Goal: Contribute content: Contribute content

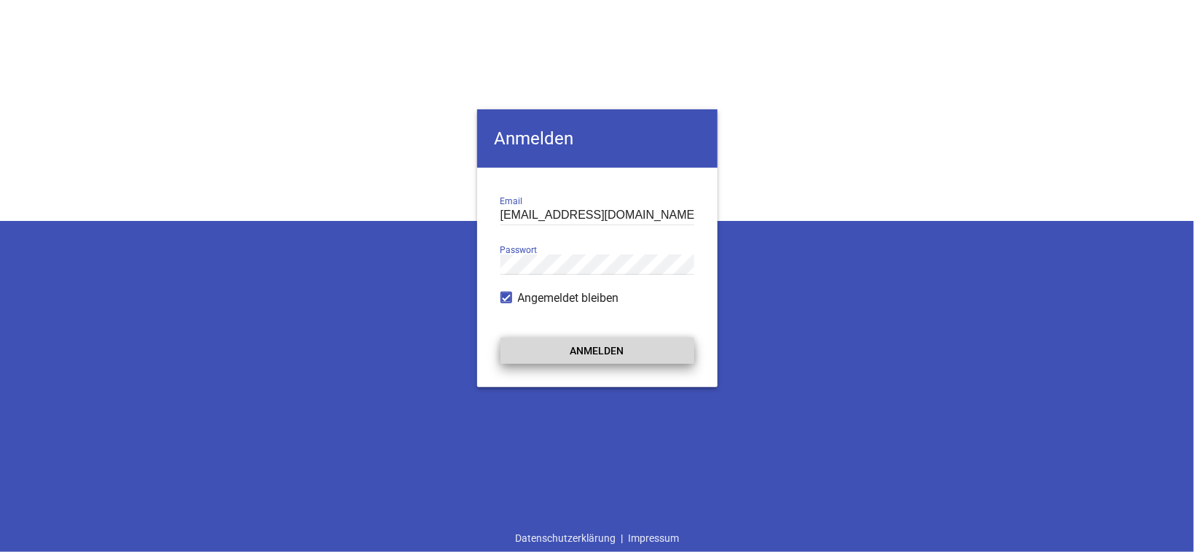
click at [575, 351] on button "Anmelden" at bounding box center [598, 350] width 194 height 26
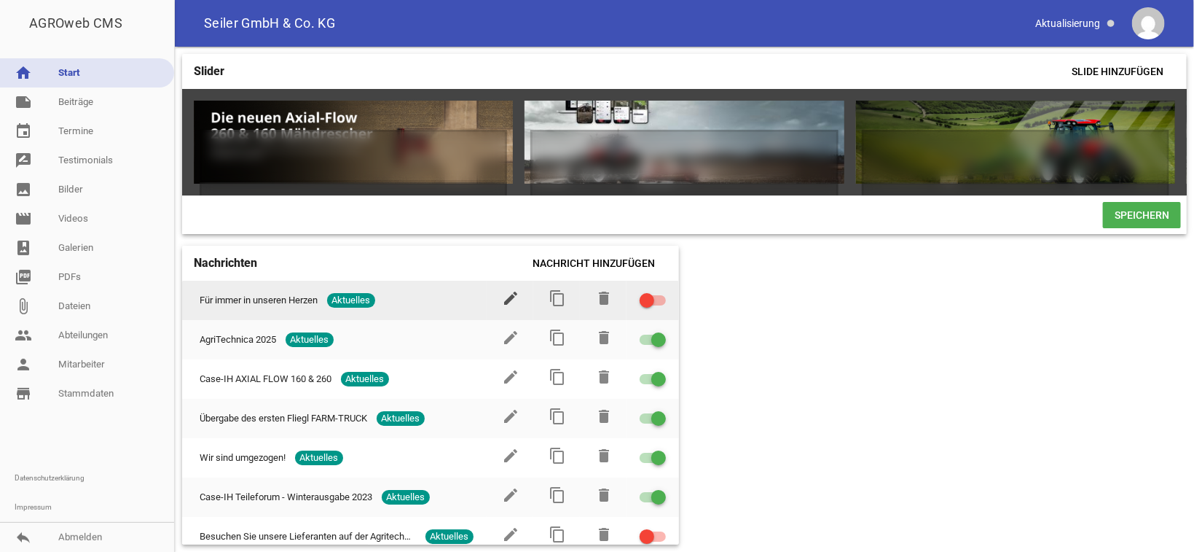
click at [503, 307] on icon "edit" at bounding box center [511, 297] width 17 height 17
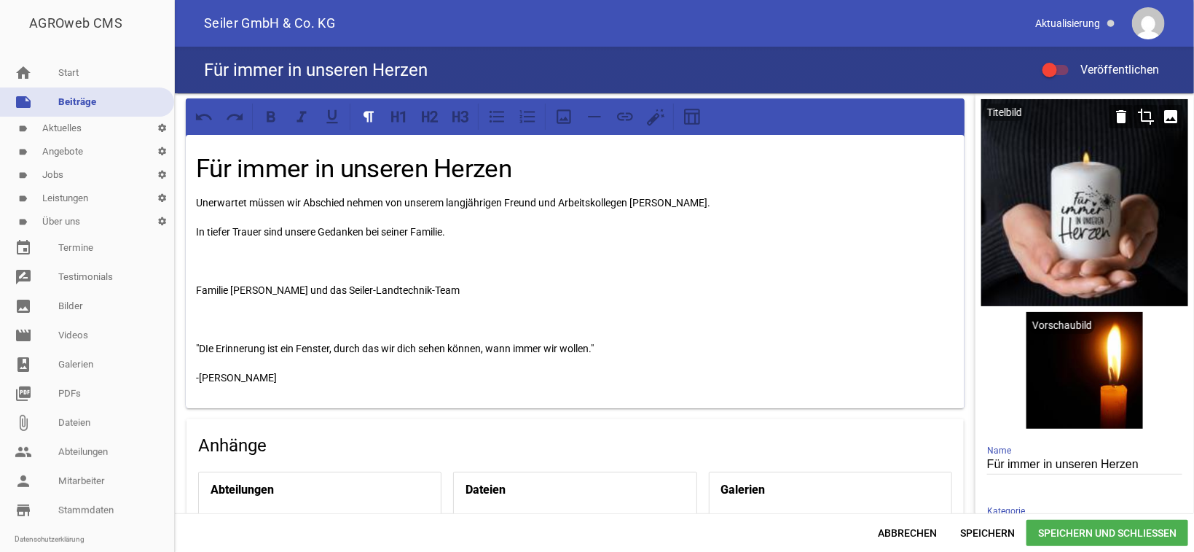
click at [1161, 111] on icon "image" at bounding box center [1170, 116] width 23 height 23
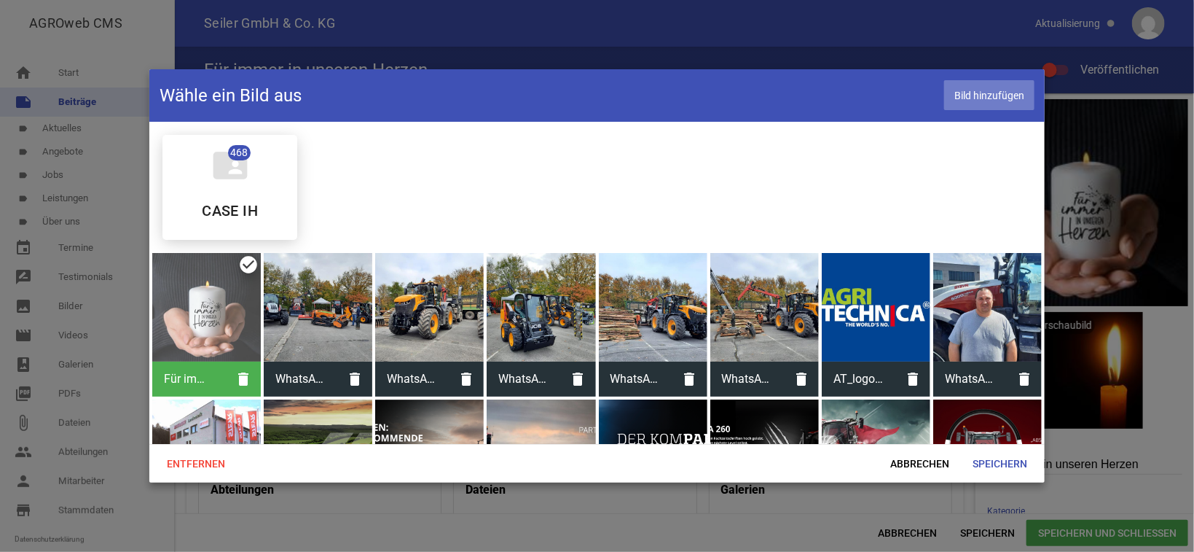
click at [976, 90] on span "Bild hinzufügen" at bounding box center [989, 95] width 90 height 30
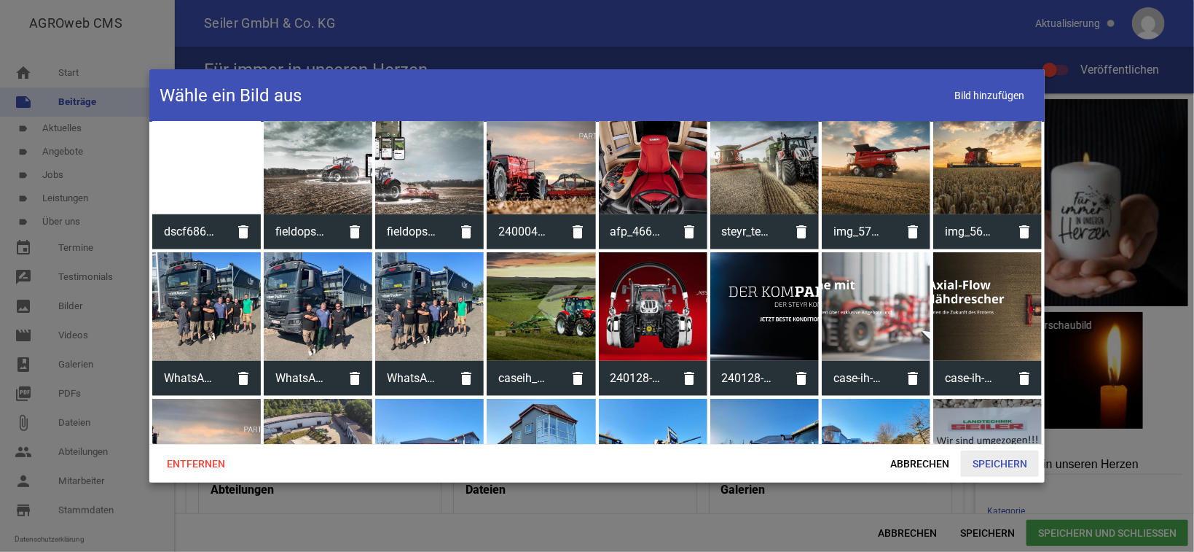
click at [996, 458] on span "Speichern" at bounding box center [1000, 463] width 78 height 26
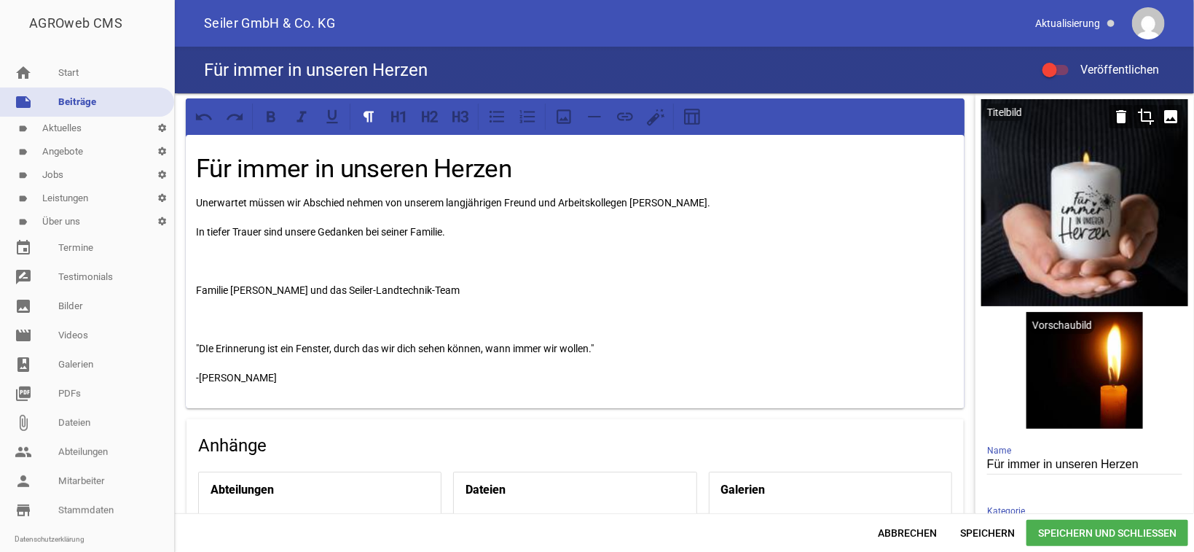
click at [1159, 119] on icon "image" at bounding box center [1170, 116] width 23 height 23
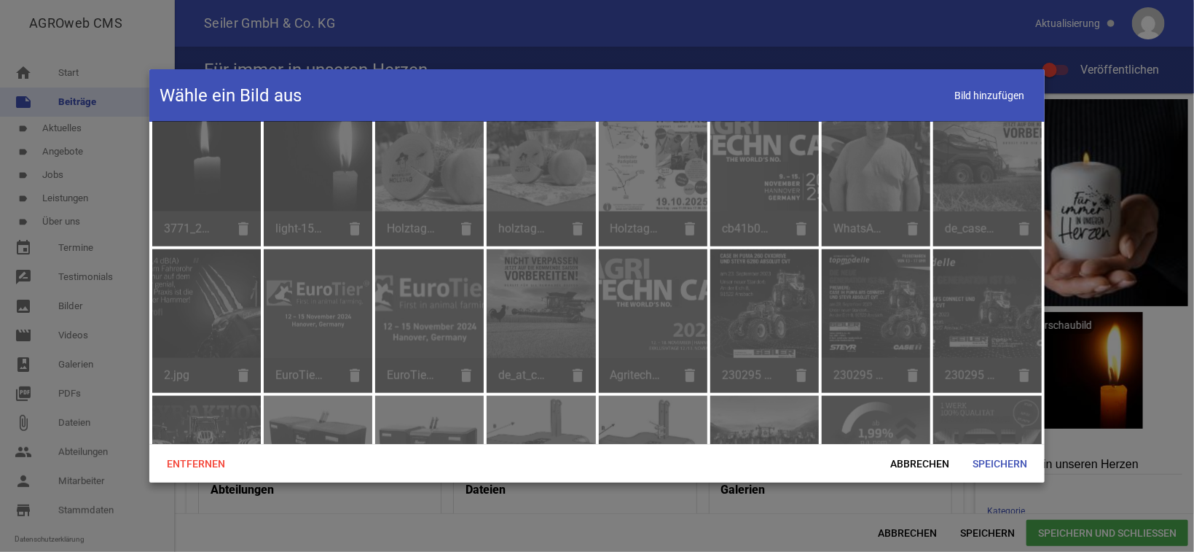
scroll to position [3082, 0]
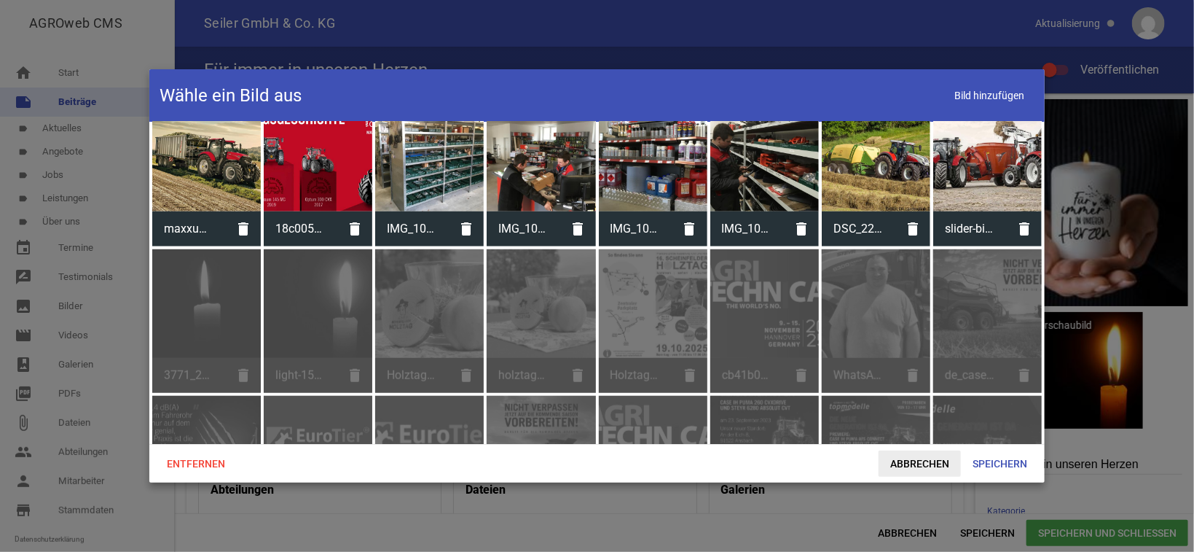
click at [894, 461] on span "Abbrechen" at bounding box center [920, 463] width 82 height 26
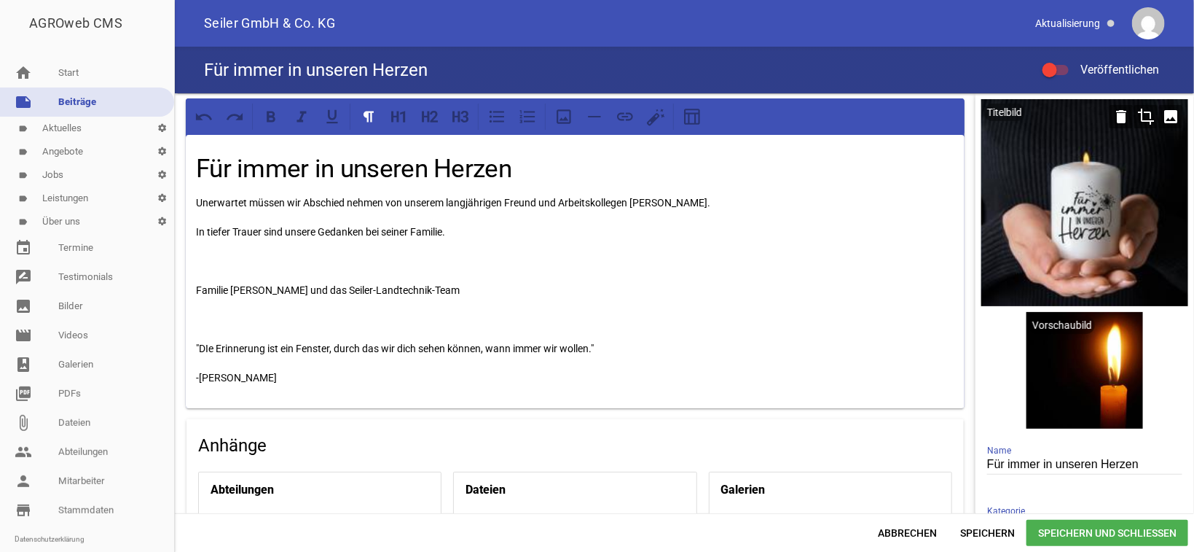
click at [1039, 187] on div at bounding box center [1085, 202] width 207 height 207
click at [1161, 114] on icon "image" at bounding box center [1170, 116] width 23 height 23
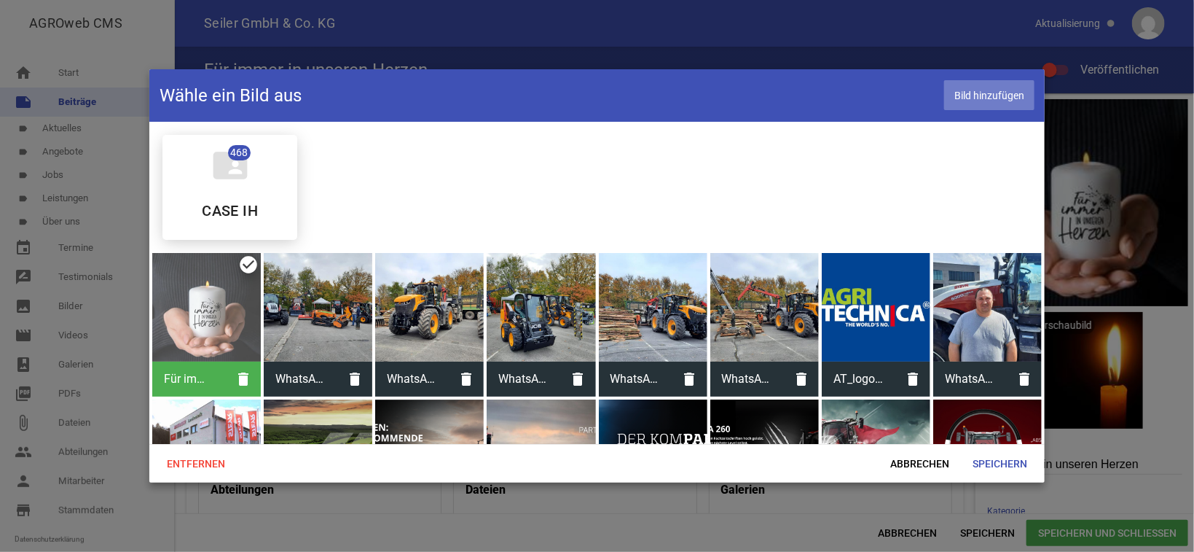
click at [990, 100] on span "Bild hinzufügen" at bounding box center [989, 95] width 90 height 30
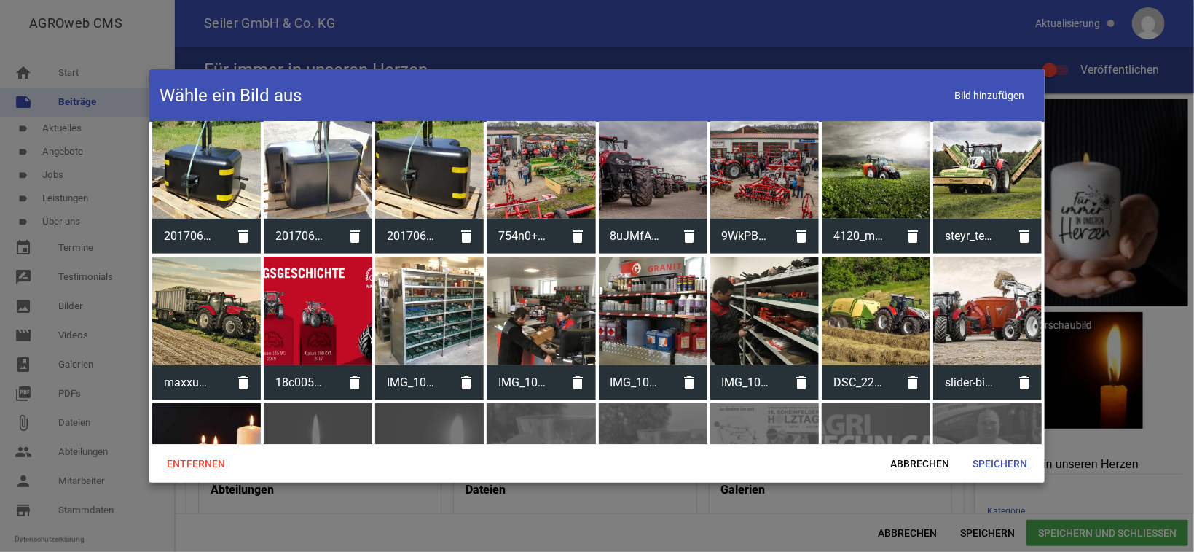
scroll to position [2935, 0]
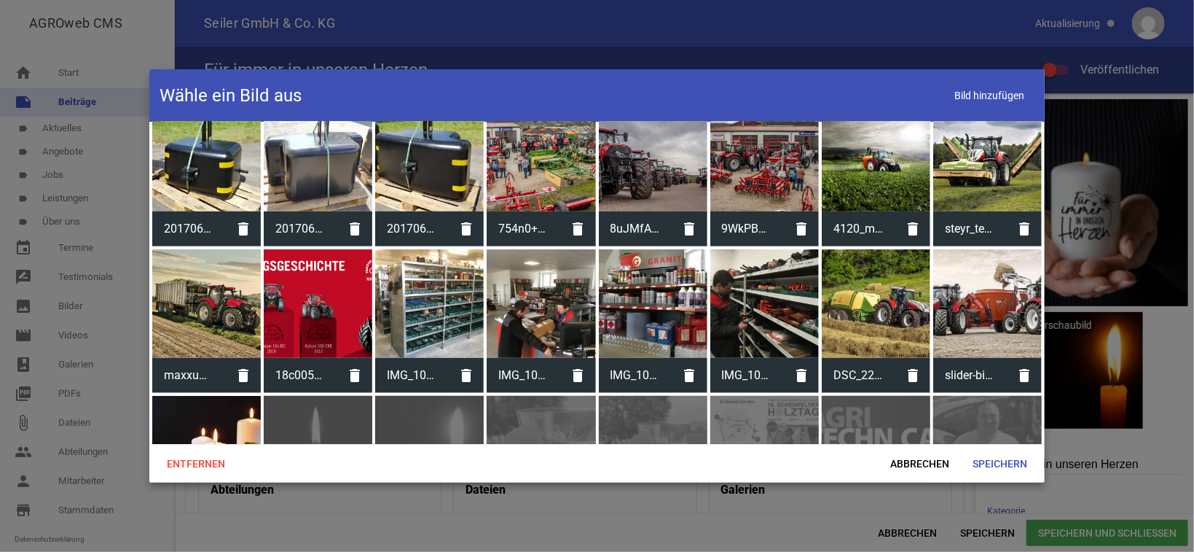
click at [213, 406] on div at bounding box center [206, 450] width 109 height 109
click at [978, 467] on span "Speichern" at bounding box center [1000, 463] width 78 height 26
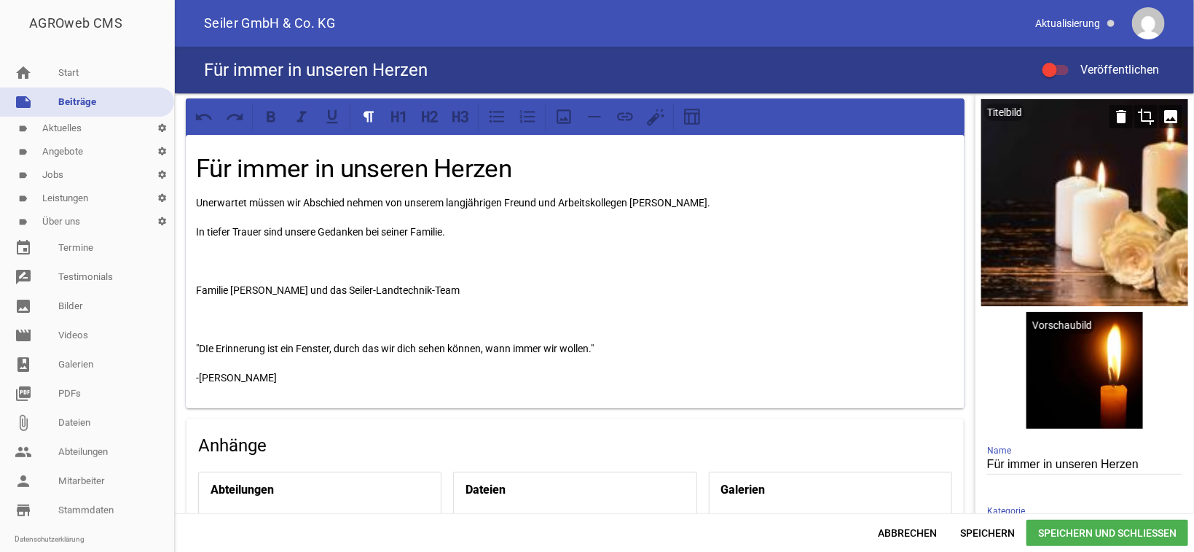
click at [1135, 110] on icon "crop" at bounding box center [1146, 116] width 23 height 23
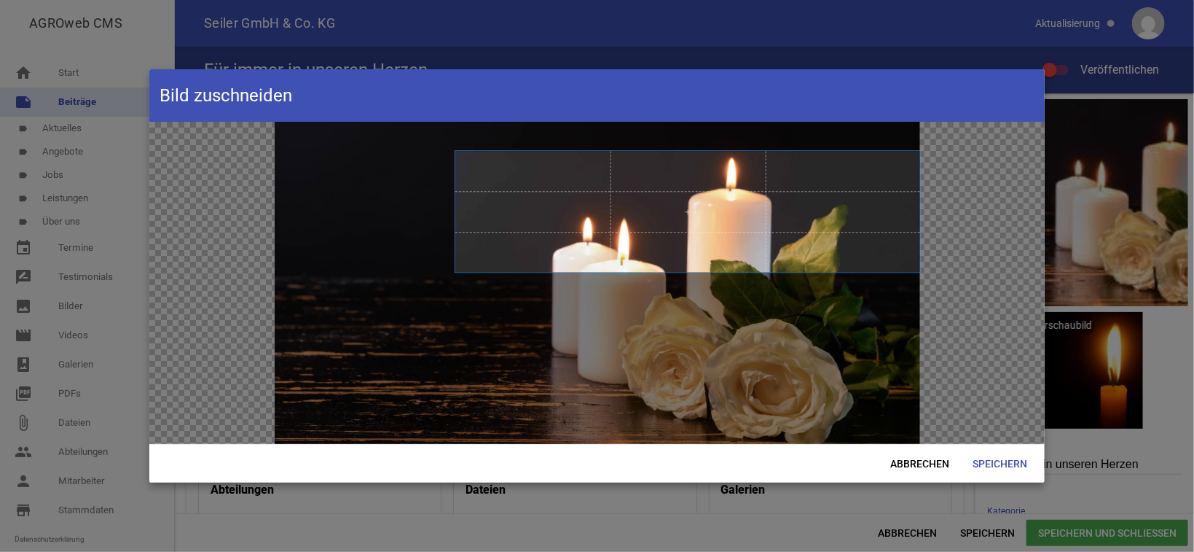
click at [871, 231] on span at bounding box center [687, 211] width 465 height 121
click at [1009, 461] on span "Speichern" at bounding box center [1000, 463] width 78 height 26
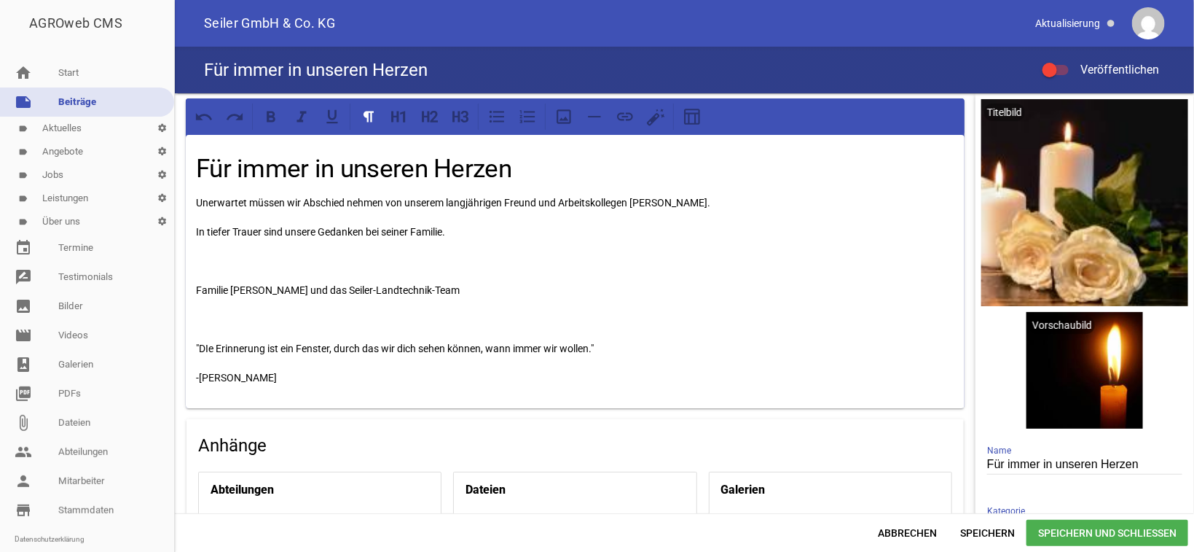
click at [1055, 73] on div at bounding box center [1050, 70] width 15 height 15
click at [1063, 61] on input "Veröffentlichen" at bounding box center [1063, 61] width 0 height 0
click at [1048, 531] on span "Speichern und Schließen" at bounding box center [1108, 533] width 162 height 26
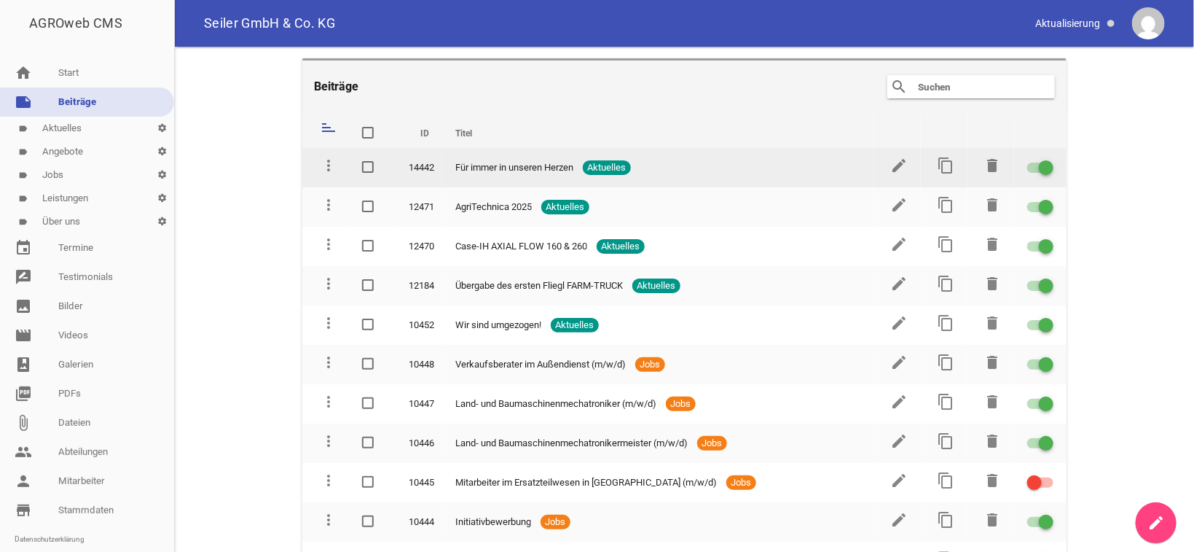
click at [1039, 166] on div at bounding box center [1046, 167] width 15 height 15
click at [1049, 159] on input "checkbox" at bounding box center [1049, 159] width 0 height 0
click at [894, 166] on icon "edit" at bounding box center [898, 165] width 17 height 17
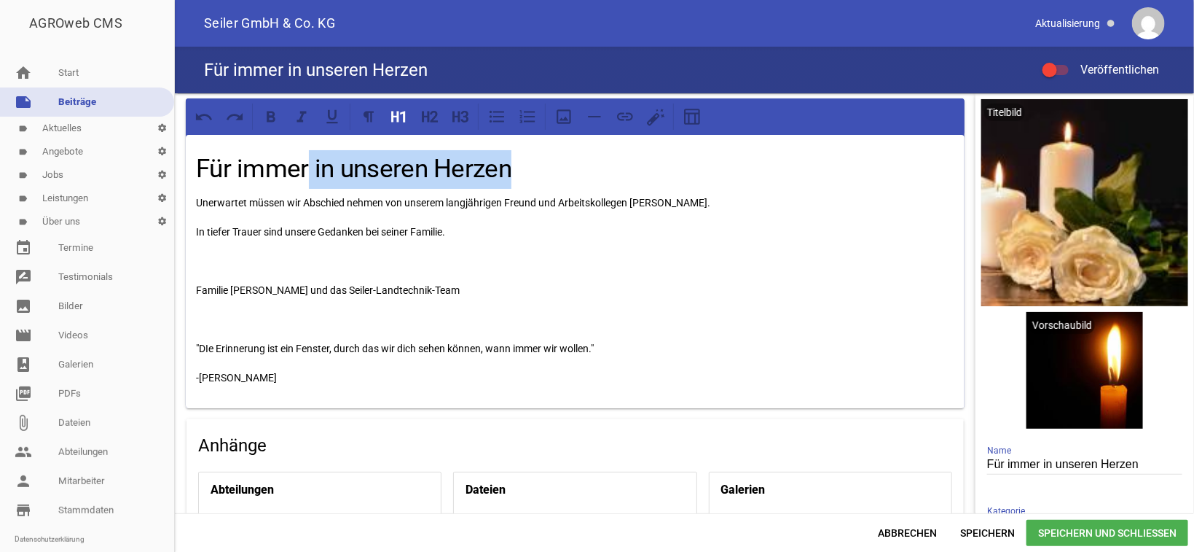
drag, startPoint x: 521, startPoint y: 173, endPoint x: 69, endPoint y: 181, distance: 451.9
click at [175, 181] on div "Für immer in unseren Herzen Unerwartet müssen wir Abschied nehmen von unserem l…" at bounding box center [684, 303] width 1019 height 420
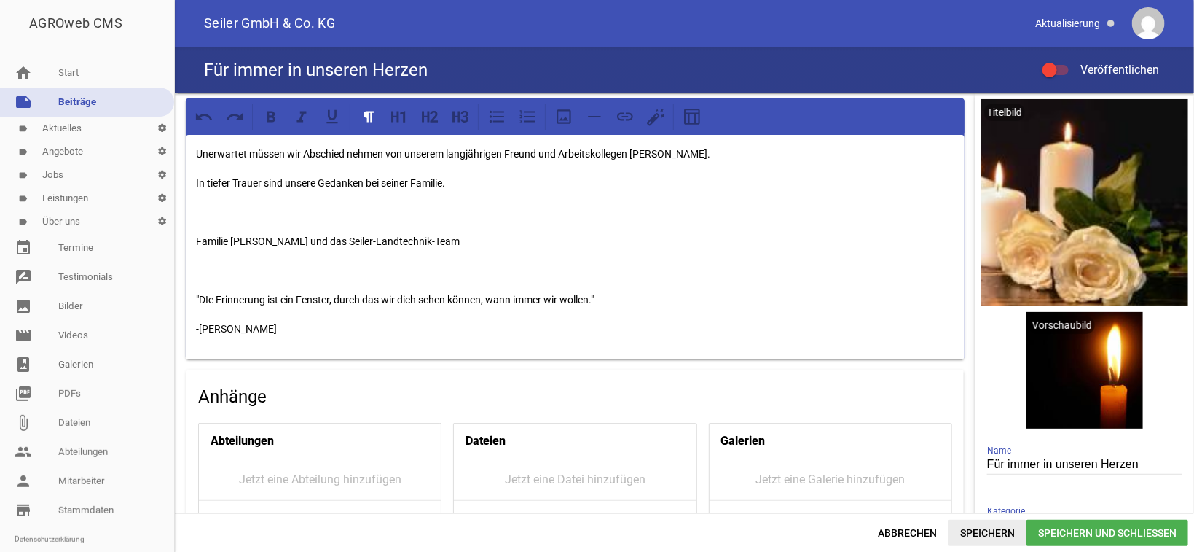
click at [976, 533] on span "Speichern" at bounding box center [988, 533] width 78 height 26
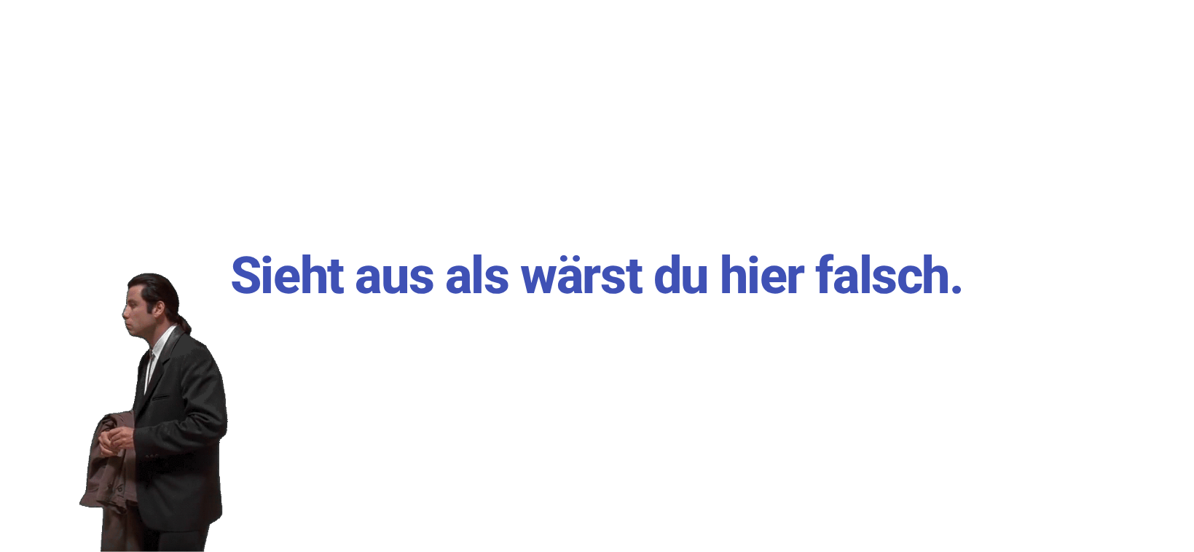
click at [705, 178] on div "Sieht aus als wärst du hier falsch." at bounding box center [597, 276] width 1194 height 552
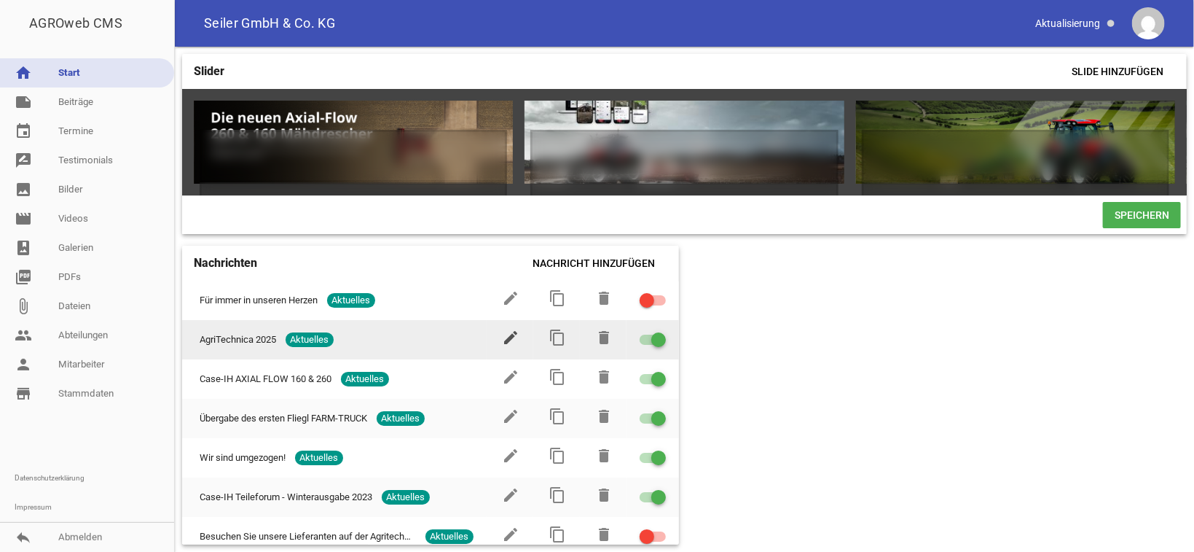
click at [503, 346] on icon "edit" at bounding box center [511, 337] width 17 height 17
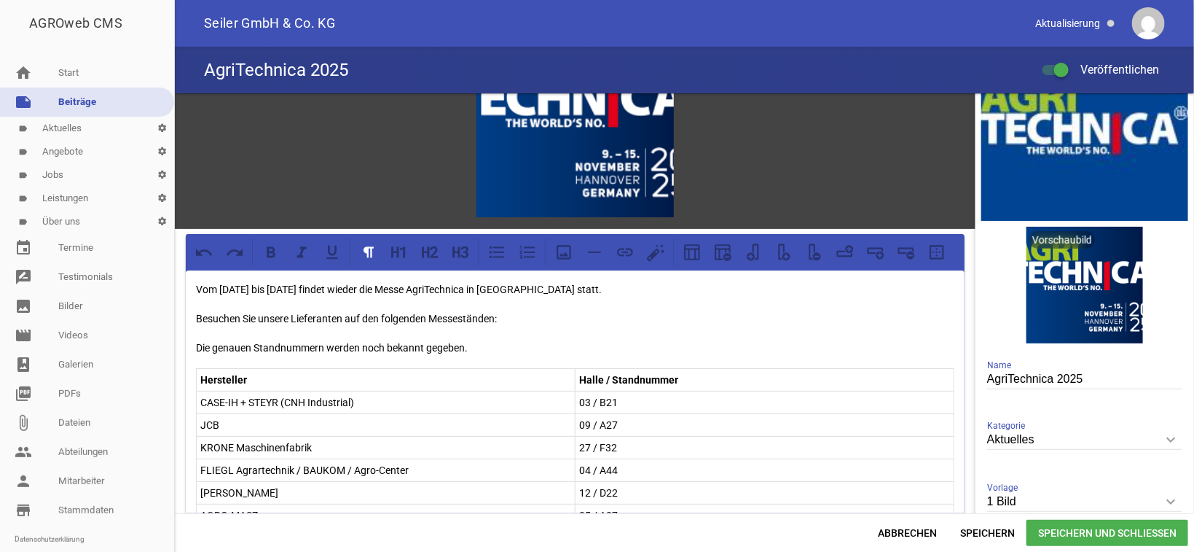
scroll to position [73, 0]
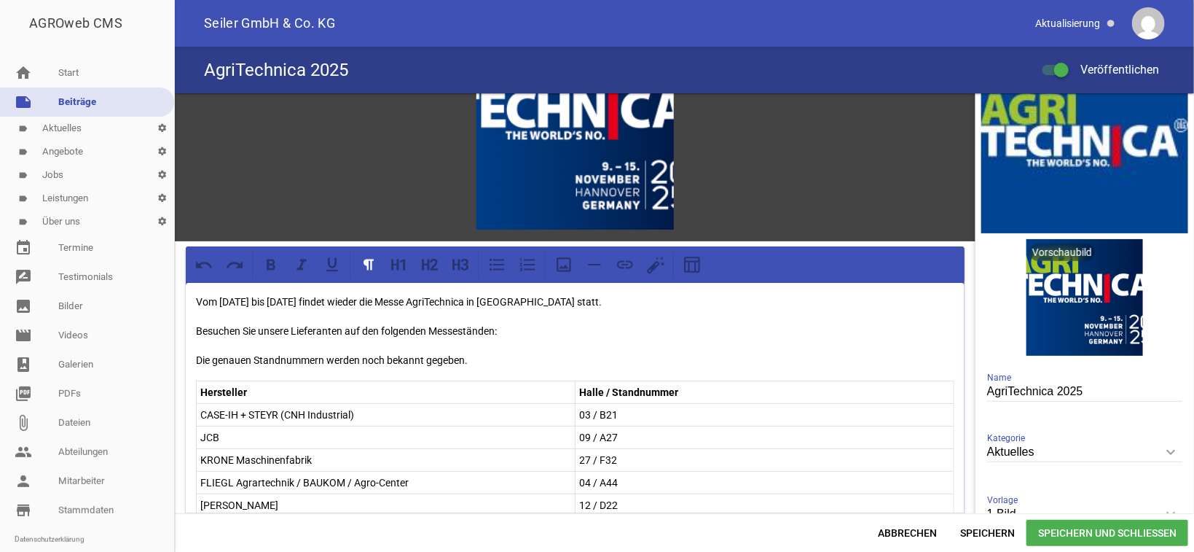
click at [273, 366] on div "Vom [DATE] bis [DATE] findet wieder die Messe AgriTechnica in [GEOGRAPHIC_DATA]…" at bounding box center [575, 563] width 779 height 560
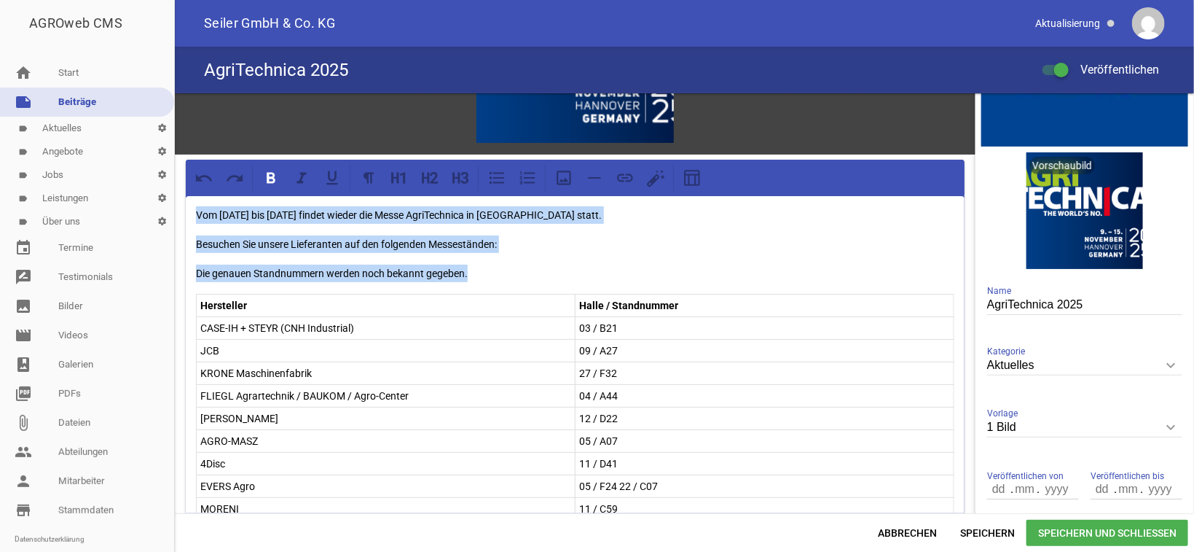
scroll to position [367, 0]
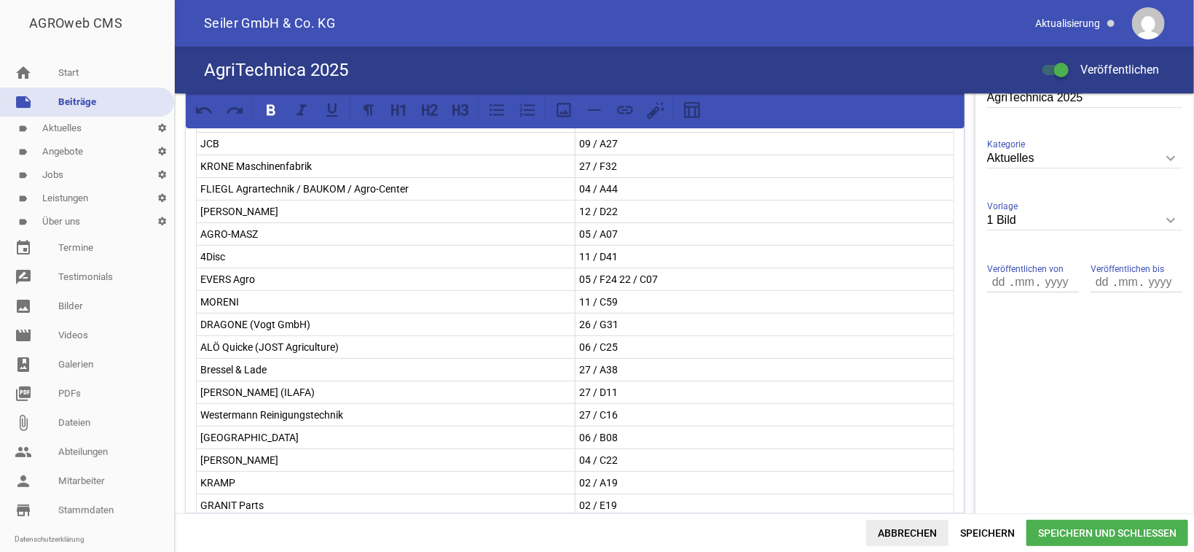
click at [901, 531] on span "Abbrechen" at bounding box center [907, 533] width 82 height 26
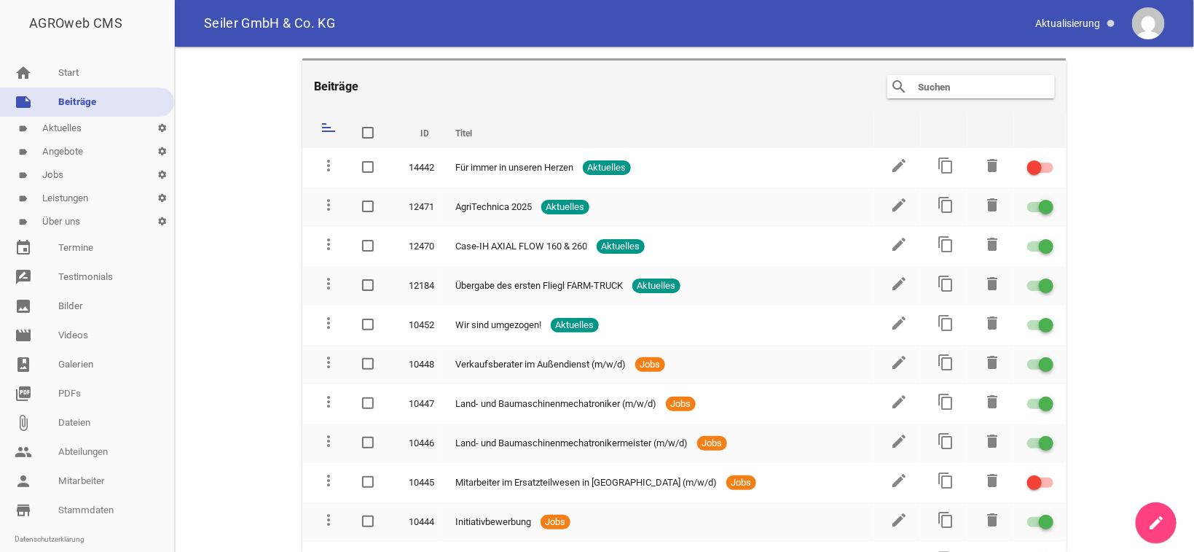
click at [1161, 517] on icon "create" at bounding box center [1156, 522] width 17 height 17
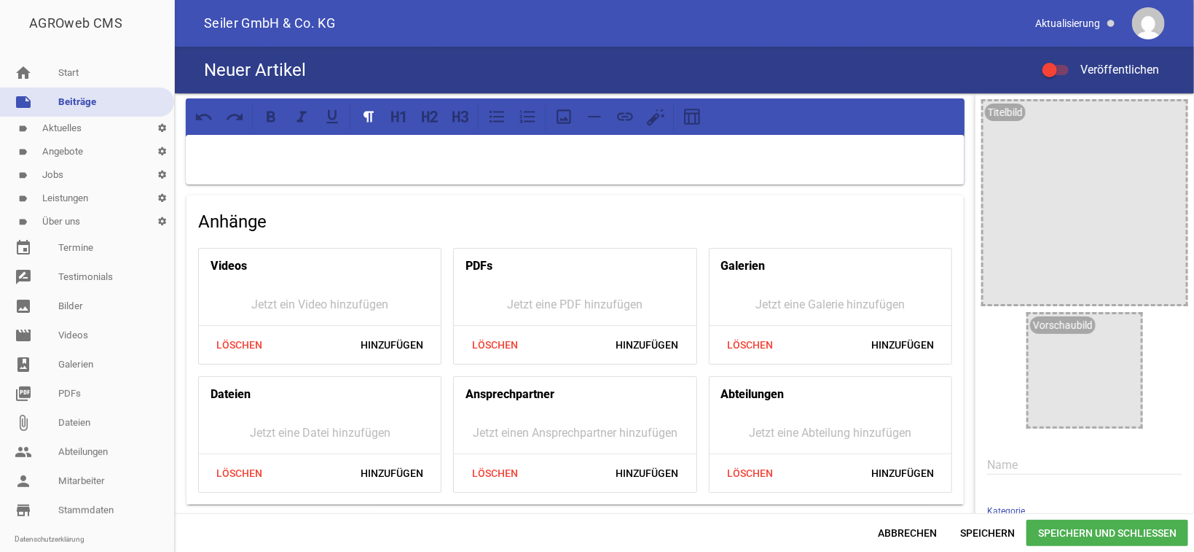
click at [1031, 463] on input "text" at bounding box center [1084, 465] width 195 height 20
type input "AgriTechnica 2025"
click at [219, 148] on p at bounding box center [575, 153] width 759 height 17
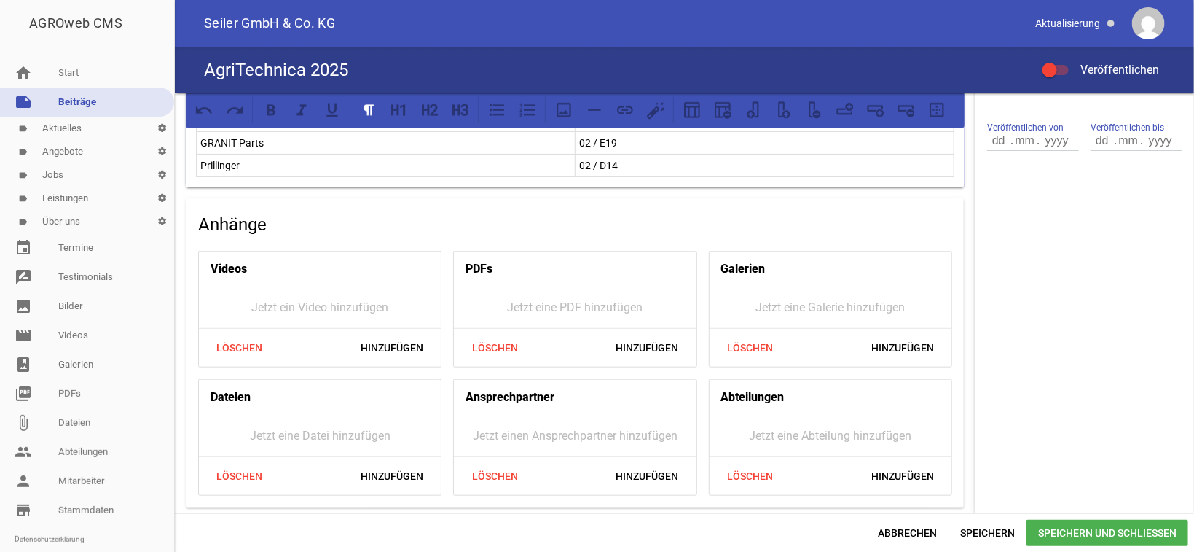
scroll to position [807, 0]
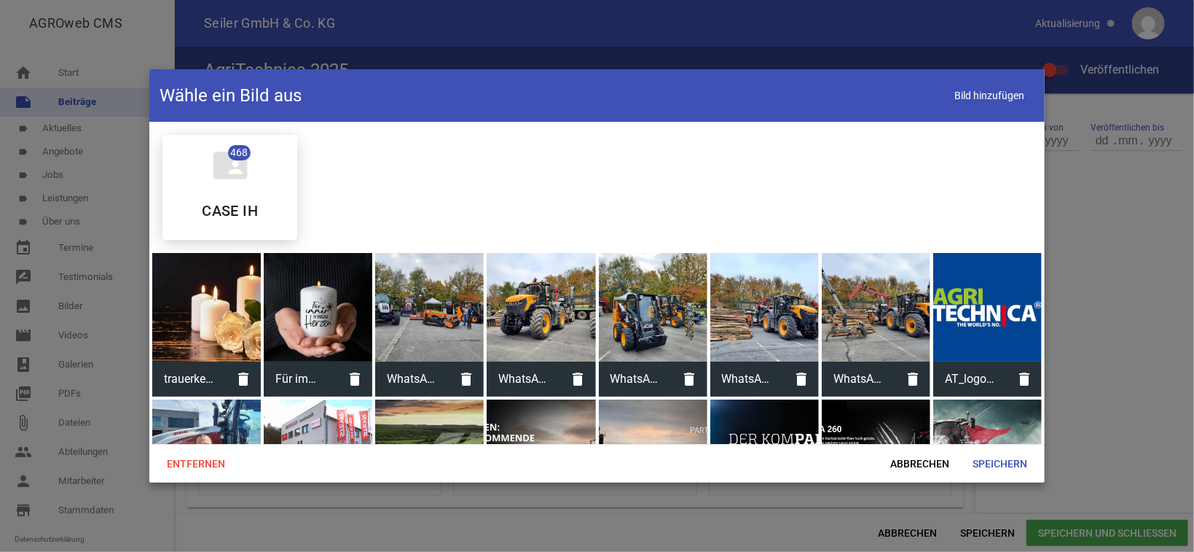
click at [974, 308] on div at bounding box center [987, 307] width 109 height 109
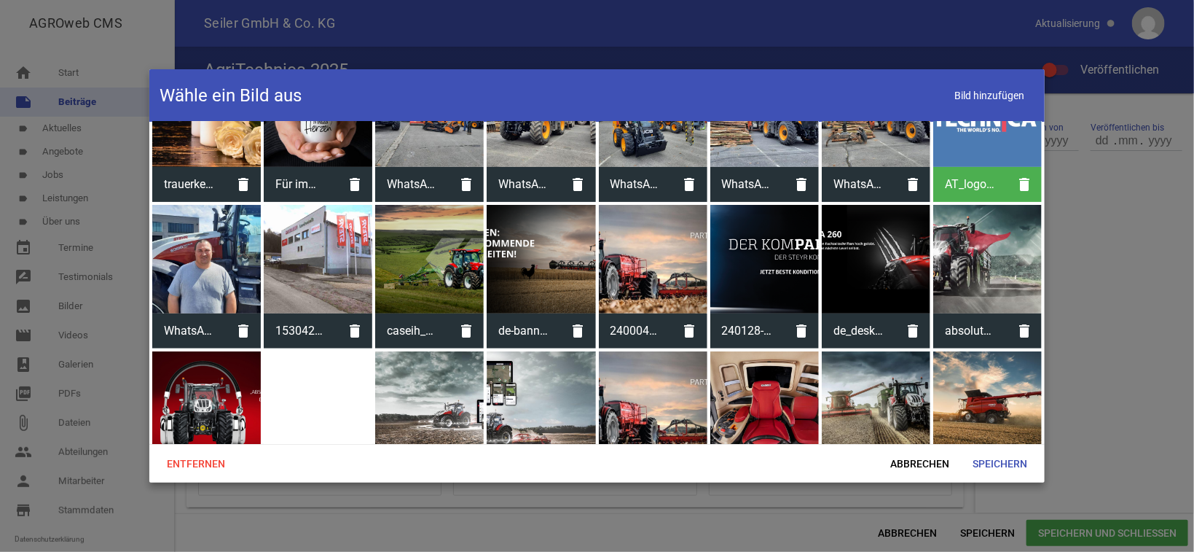
scroll to position [220, 0]
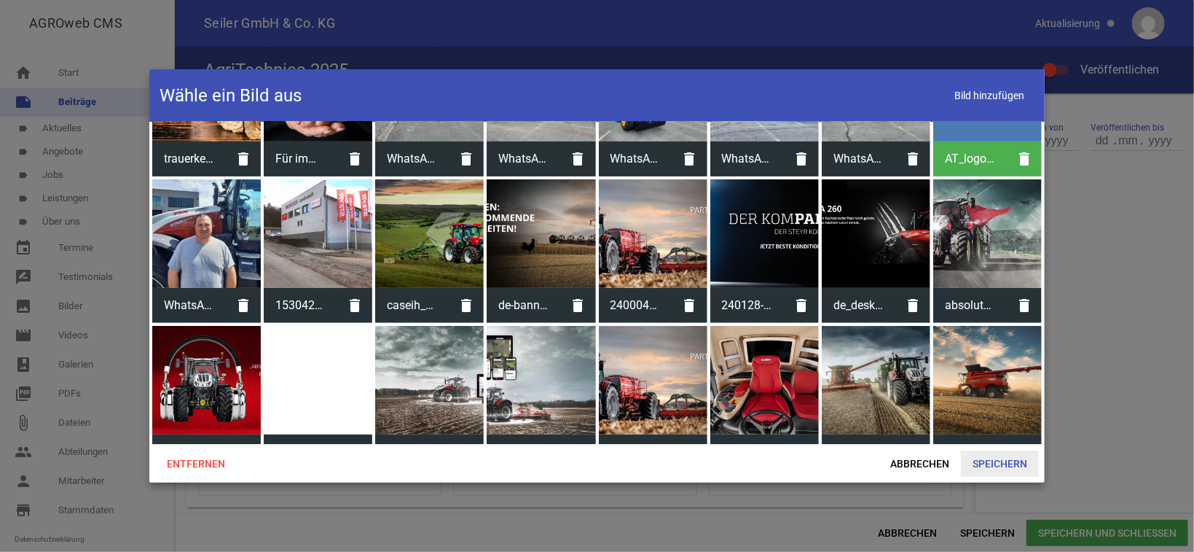
click at [976, 456] on span "Speichern" at bounding box center [1000, 463] width 78 height 26
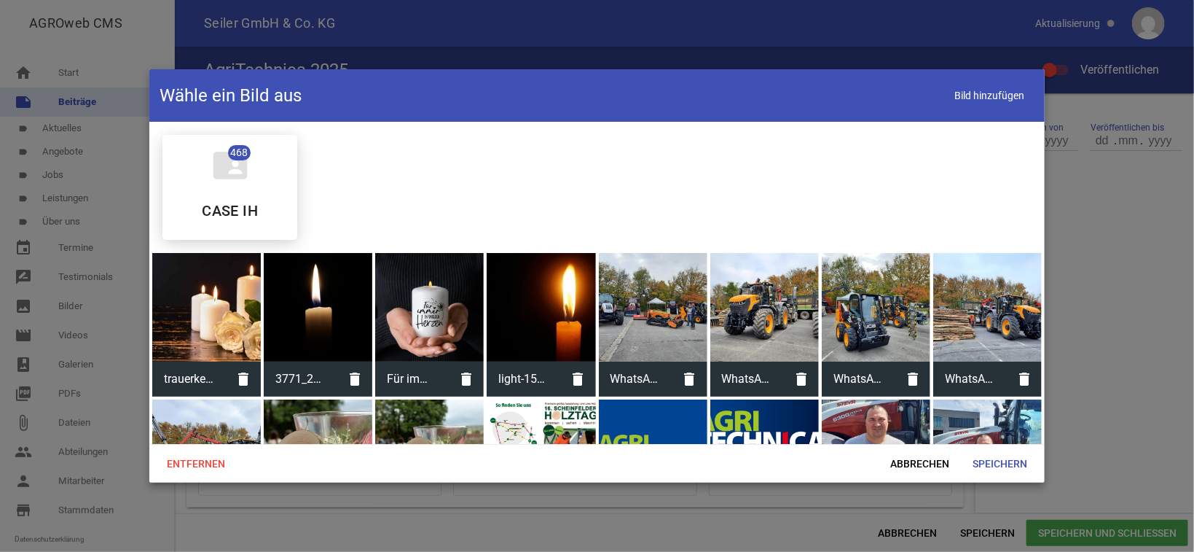
scroll to position [146, 0]
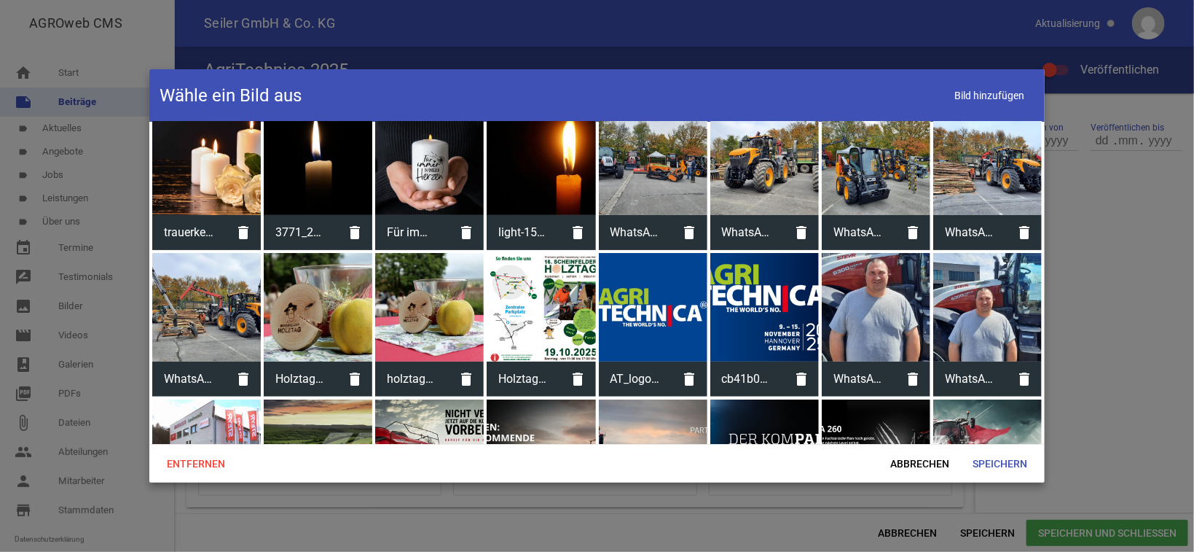
click at [745, 318] on div at bounding box center [764, 307] width 109 height 109
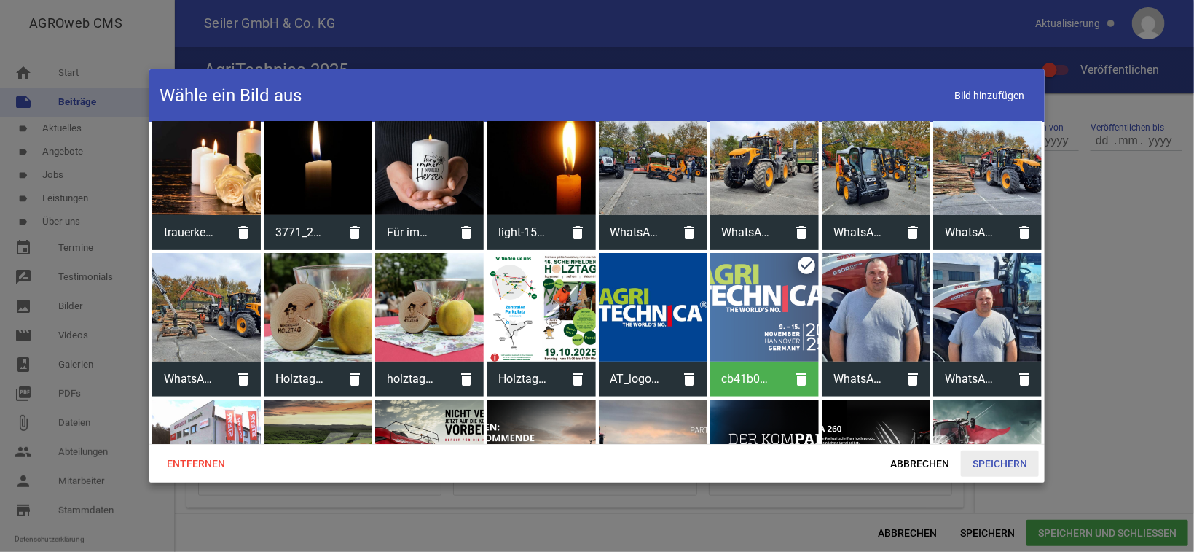
click at [1008, 461] on span "Speichern" at bounding box center [1000, 463] width 78 height 26
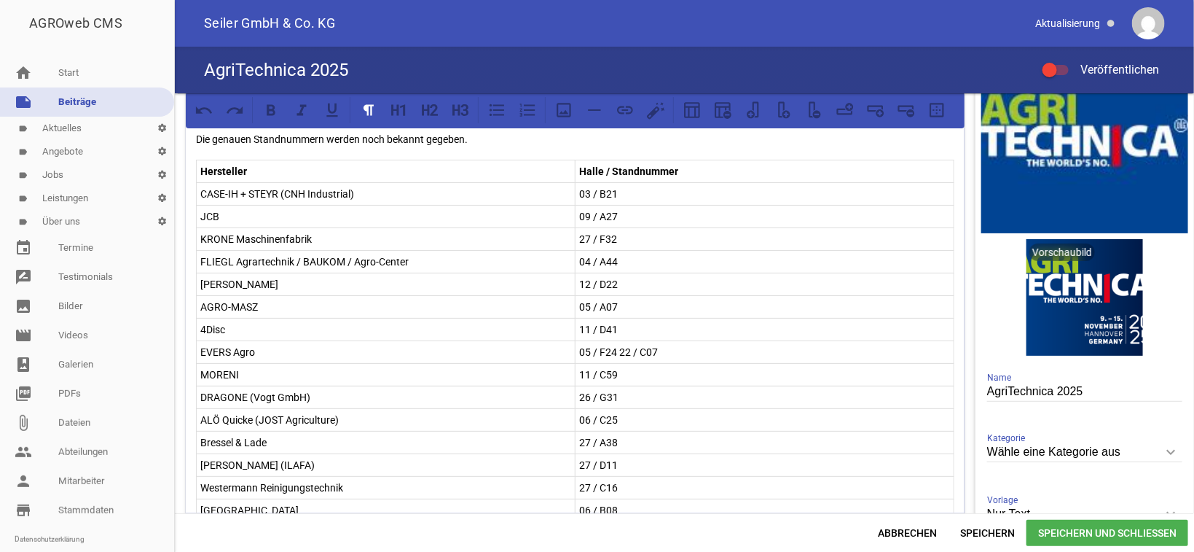
scroll to position [0, 0]
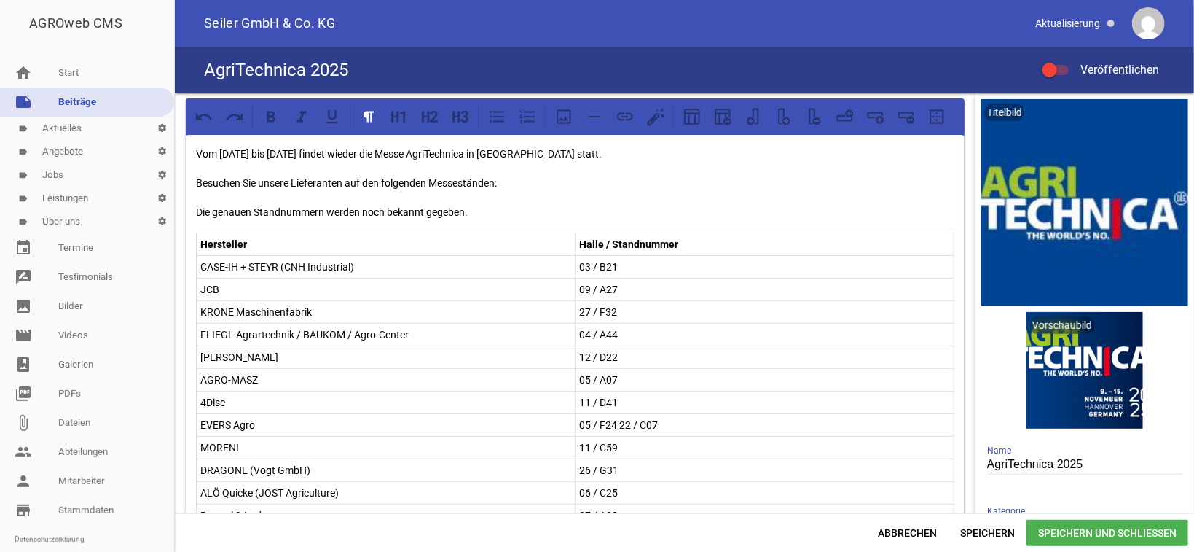
click at [1084, 536] on span "Speichern und Schließen" at bounding box center [1108, 533] width 162 height 26
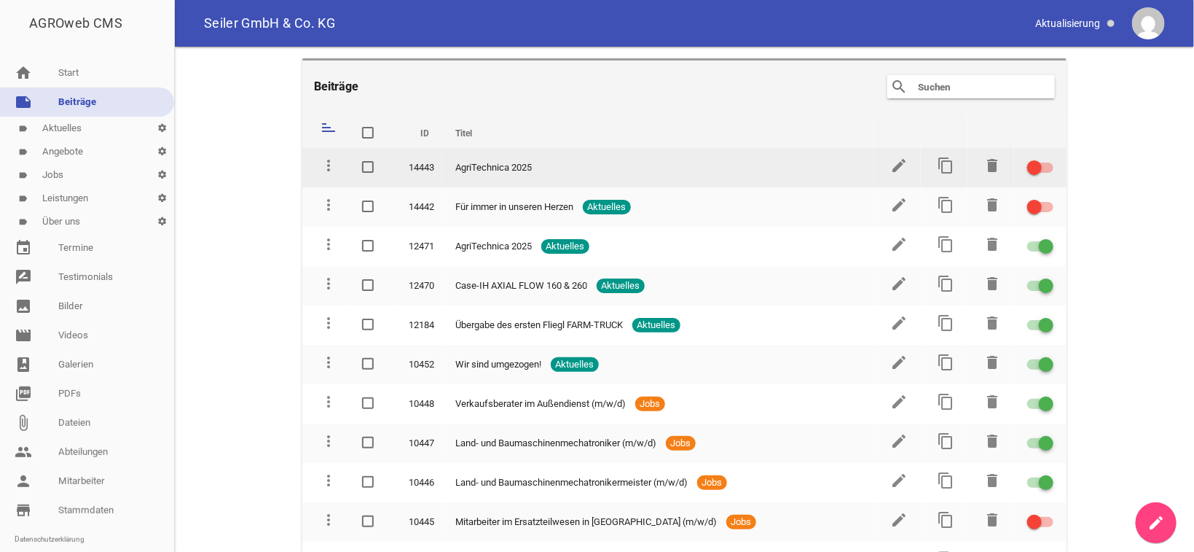
click at [1029, 163] on div at bounding box center [1040, 168] width 26 height 10
click at [1049, 159] on input "checkbox" at bounding box center [1049, 159] width 0 height 0
click at [894, 163] on icon "edit" at bounding box center [898, 165] width 17 height 17
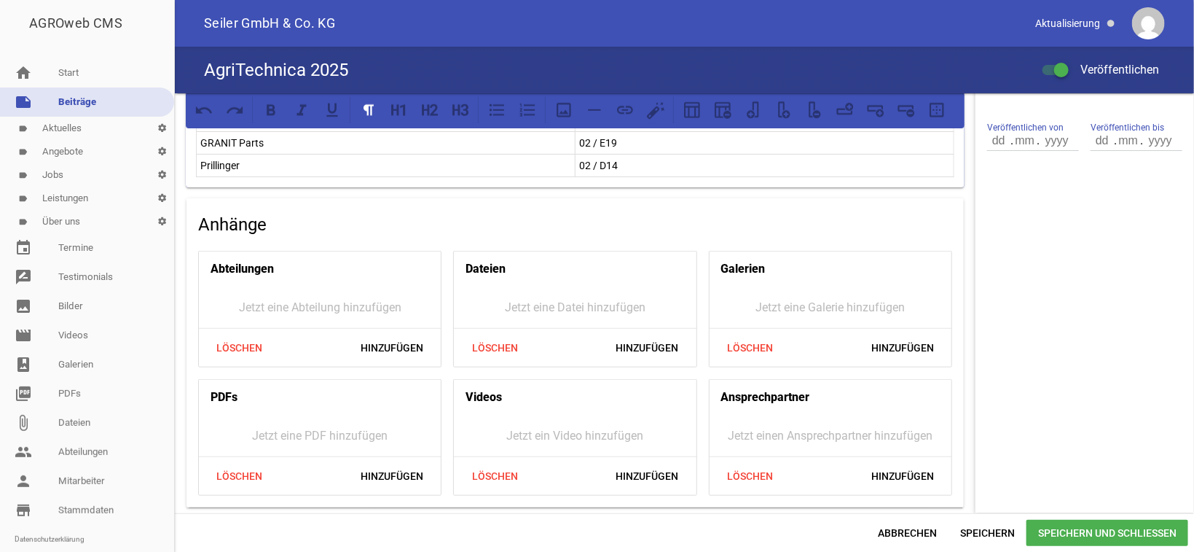
scroll to position [1162, 0]
click at [1159, 28] on icon "keyboard_arrow_down" at bounding box center [1170, 16] width 23 height 23
click at [987, 27] on input "Wähle eine Kategorie aus" at bounding box center [1084, 17] width 195 height 20
click at [987, 103] on li "Aktuelles" at bounding box center [1084, 85] width 195 height 35
type input "Aktuelles"
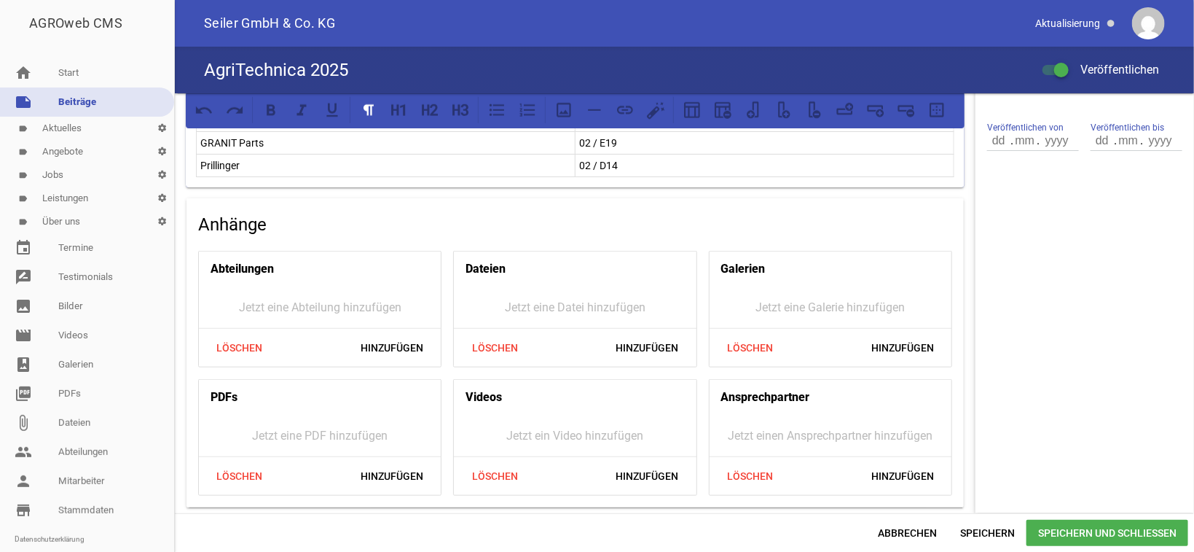
click at [1159, 90] on icon "keyboard_arrow_down" at bounding box center [1170, 78] width 23 height 23
click at [987, 89] on input "Nur Text" at bounding box center [1084, 79] width 195 height 20
click at [987, 165] on li "1 Bild" at bounding box center [1084, 147] width 195 height 35
type input "1 Bild"
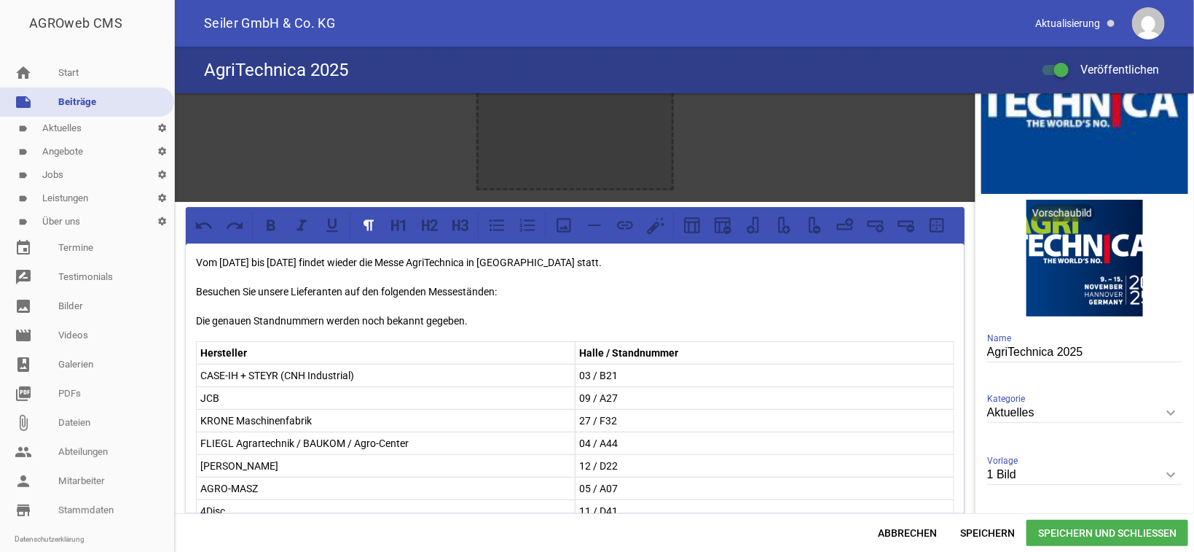
scroll to position [0, 0]
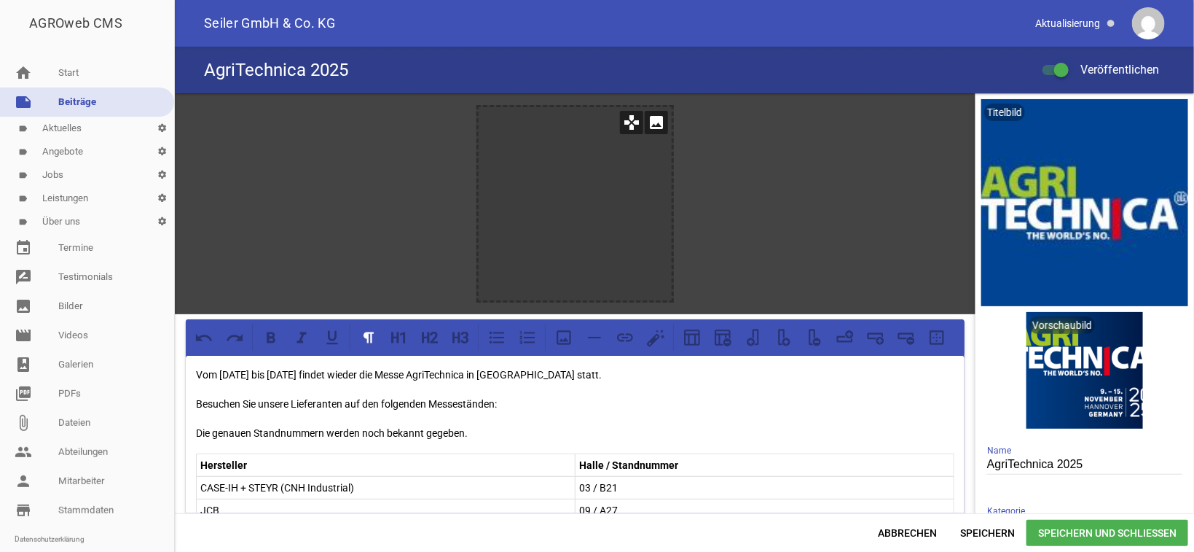
click at [668, 124] on icon "image" at bounding box center [656, 122] width 23 height 23
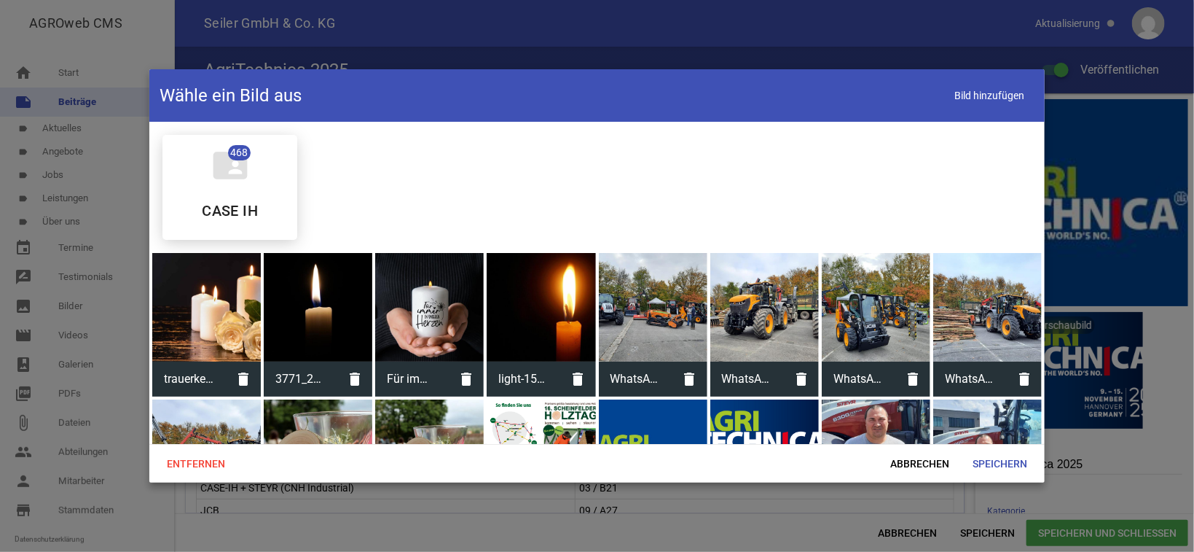
scroll to position [73, 0]
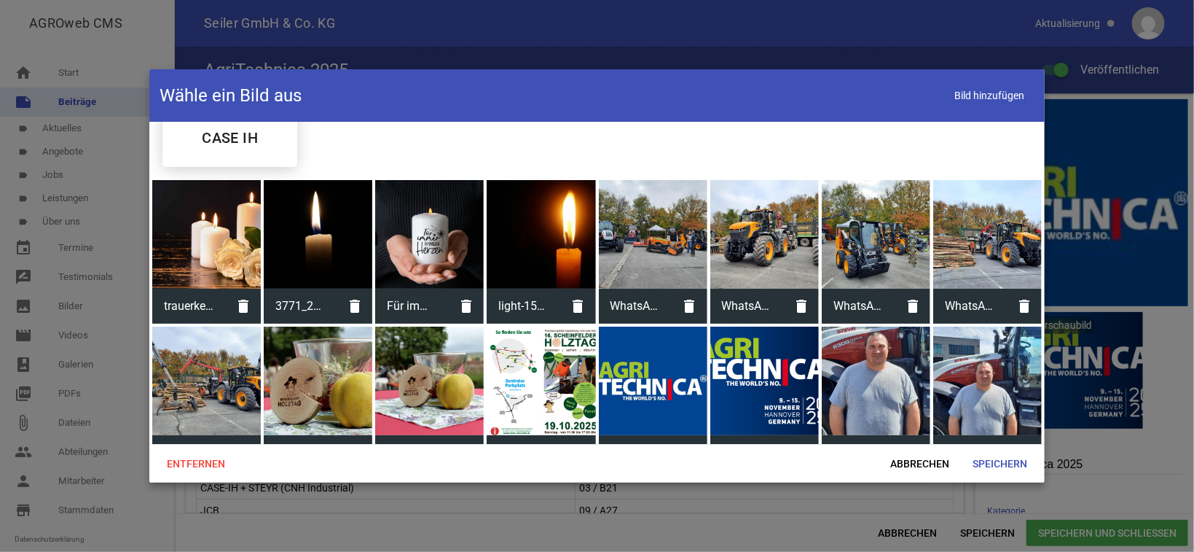
click at [759, 428] on div at bounding box center [764, 380] width 109 height 109
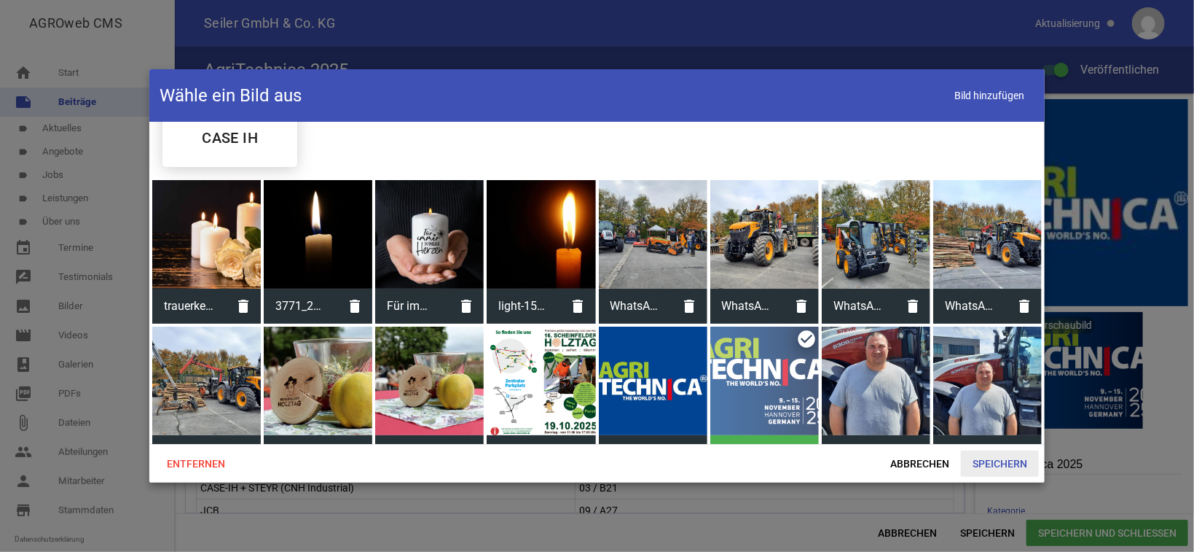
click at [1018, 462] on span "Speichern" at bounding box center [1000, 463] width 78 height 26
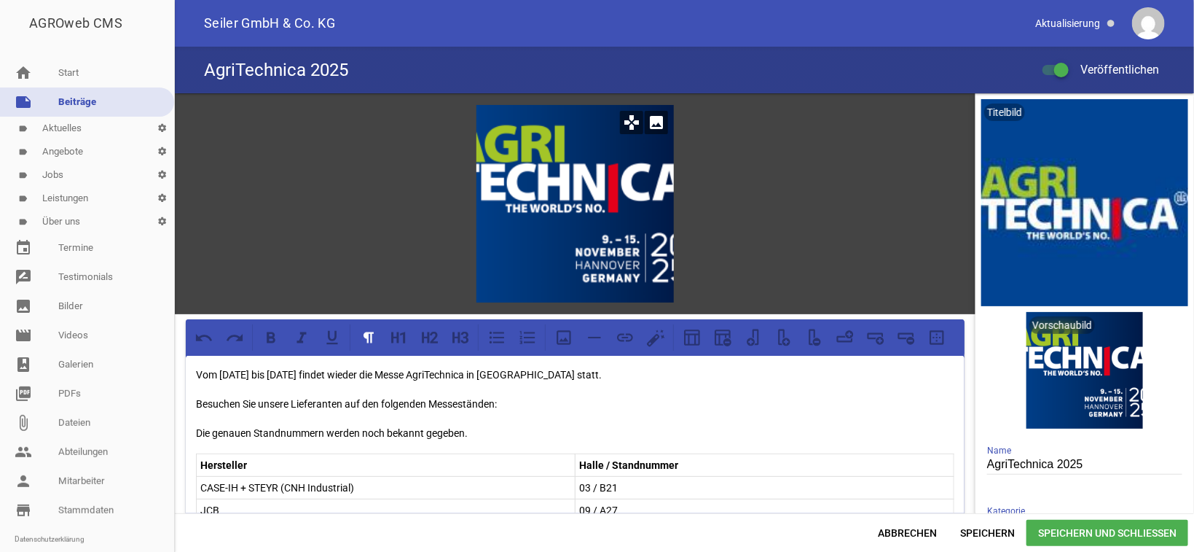
click at [668, 123] on icon "image" at bounding box center [656, 122] width 23 height 23
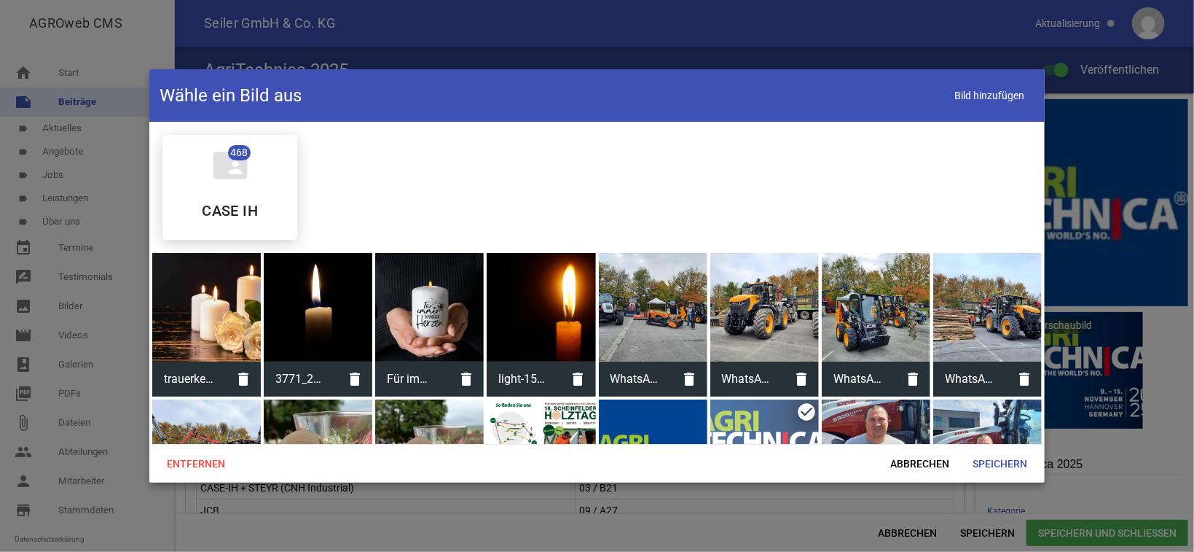
scroll to position [220, 0]
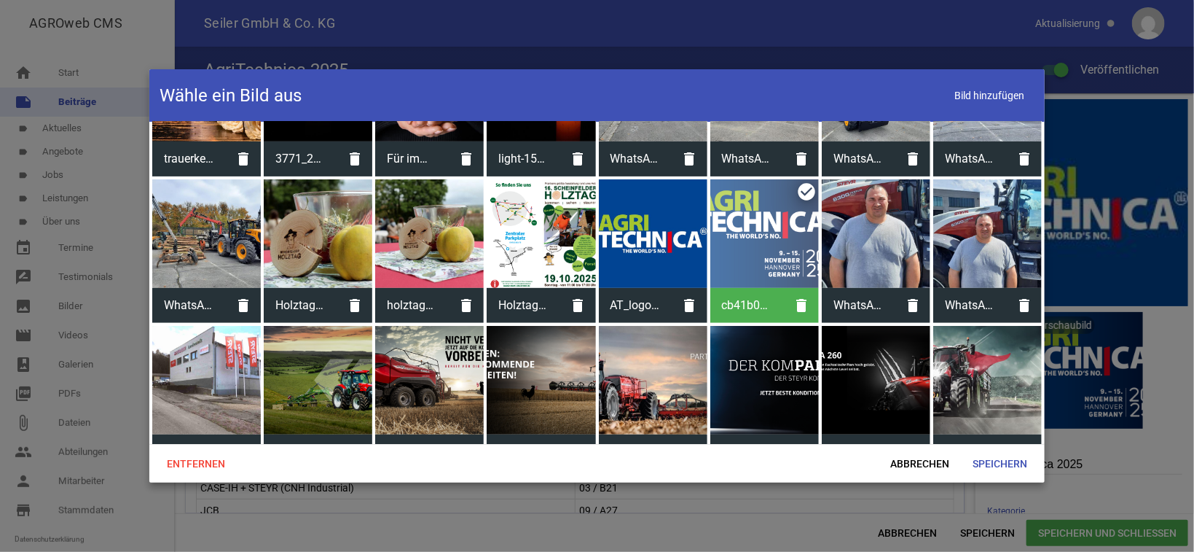
click at [653, 257] on div at bounding box center [653, 233] width 109 height 109
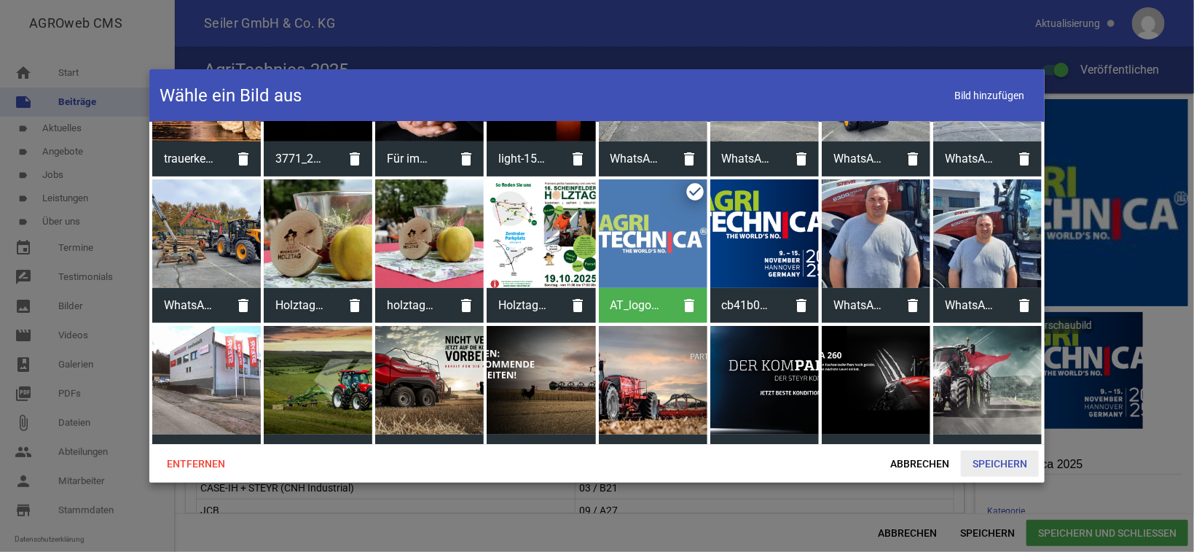
click at [1000, 455] on span "Speichern" at bounding box center [1000, 463] width 78 height 26
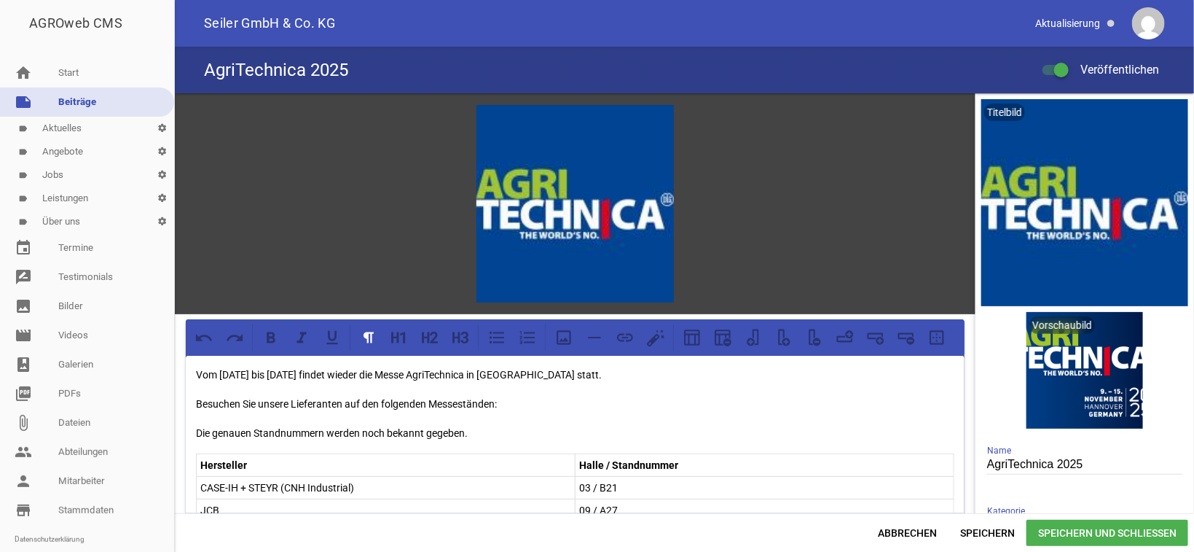
click at [1128, 536] on span "Speichern und Schließen" at bounding box center [1108, 533] width 162 height 26
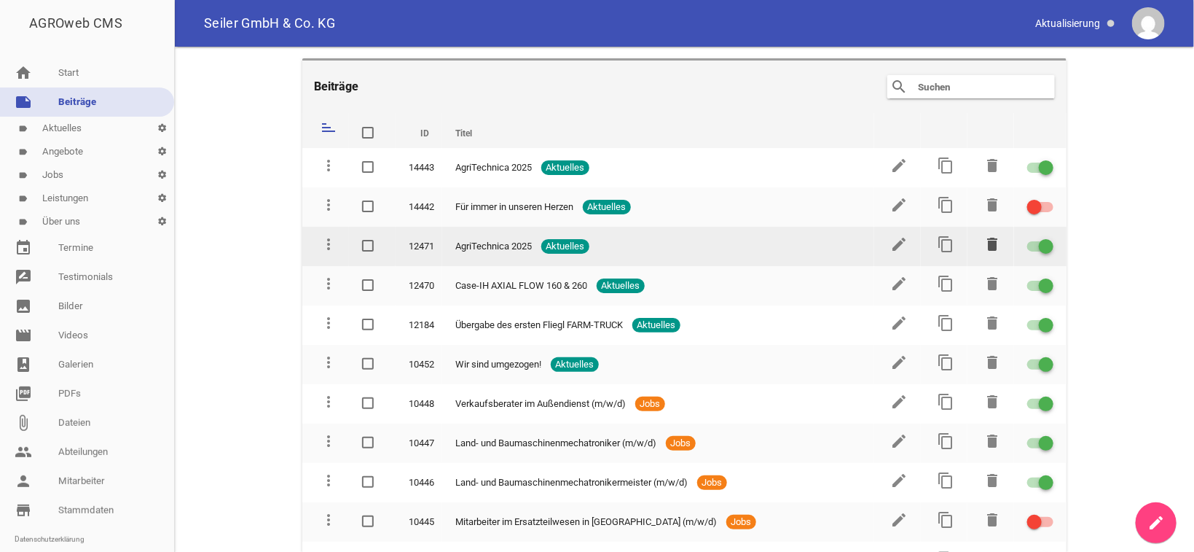
click at [987, 244] on icon "delete" at bounding box center [992, 243] width 17 height 17
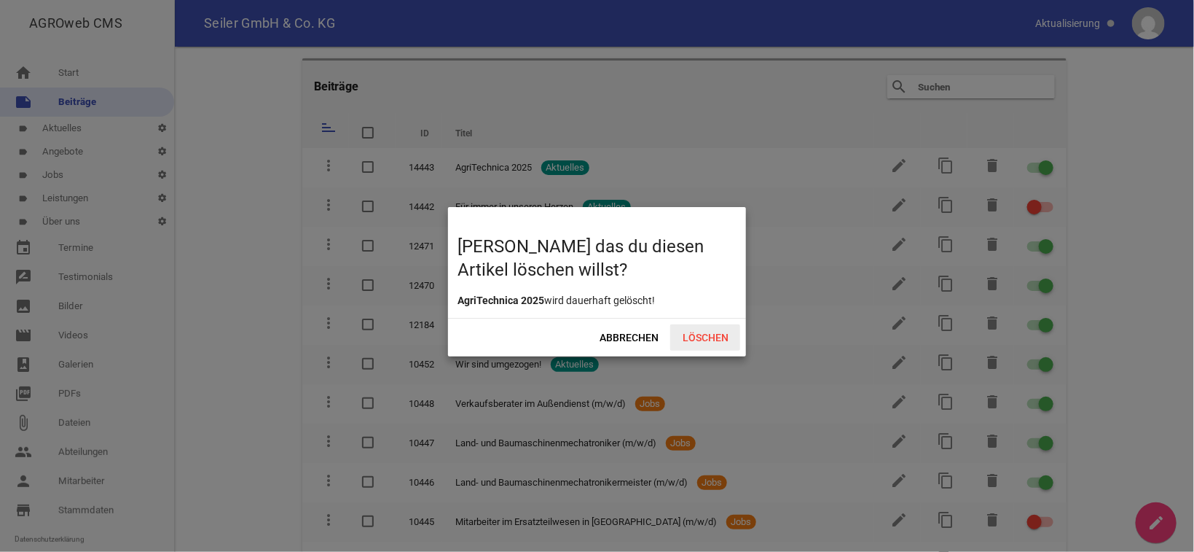
click at [702, 340] on span "Löschen" at bounding box center [705, 337] width 70 height 26
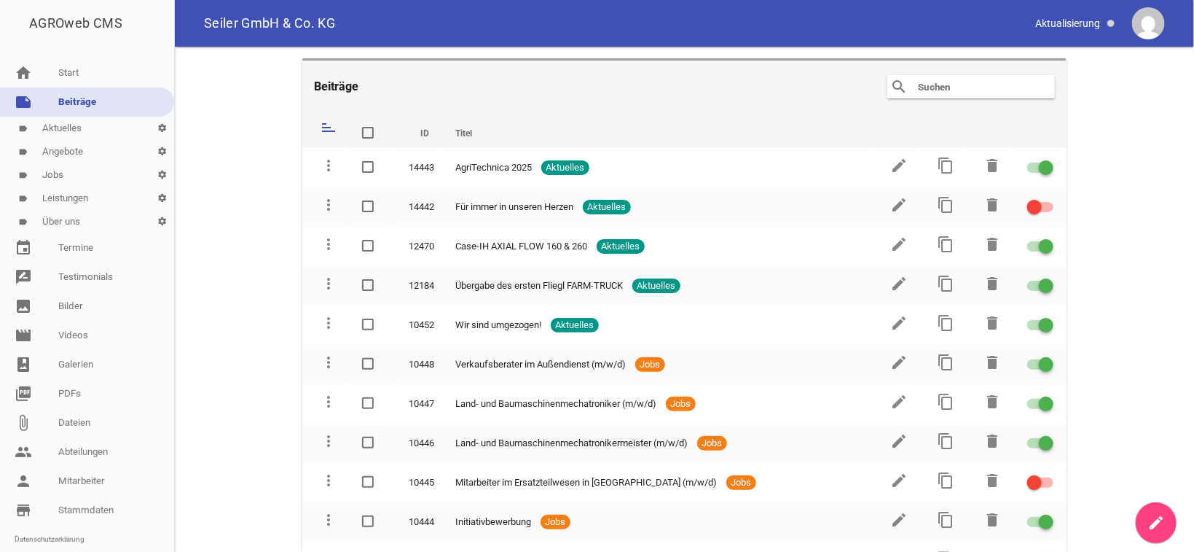
click at [1168, 520] on link "create" at bounding box center [1156, 522] width 41 height 41
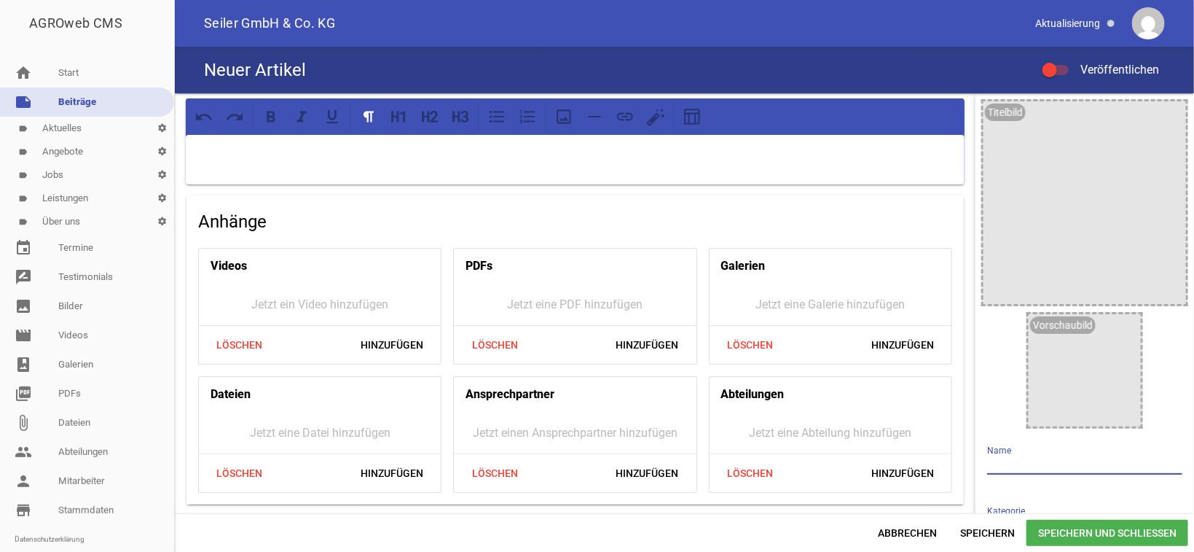
click at [1035, 466] on input "text" at bounding box center [1084, 465] width 195 height 20
type input "d"
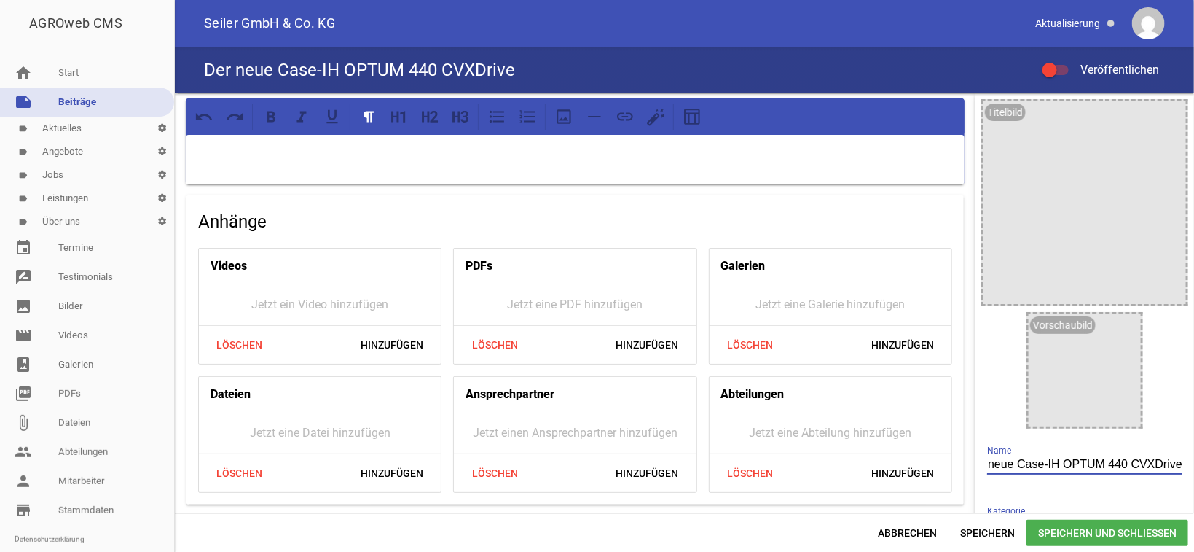
type input "Der neue Case-IH OPTUM 440 CVXDrive"
click at [396, 144] on div at bounding box center [575, 160] width 779 height 50
click at [1159, 118] on icon "image" at bounding box center [1170, 116] width 23 height 23
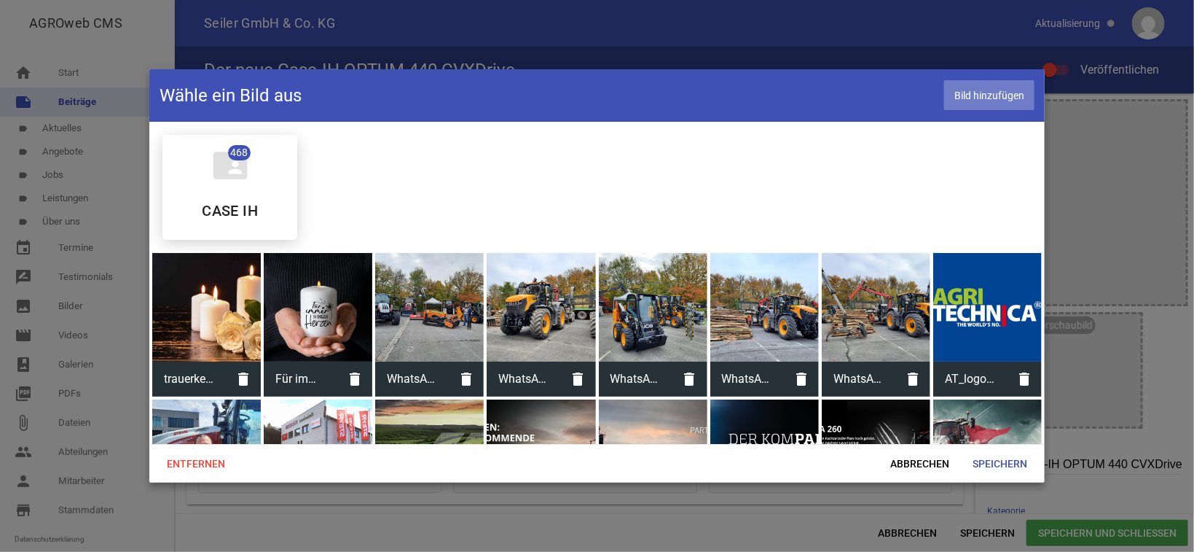
click at [1006, 97] on span "Bild hinzufügen" at bounding box center [989, 95] width 90 height 30
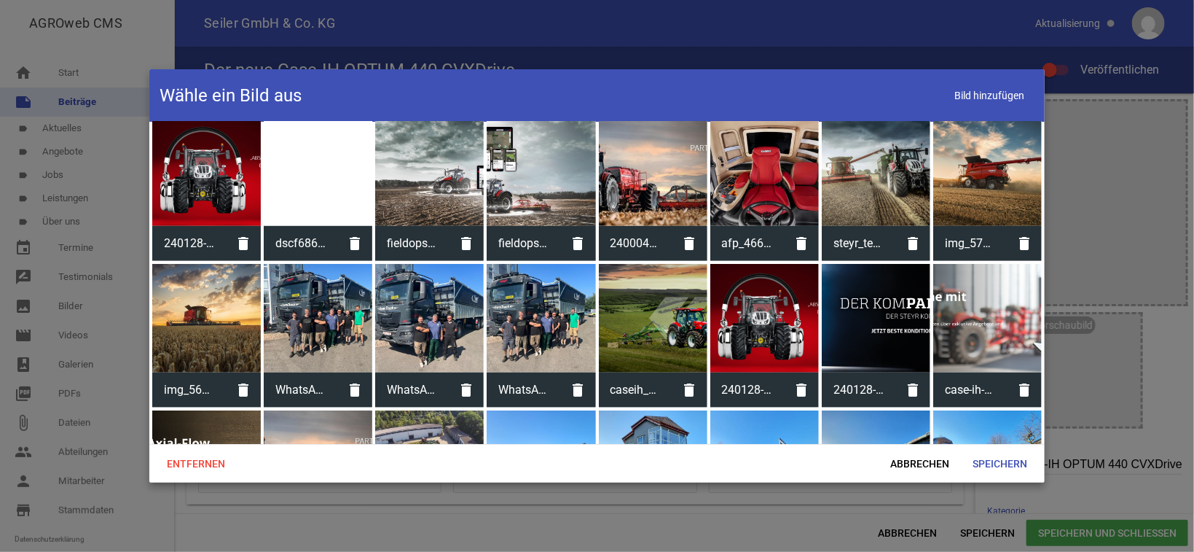
scroll to position [440, 0]
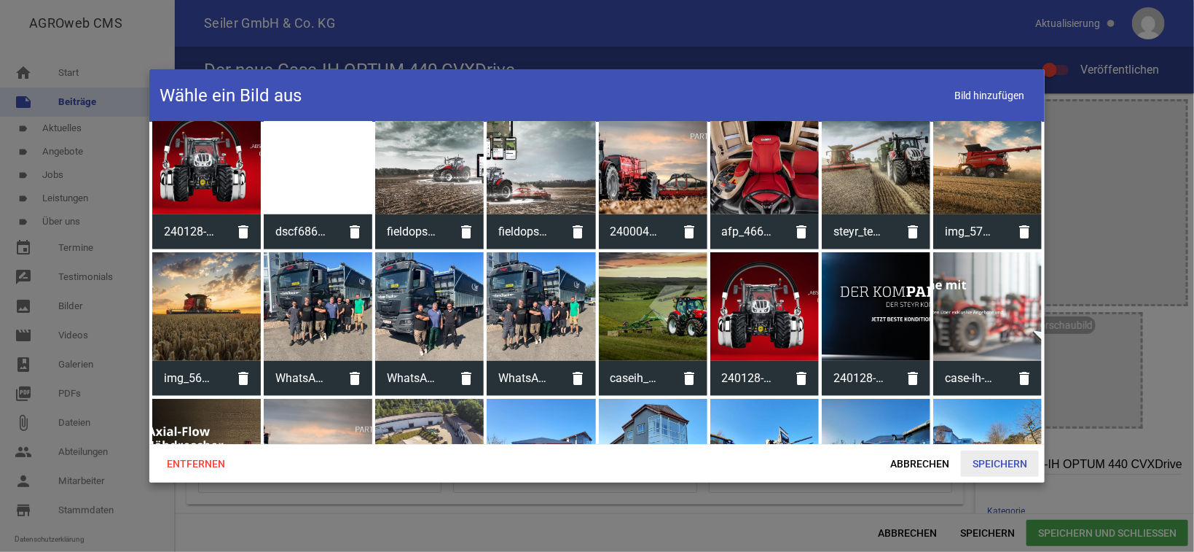
click at [1024, 460] on span "Speichern" at bounding box center [1000, 463] width 78 height 26
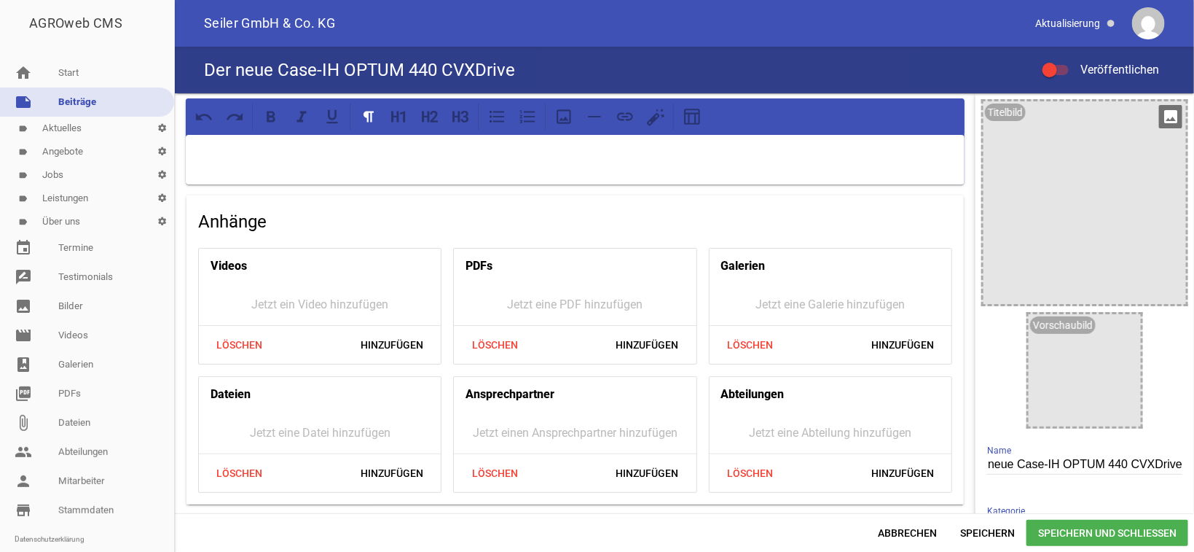
click at [1159, 119] on icon "image" at bounding box center [1170, 116] width 23 height 23
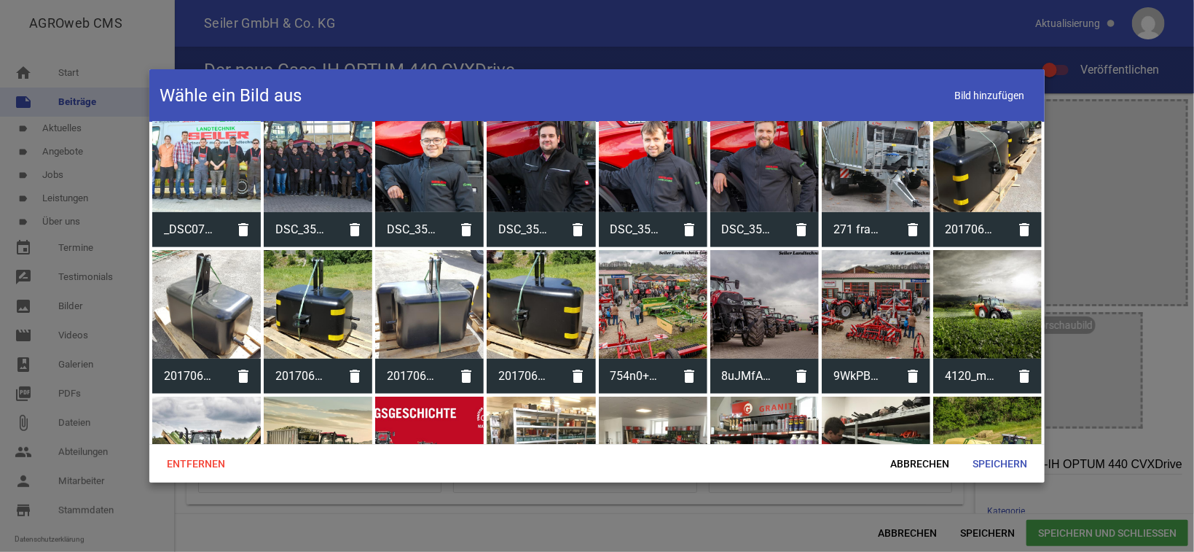
scroll to position [3082, 0]
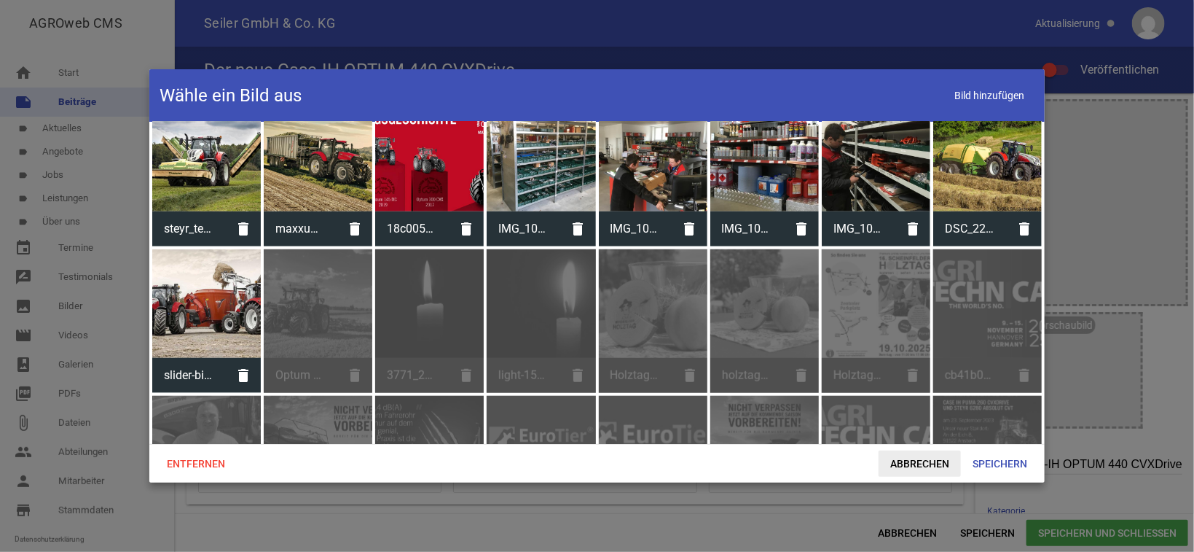
drag, startPoint x: 922, startPoint y: 465, endPoint x: 930, endPoint y: 458, distance: 10.8
click at [922, 466] on span "Abbrechen" at bounding box center [920, 463] width 82 height 26
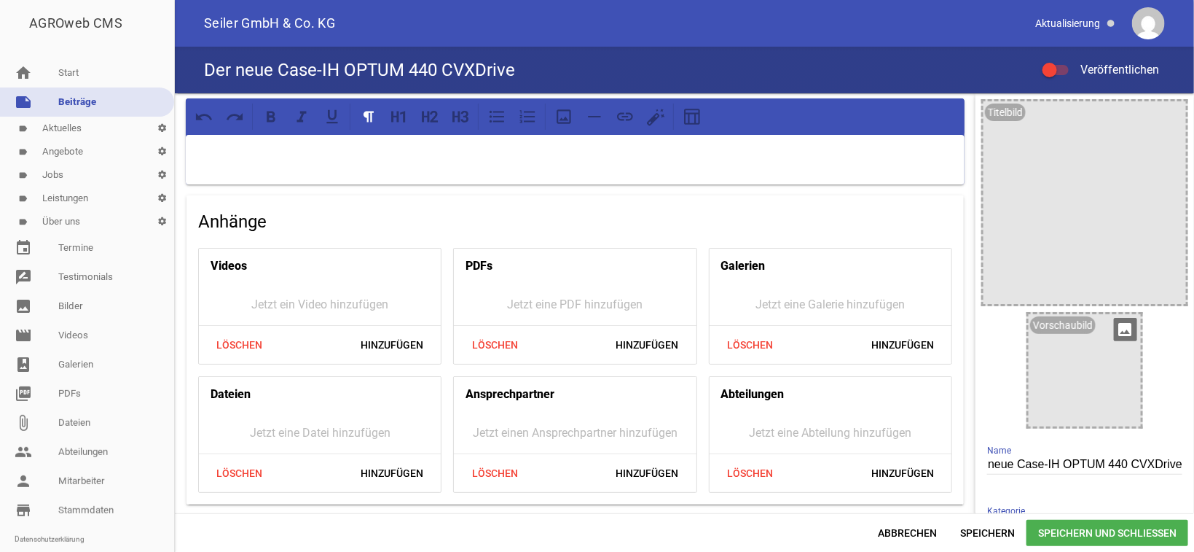
click at [1114, 328] on icon "image" at bounding box center [1125, 329] width 23 height 23
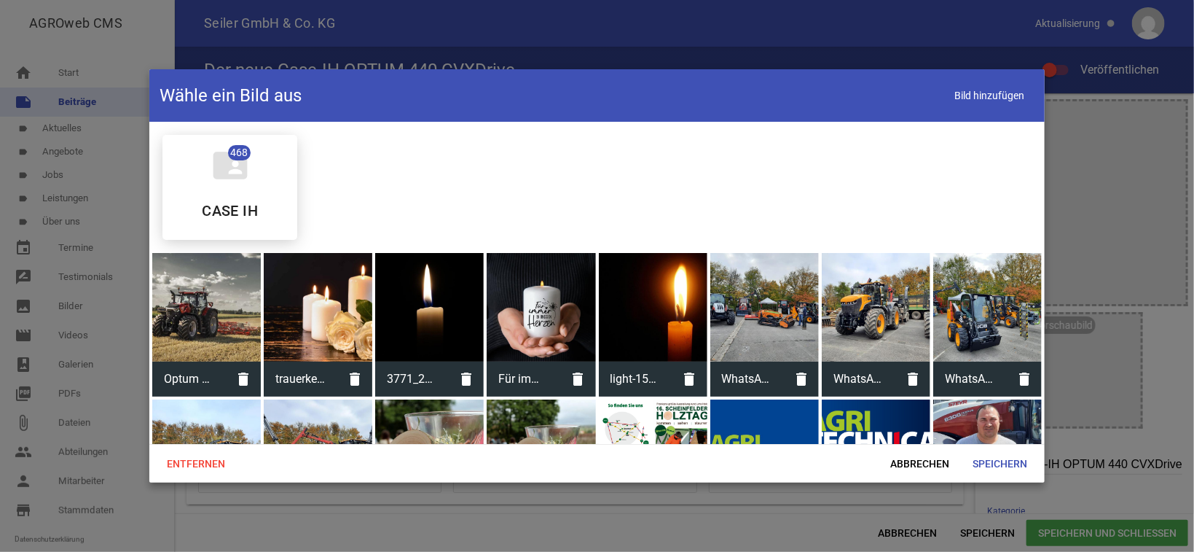
click at [218, 298] on div at bounding box center [206, 307] width 109 height 109
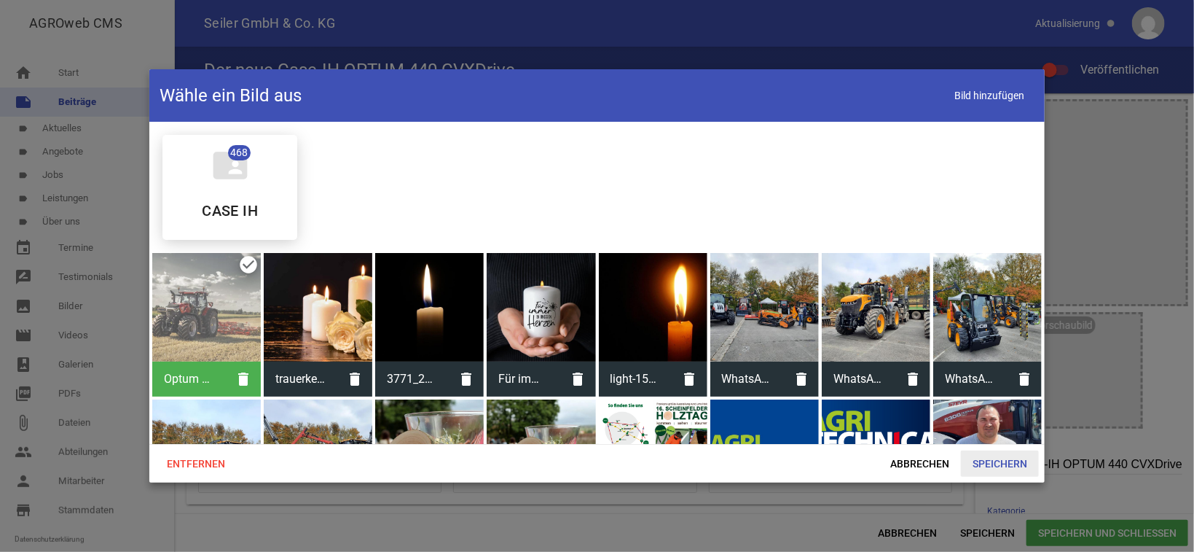
click at [990, 458] on span "Speichern" at bounding box center [1000, 463] width 78 height 26
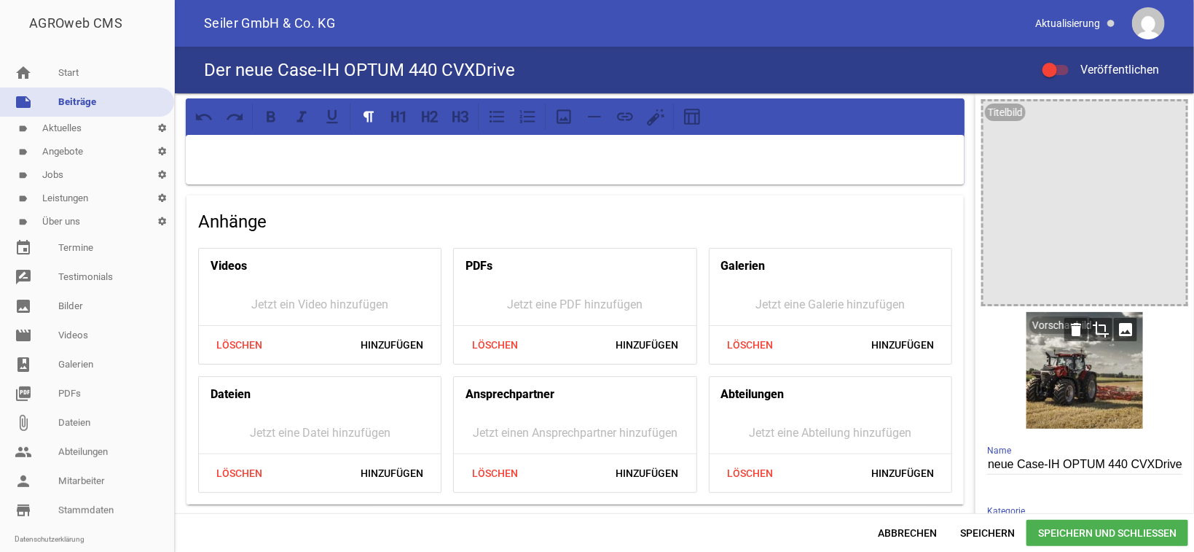
click at [1092, 329] on icon "crop" at bounding box center [1100, 329] width 23 height 23
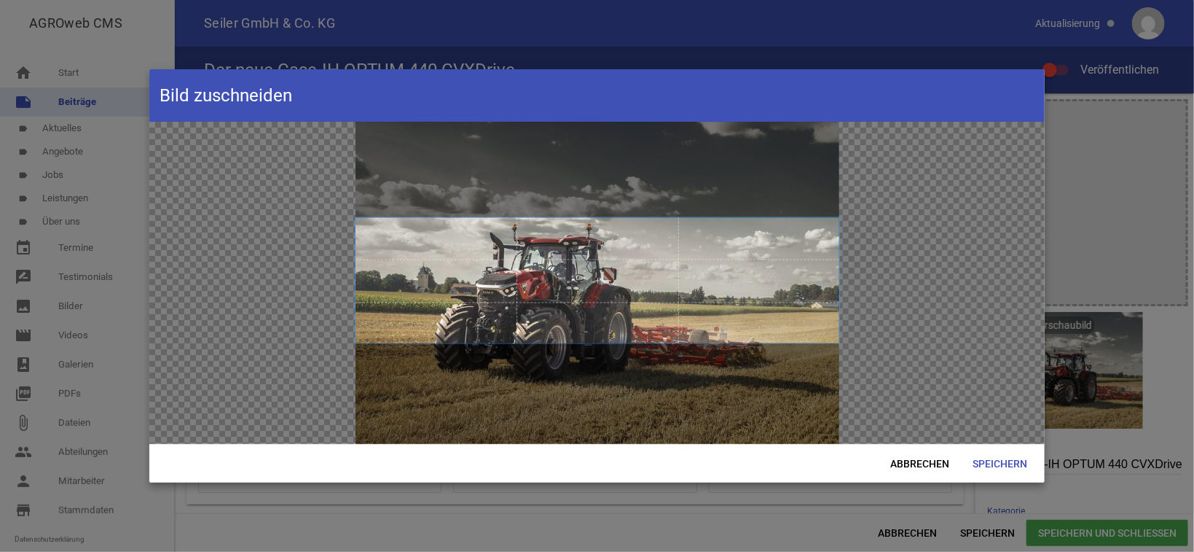
click at [689, 312] on span at bounding box center [598, 280] width 484 height 126
click at [1012, 458] on span "Speichern" at bounding box center [1000, 463] width 78 height 26
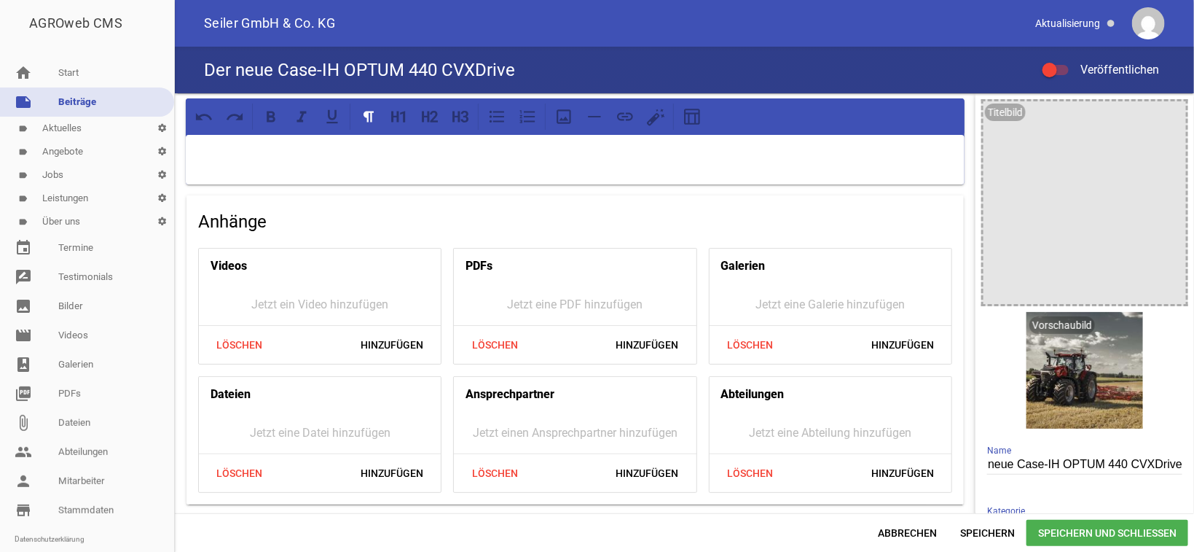
click at [391, 147] on p at bounding box center [575, 153] width 759 height 17
click at [400, 114] on icon at bounding box center [399, 116] width 19 height 19
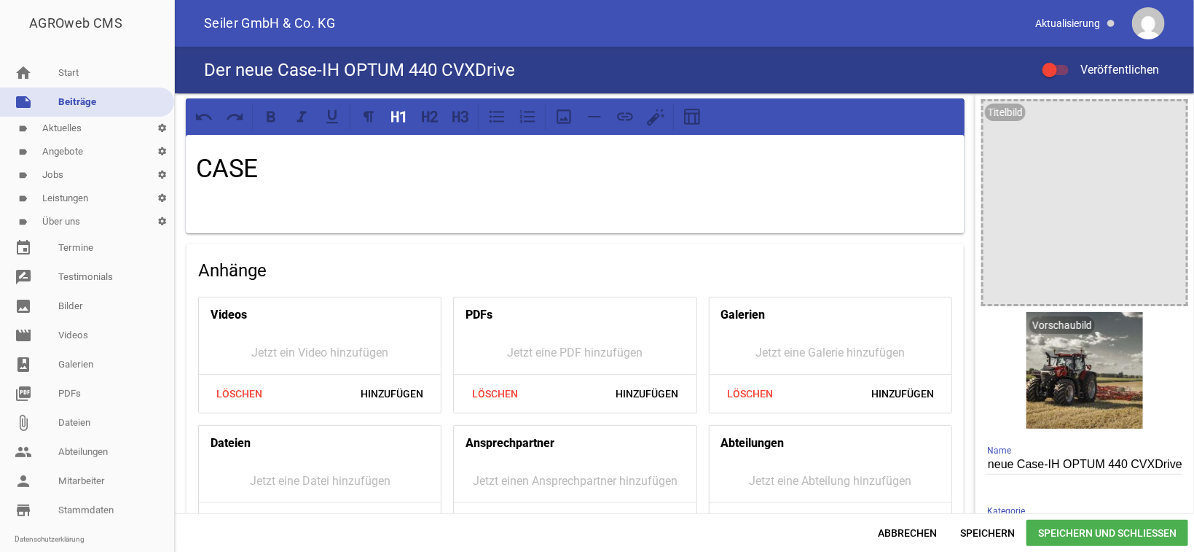
click at [302, 176] on h1 "CASE" at bounding box center [575, 169] width 759 height 39
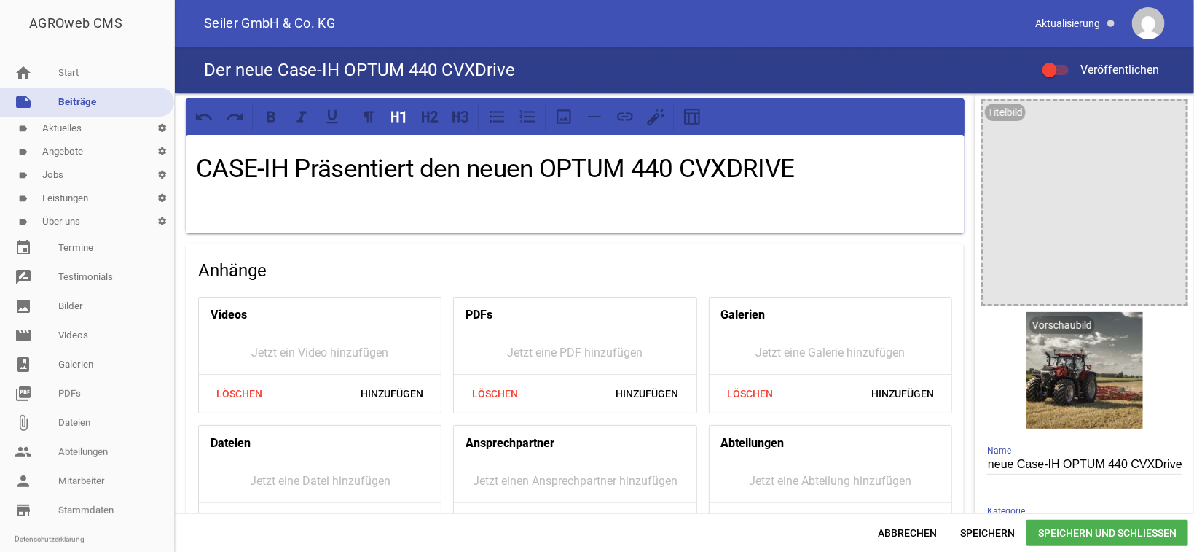
click at [216, 200] on p at bounding box center [575, 202] width 759 height 17
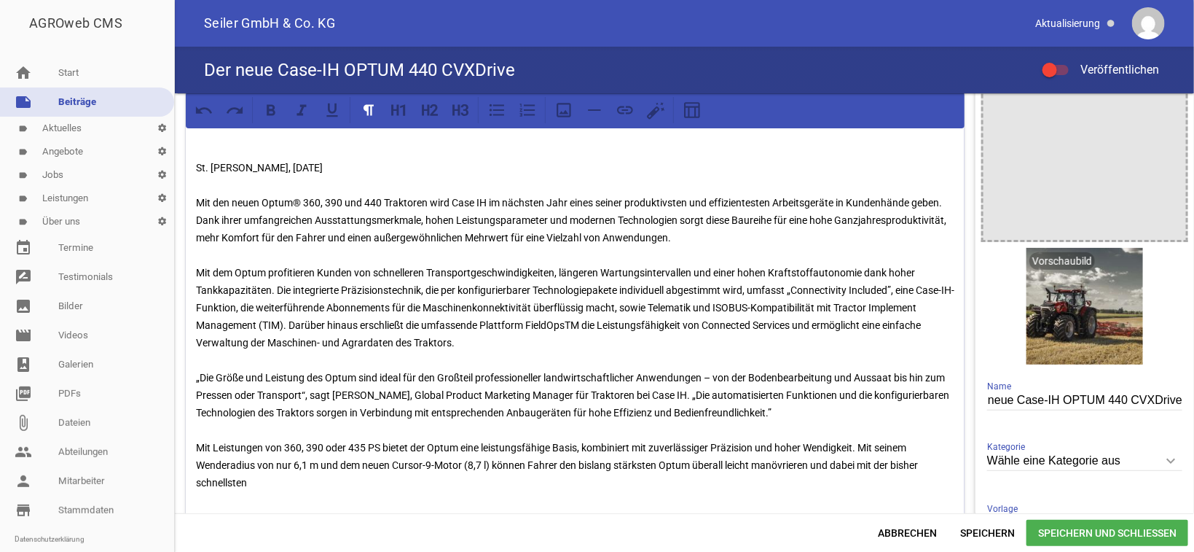
scroll to position [0, 0]
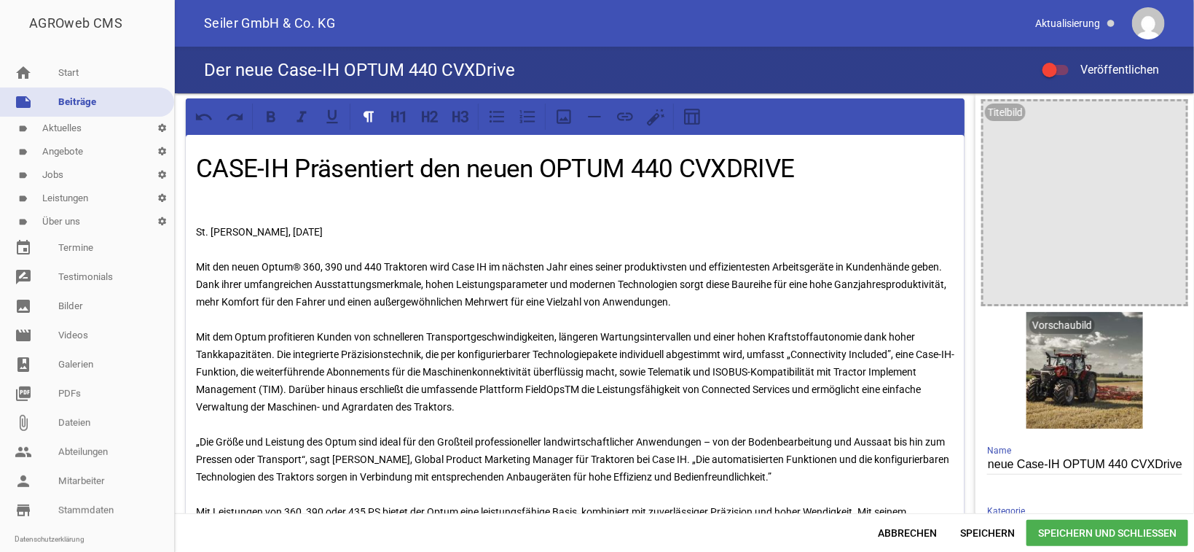
click at [1055, 71] on div at bounding box center [1050, 70] width 15 height 15
click at [1063, 61] on input "Veröffentlichen" at bounding box center [1063, 61] width 0 height 0
click at [1081, 533] on span "Speichern und Schließen" at bounding box center [1108, 533] width 162 height 26
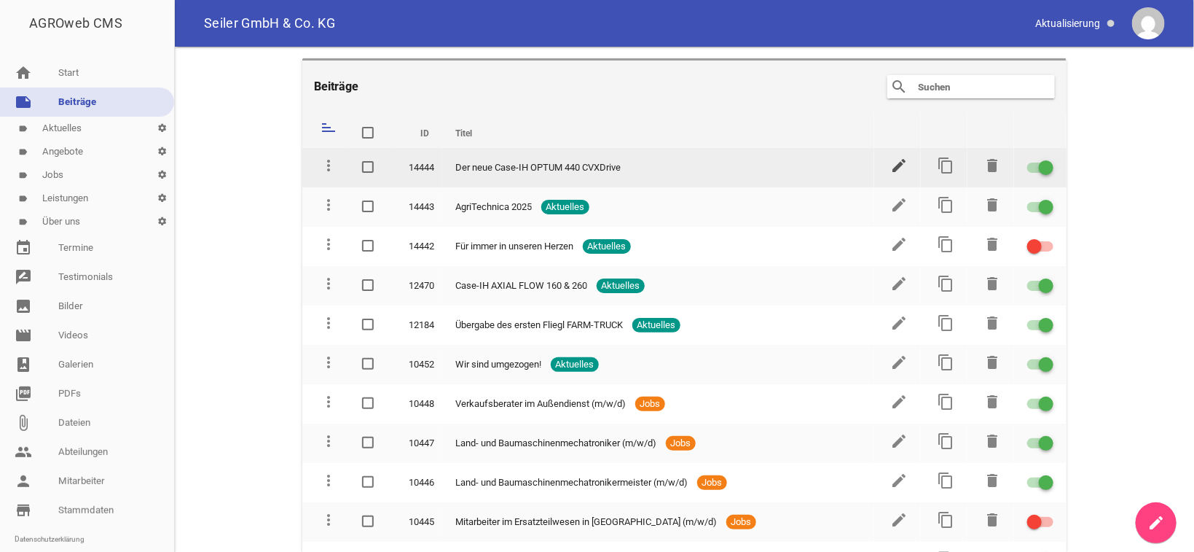
click at [890, 163] on icon "edit" at bounding box center [898, 165] width 17 height 17
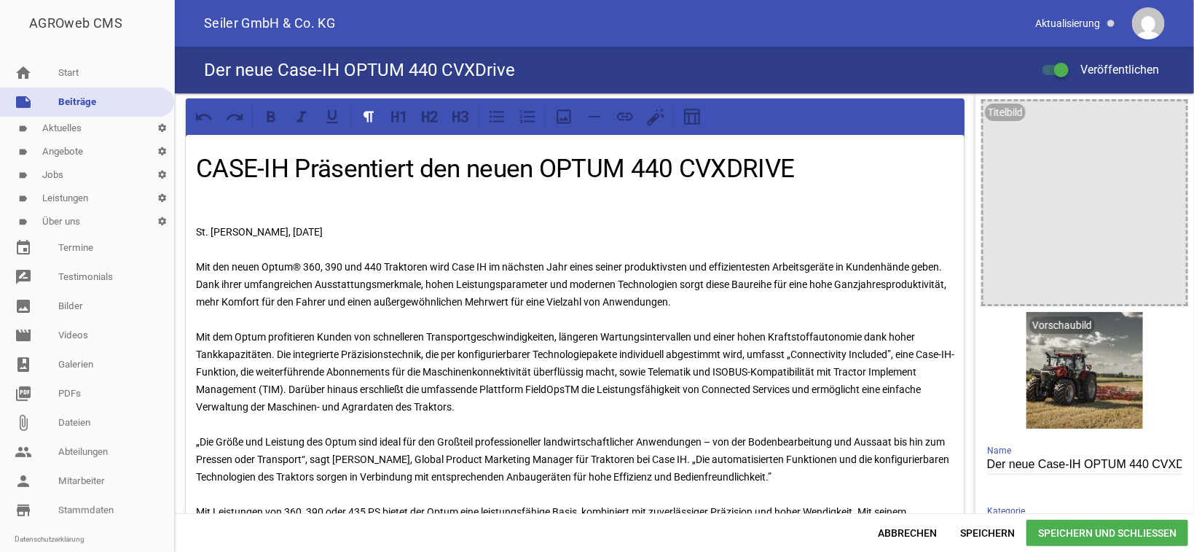
scroll to position [367, 0]
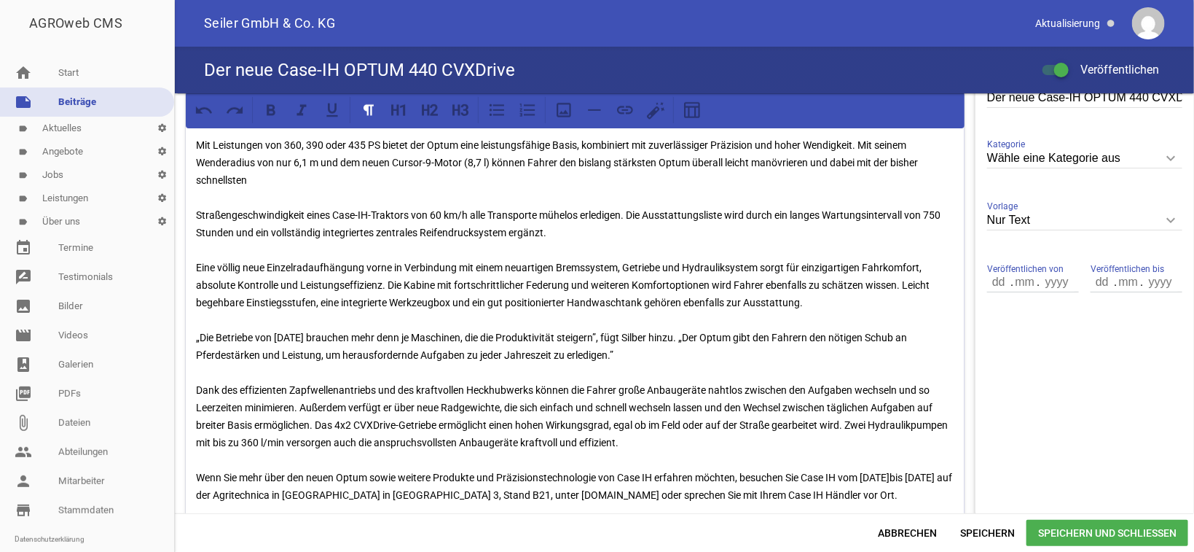
click at [1057, 158] on input "Wähle eine Kategorie aus" at bounding box center [1084, 159] width 195 height 20
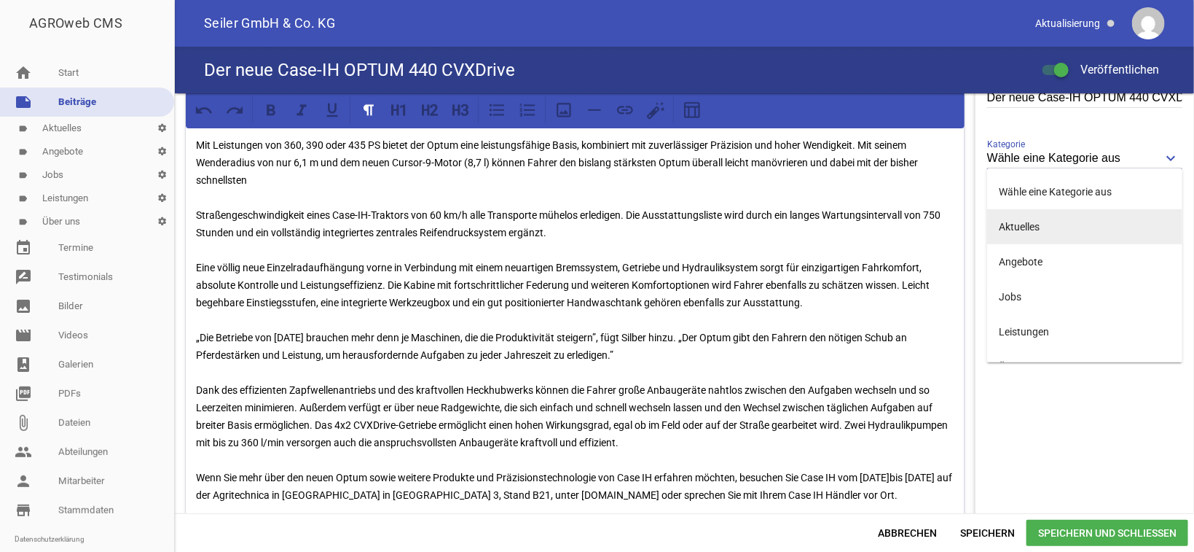
click at [1018, 235] on li "Aktuelles" at bounding box center [1084, 226] width 195 height 35
type input "Aktuelles"
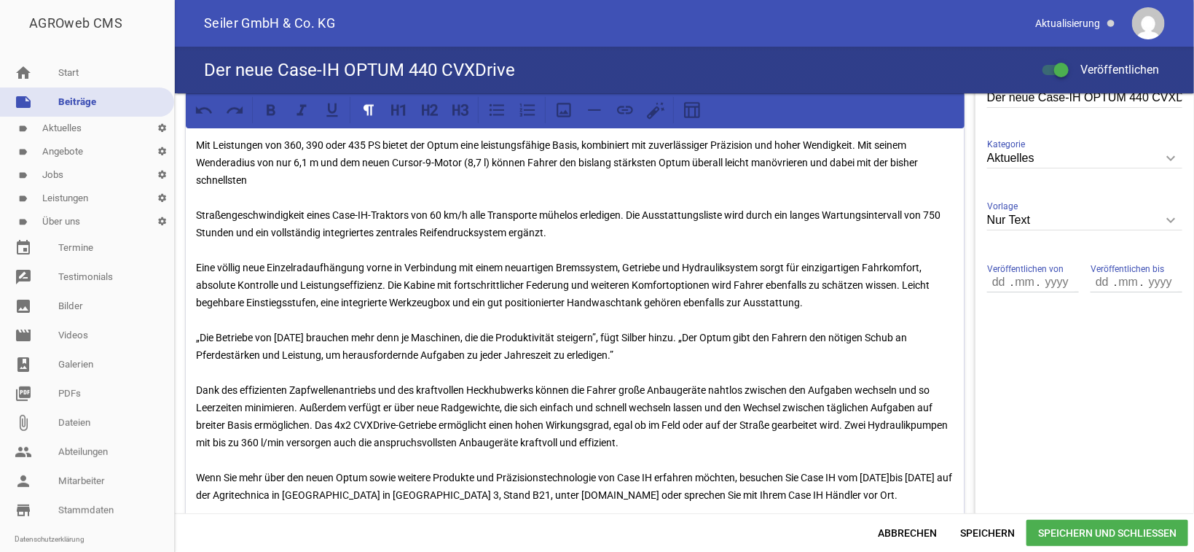
click at [1103, 531] on span "Speichern und Schließen" at bounding box center [1108, 533] width 162 height 26
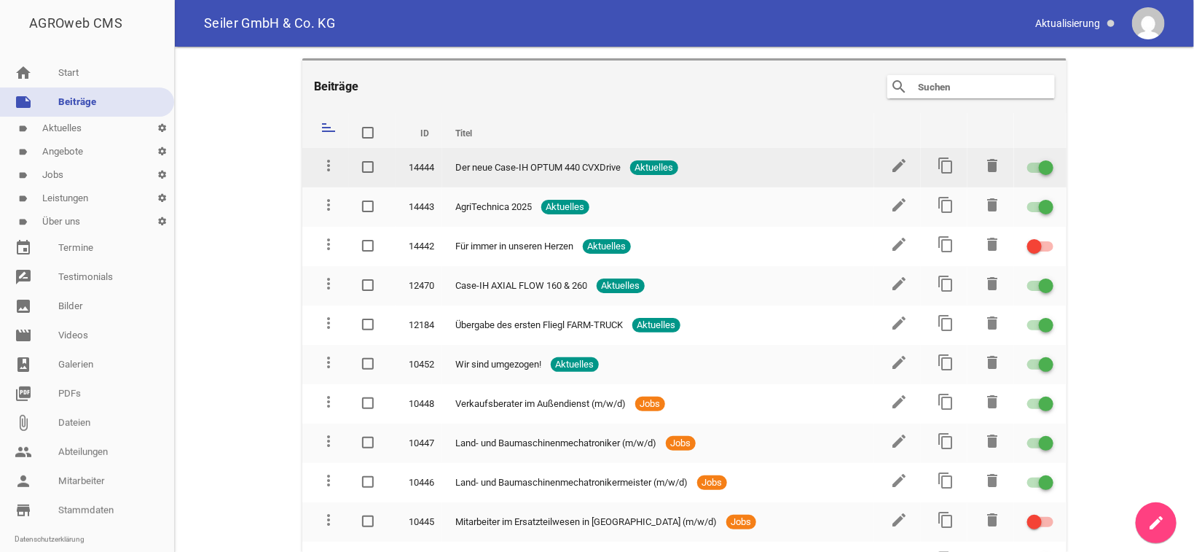
click at [879, 168] on td "edit" at bounding box center [897, 167] width 47 height 39
click at [890, 165] on icon "edit" at bounding box center [898, 165] width 17 height 17
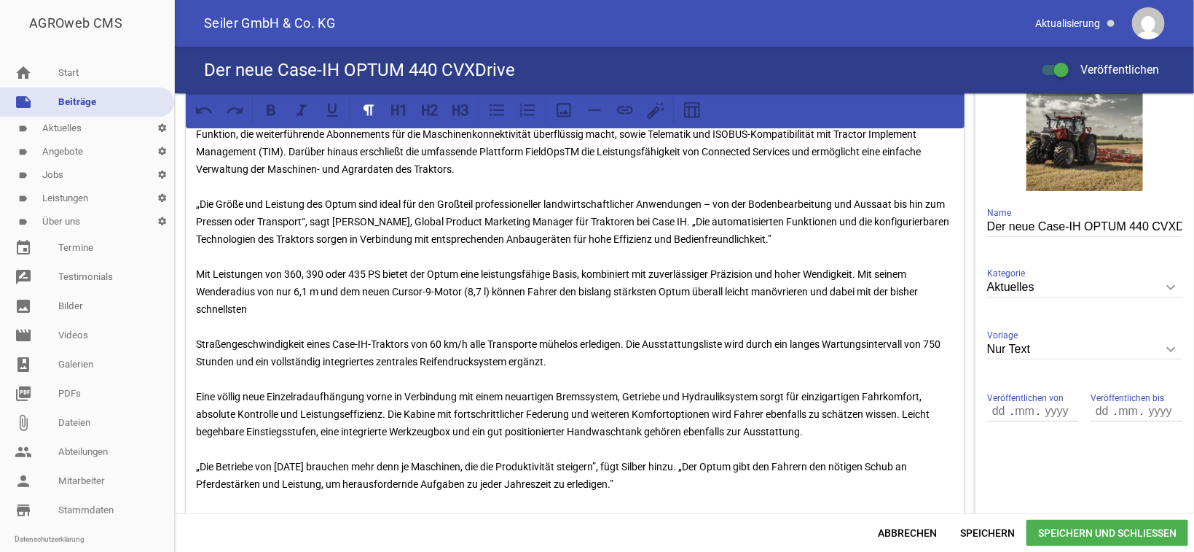
scroll to position [293, 0]
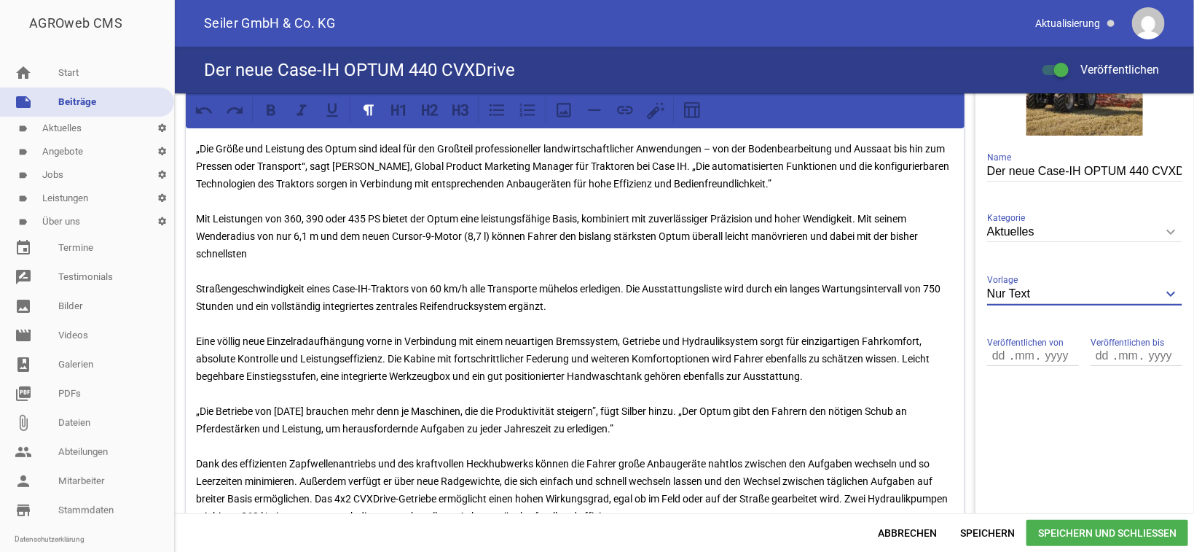
click at [1021, 292] on input "Nur Text" at bounding box center [1084, 294] width 195 height 20
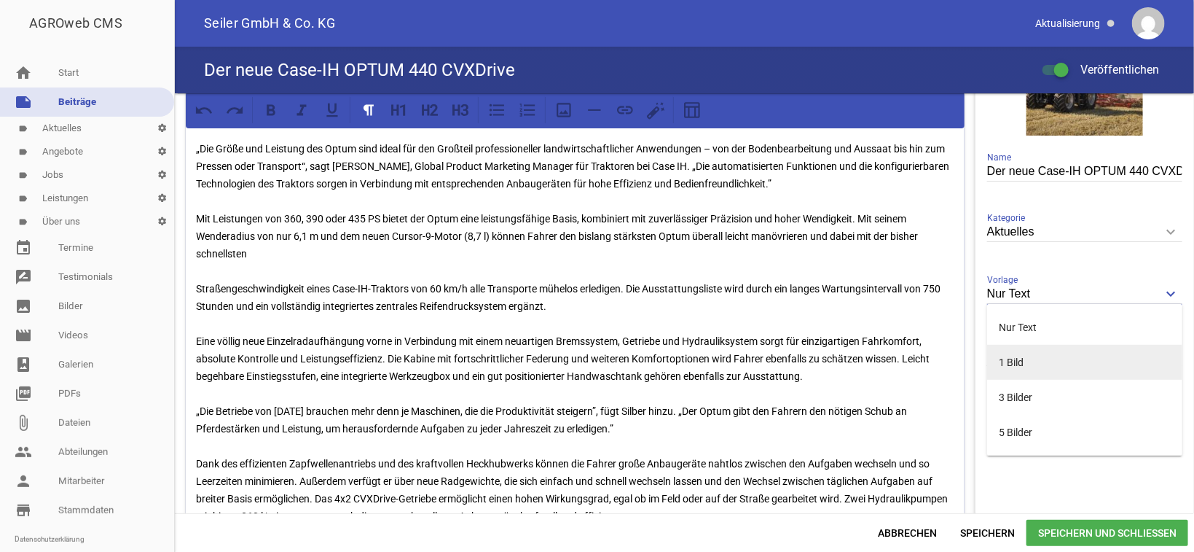
click at [990, 359] on li "1 Bild" at bounding box center [1084, 362] width 195 height 35
type input "1 Bild"
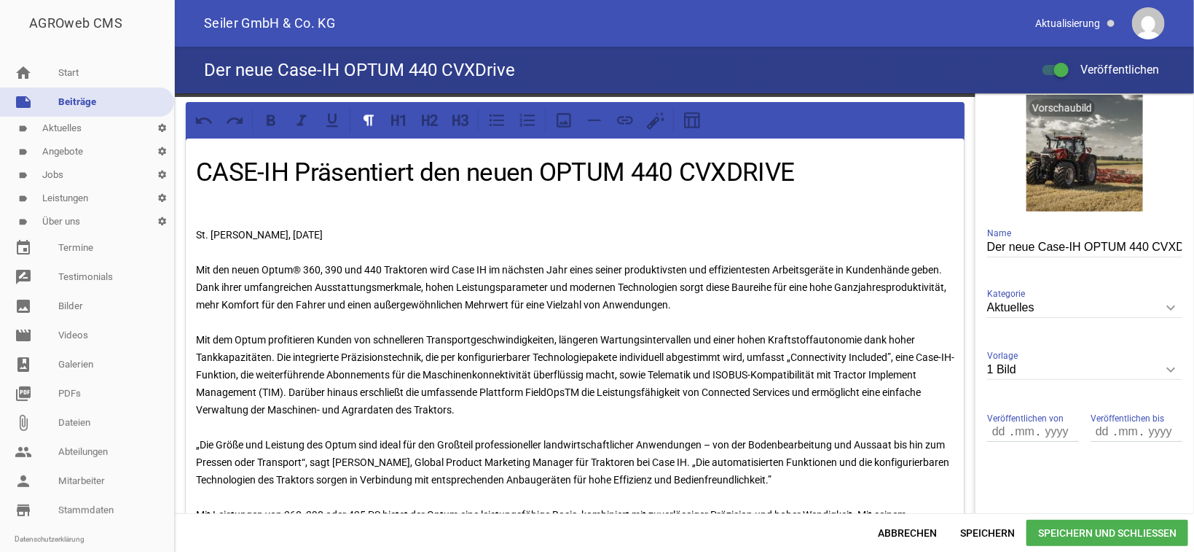
scroll to position [0, 0]
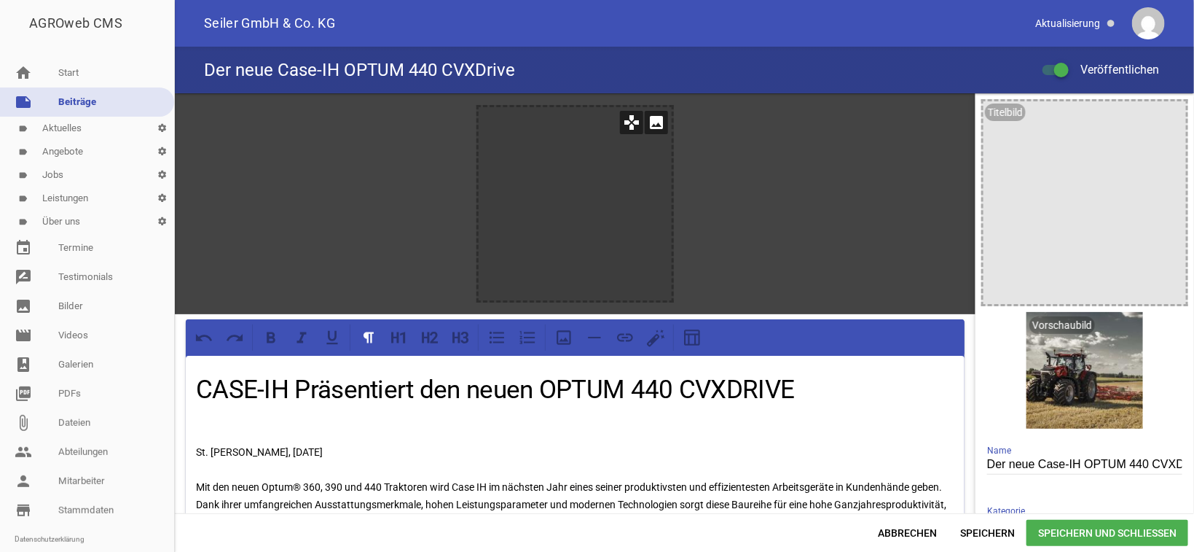
click at [652, 127] on icon "image" at bounding box center [656, 122] width 23 height 23
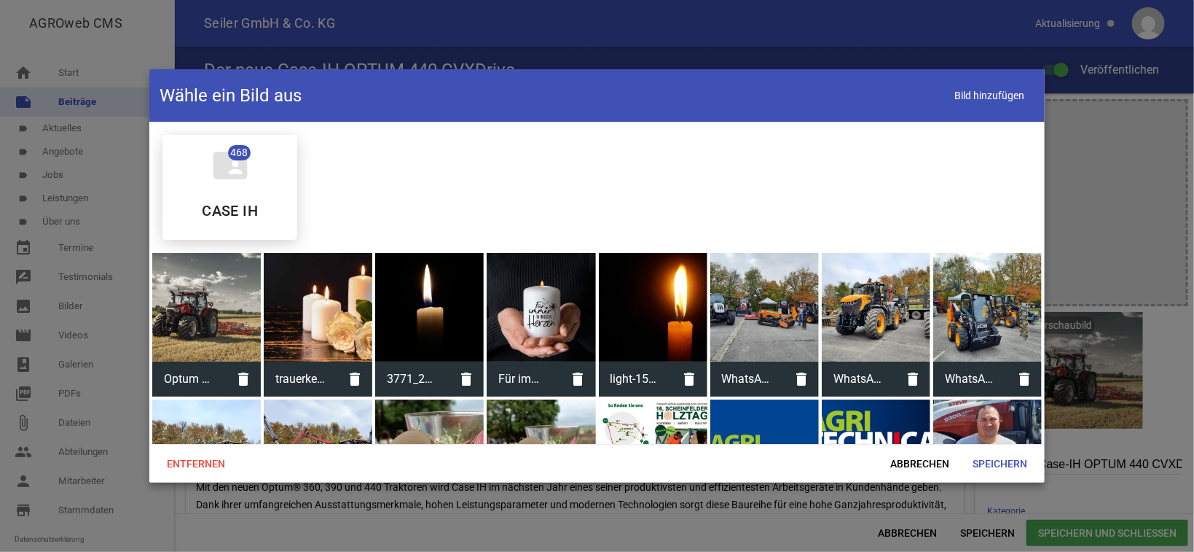
click at [208, 291] on div at bounding box center [206, 307] width 109 height 109
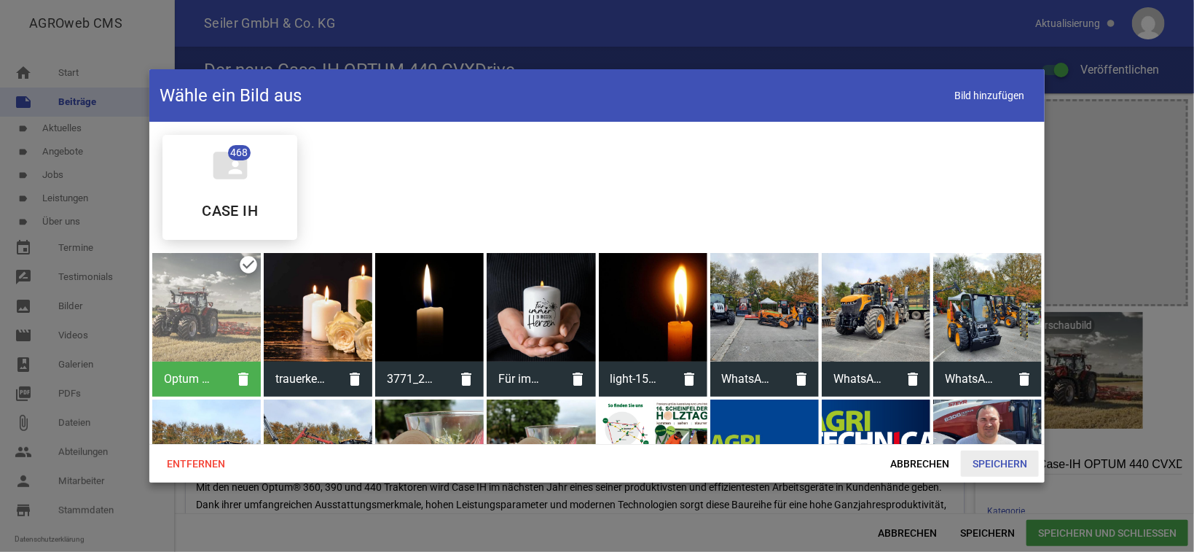
click at [986, 462] on span "Speichern" at bounding box center [1000, 463] width 78 height 26
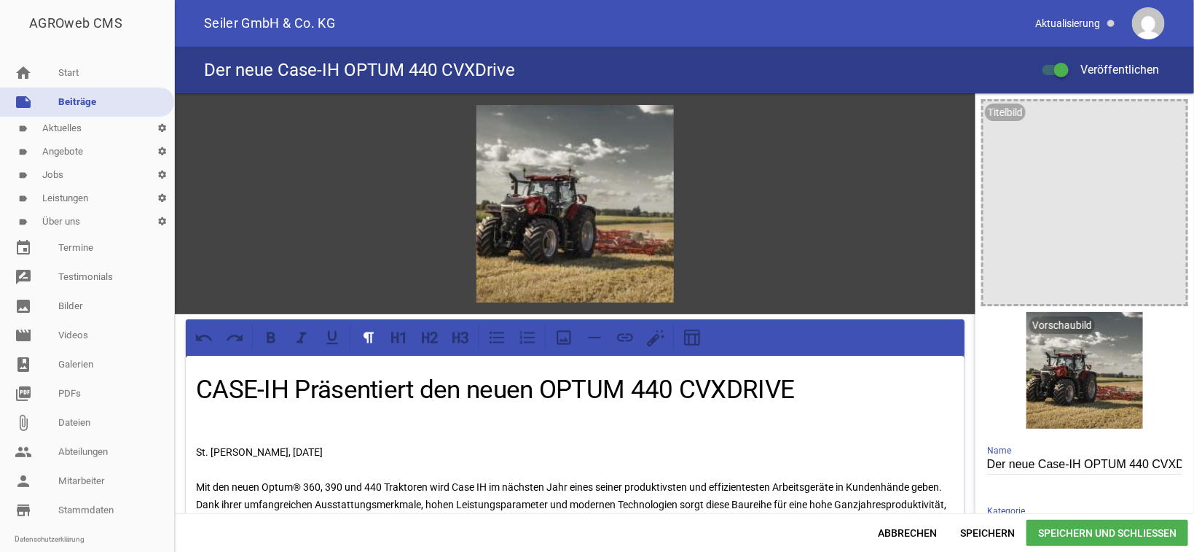
click at [1132, 538] on span "Speichern und Schließen" at bounding box center [1108, 533] width 162 height 26
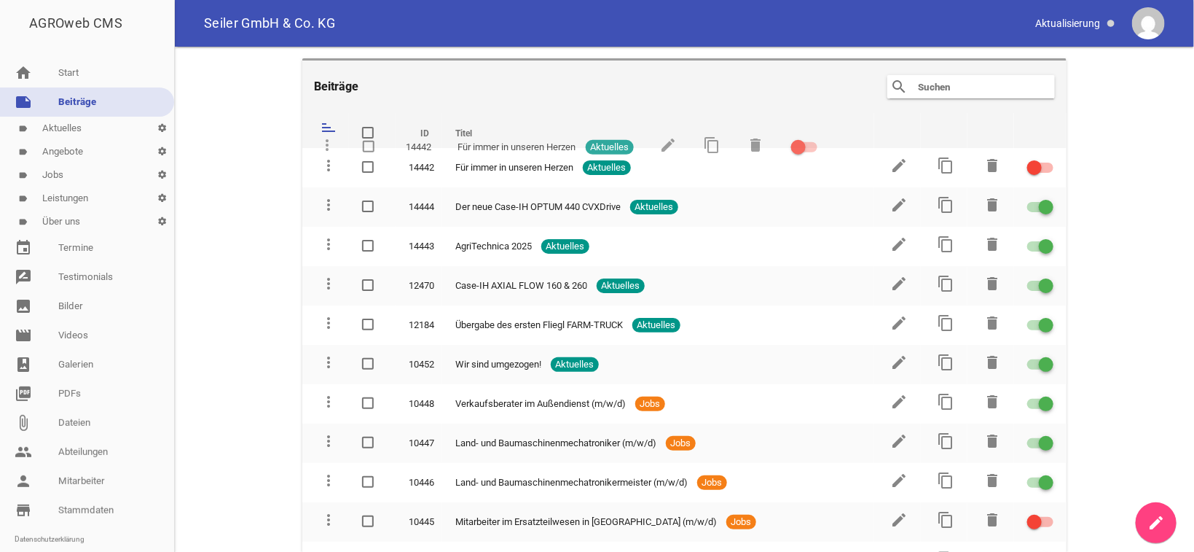
drag, startPoint x: 330, startPoint y: 243, endPoint x: 334, endPoint y: 146, distance: 97.7
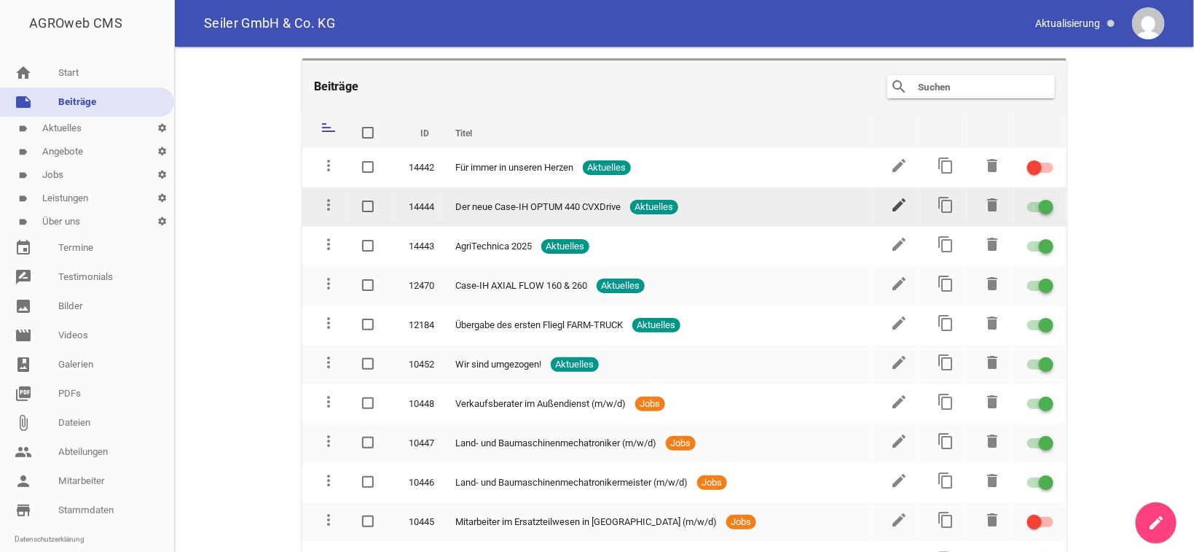
click at [890, 208] on icon "edit" at bounding box center [898, 204] width 17 height 17
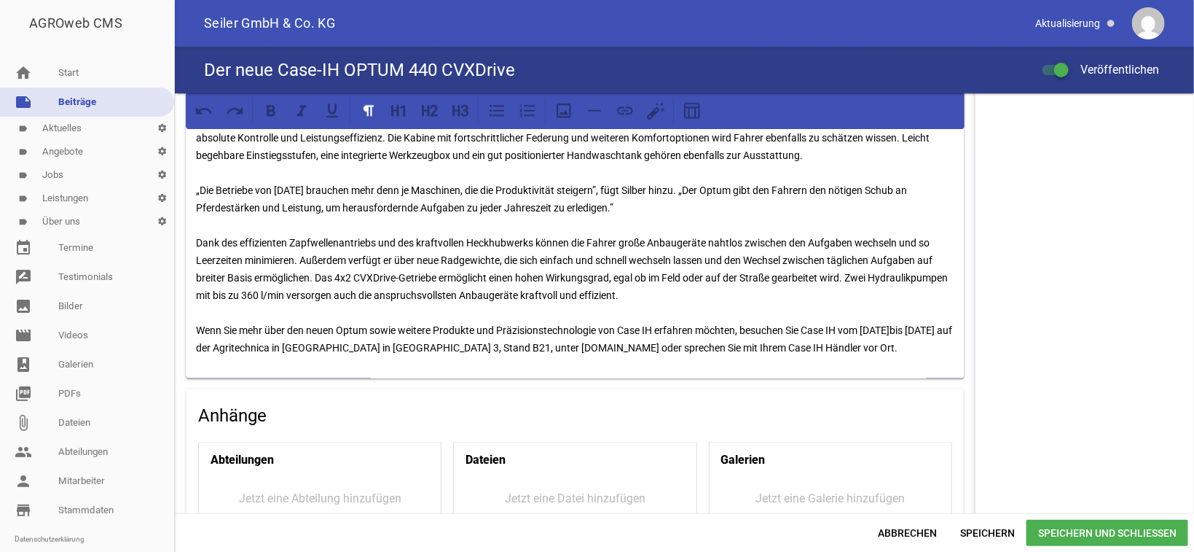
scroll to position [921, 0]
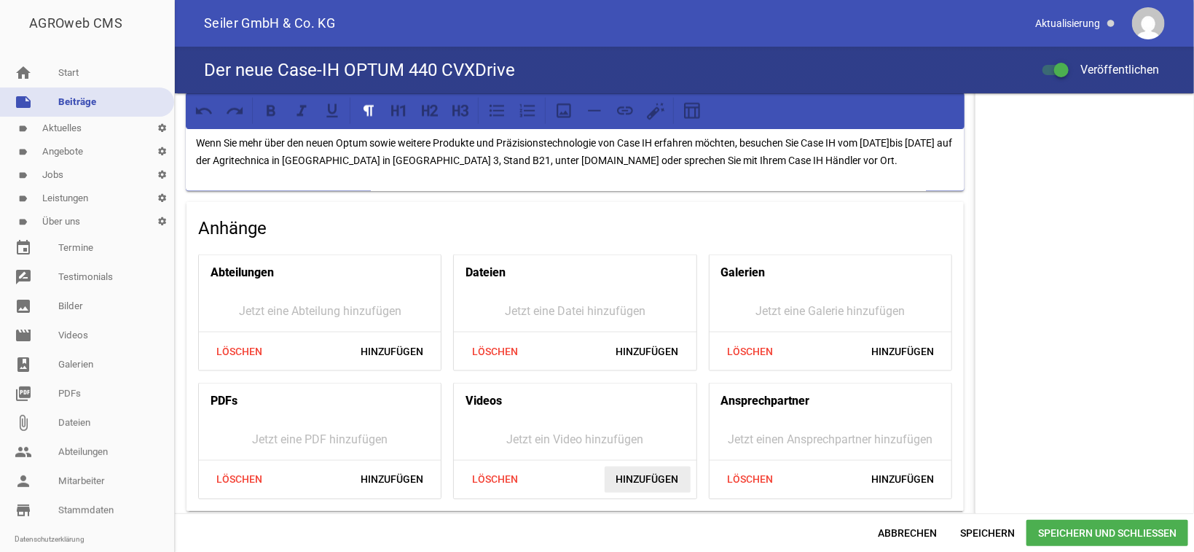
click at [643, 476] on span "Hinzufügen" at bounding box center [648, 479] width 86 height 26
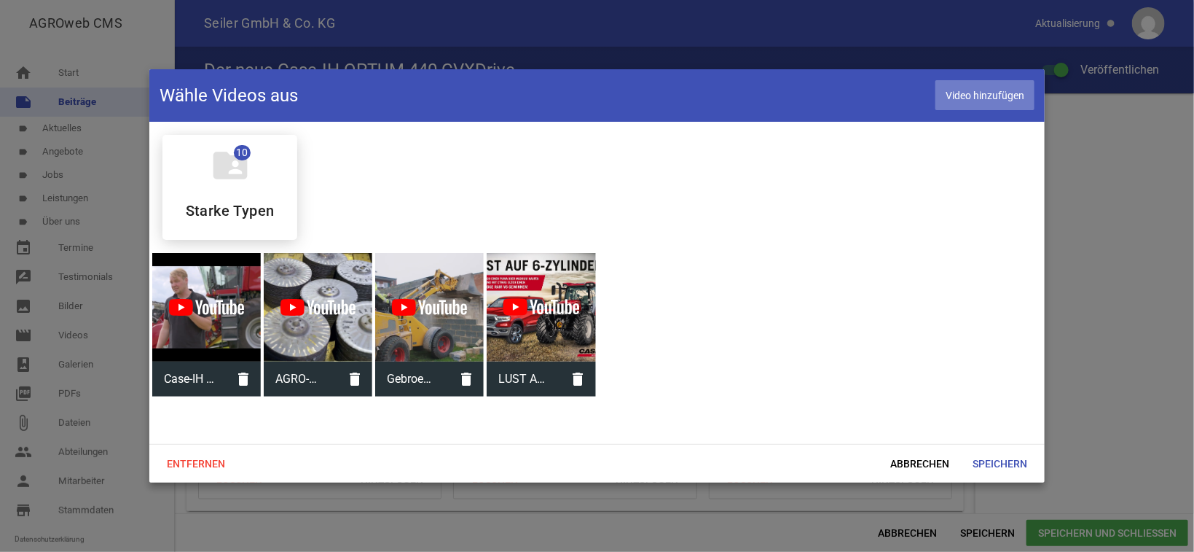
click at [1003, 93] on span "Video hinzufügen" at bounding box center [985, 95] width 99 height 30
click at [901, 458] on span "Abbrechen" at bounding box center [920, 463] width 82 height 26
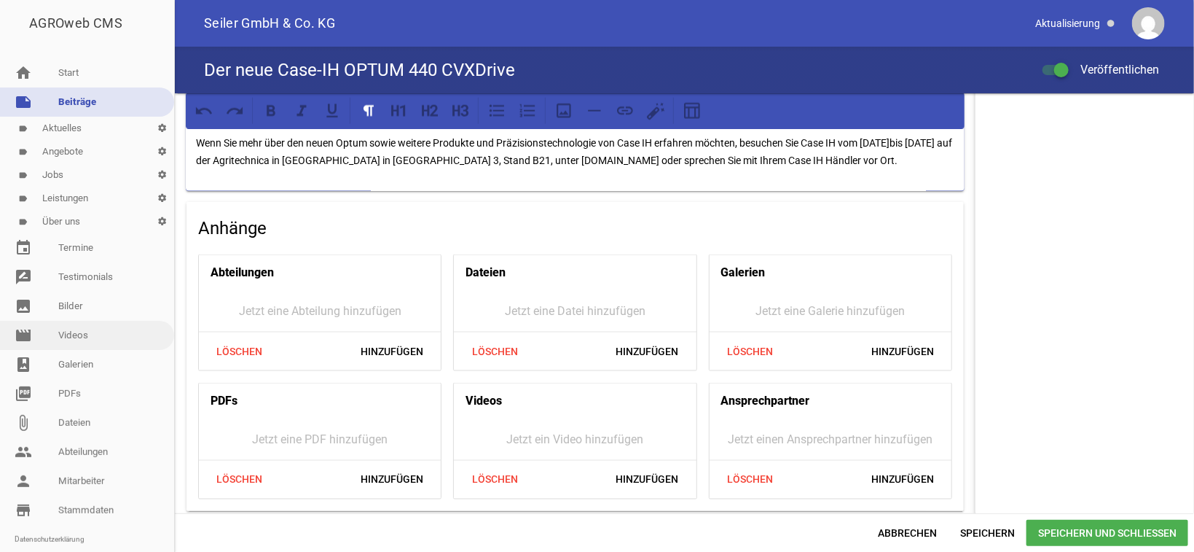
click at [91, 334] on link "movie Videos" at bounding box center [87, 335] width 174 height 29
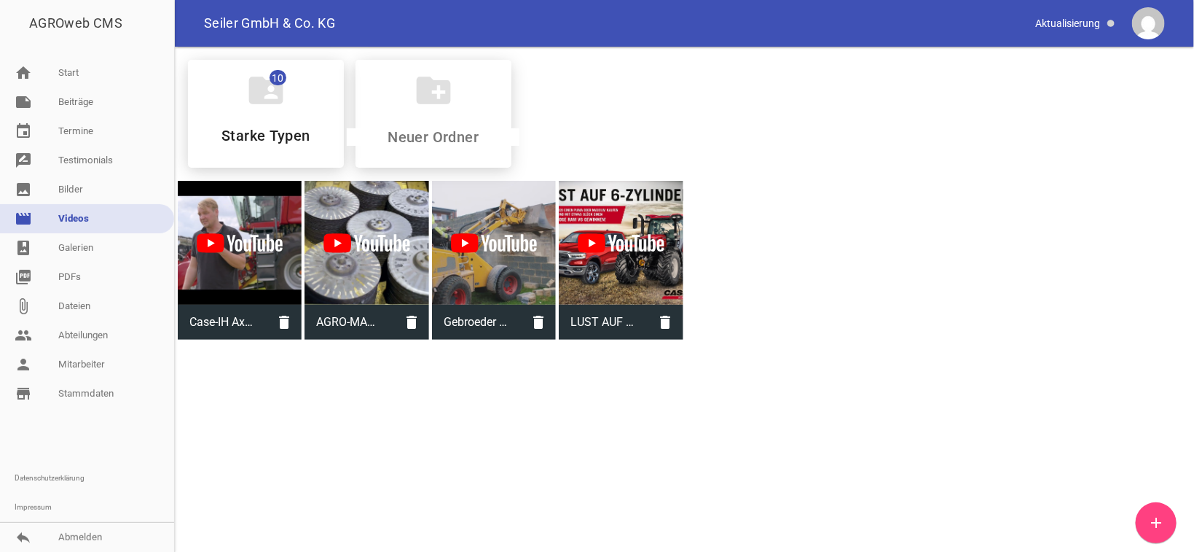
click at [1156, 527] on icon "add" at bounding box center [1156, 522] width 17 height 17
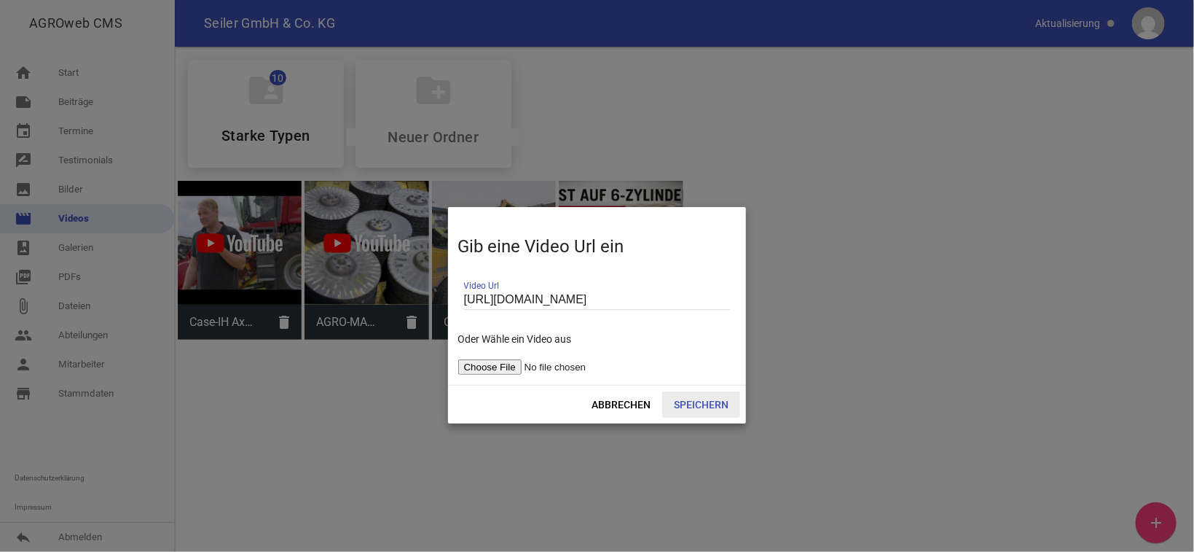
type input "[URL][DOMAIN_NAME]"
click at [709, 406] on span "Speichern" at bounding box center [701, 404] width 78 height 26
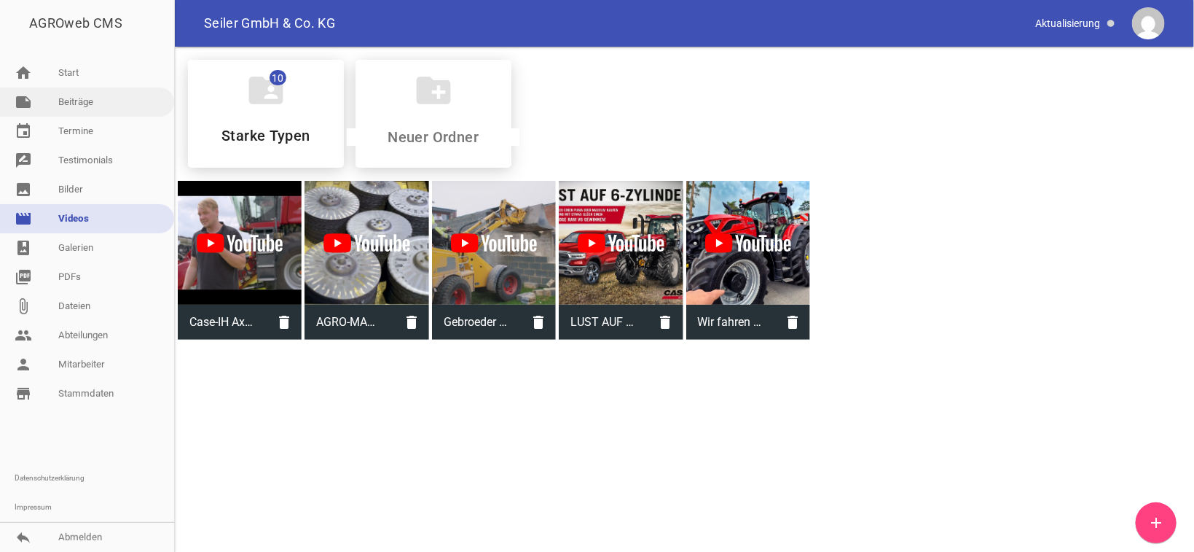
click at [90, 98] on link "note Beiträge" at bounding box center [87, 101] width 174 height 29
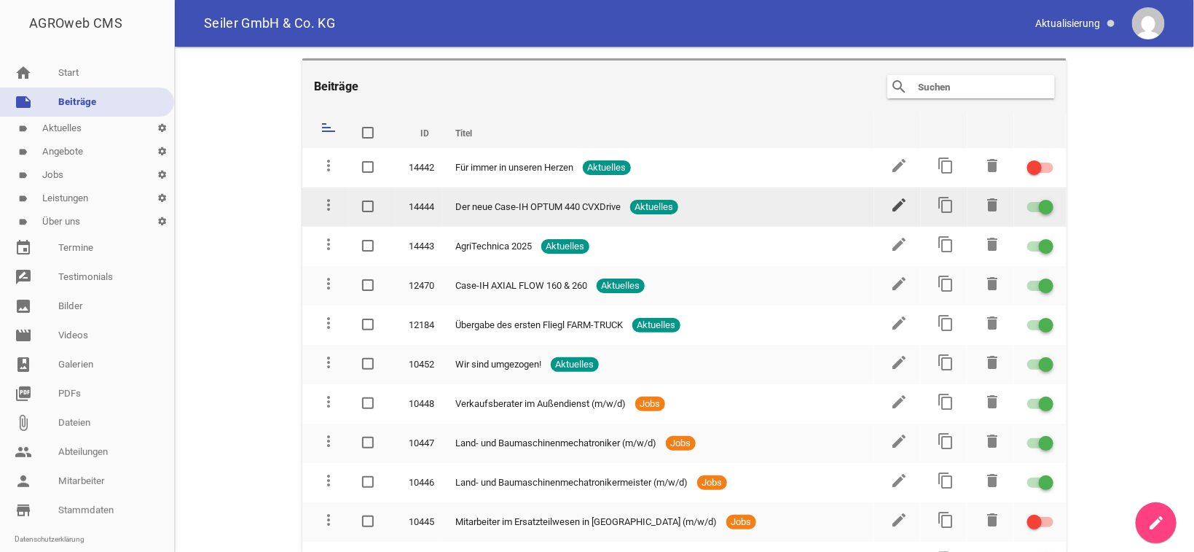
click at [890, 211] on icon "edit" at bounding box center [898, 204] width 17 height 17
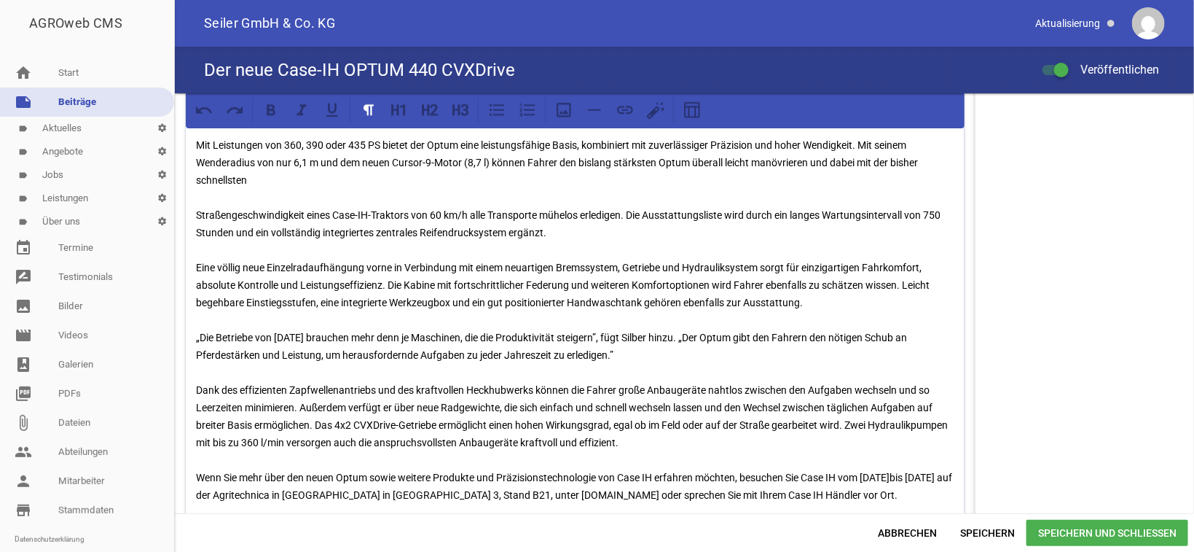
scroll to position [921, 0]
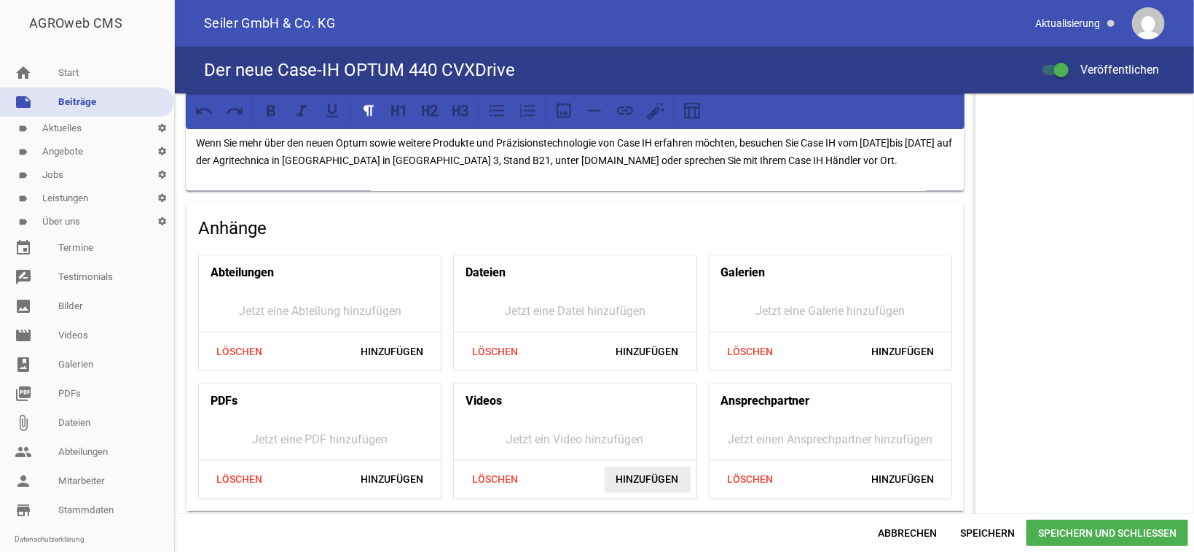
click at [643, 478] on span "Hinzufügen" at bounding box center [648, 479] width 86 height 26
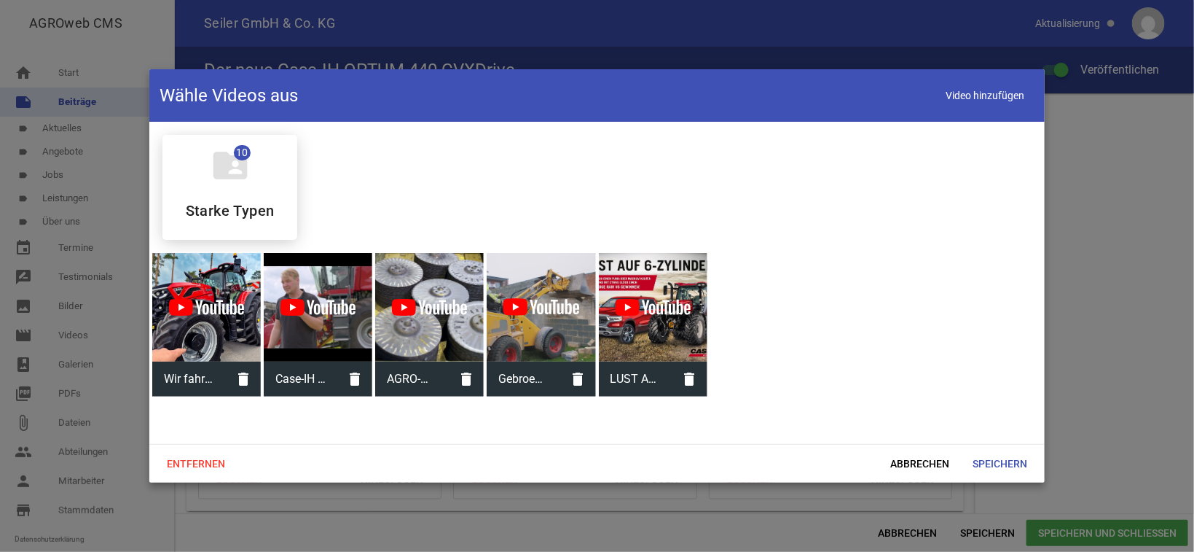
click at [201, 310] on div at bounding box center [206, 307] width 109 height 109
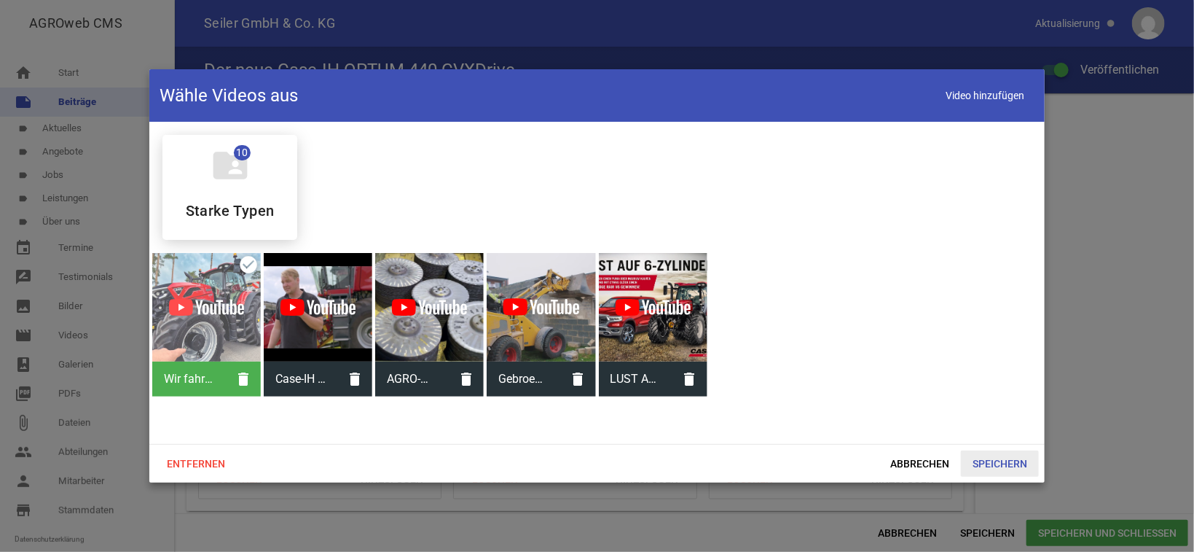
click at [996, 459] on span "Speichern" at bounding box center [1000, 463] width 78 height 26
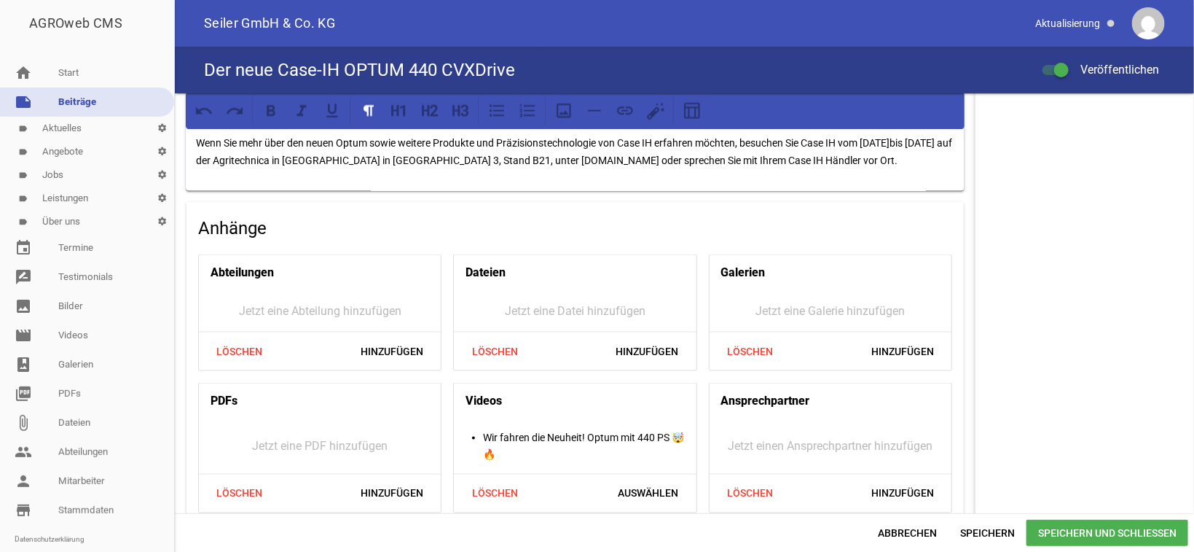
click at [1117, 526] on span "Speichern und Schließen" at bounding box center [1108, 533] width 162 height 26
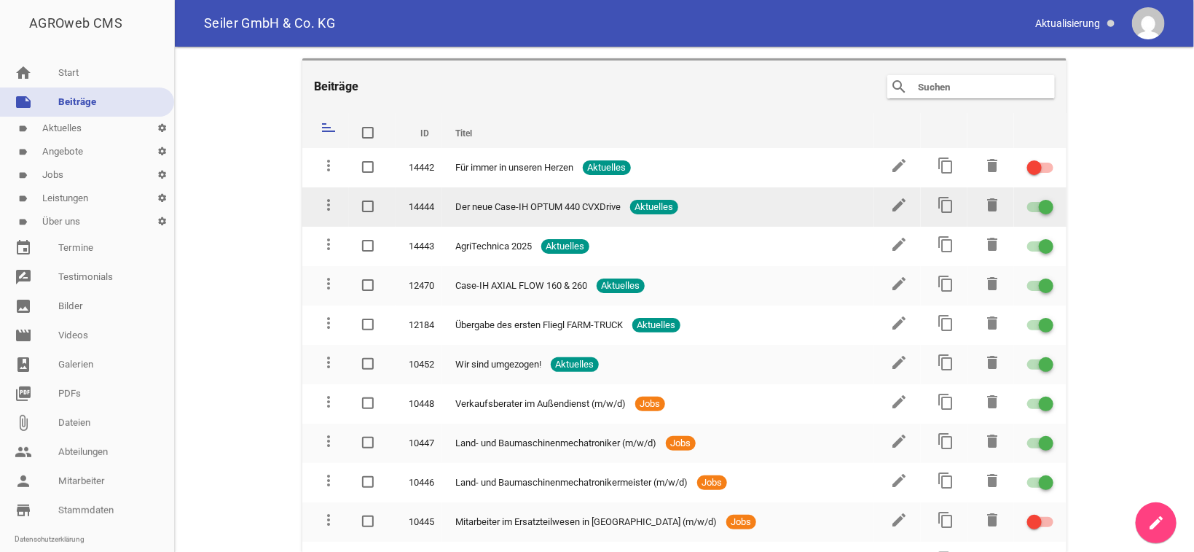
click at [875, 197] on td "edit" at bounding box center [897, 206] width 47 height 39
click at [890, 204] on icon "edit" at bounding box center [898, 204] width 17 height 17
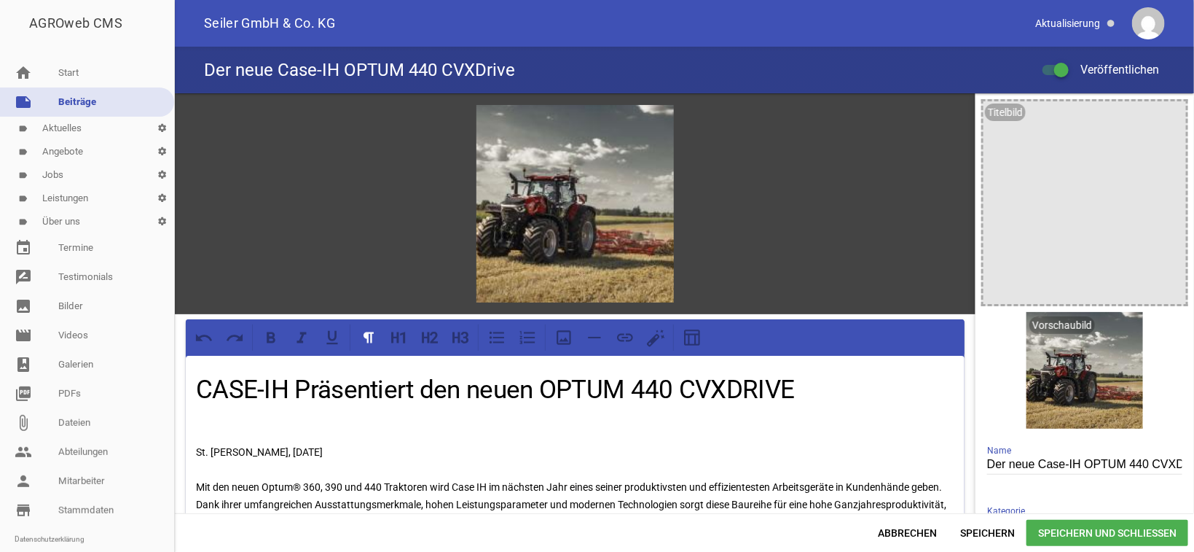
click at [300, 384] on h1 "CASE-IH Präsentiert den neuen OPTUM 440 CVXDRIVE" at bounding box center [575, 390] width 759 height 39
click at [1087, 537] on span "Speichern und Schließen" at bounding box center [1108, 533] width 162 height 26
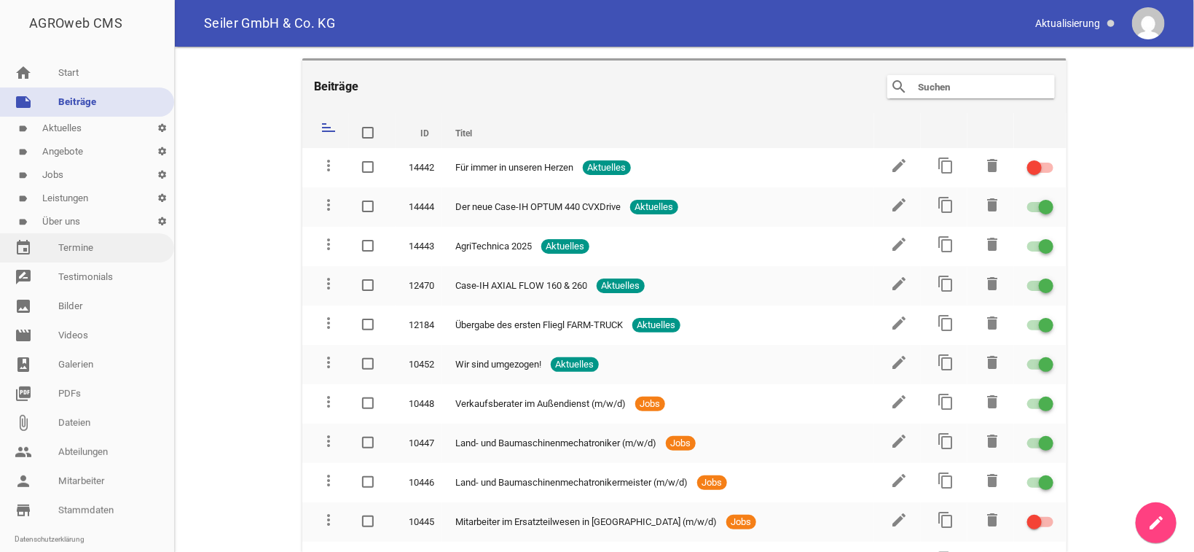
click at [82, 252] on link "event Termine" at bounding box center [87, 247] width 174 height 29
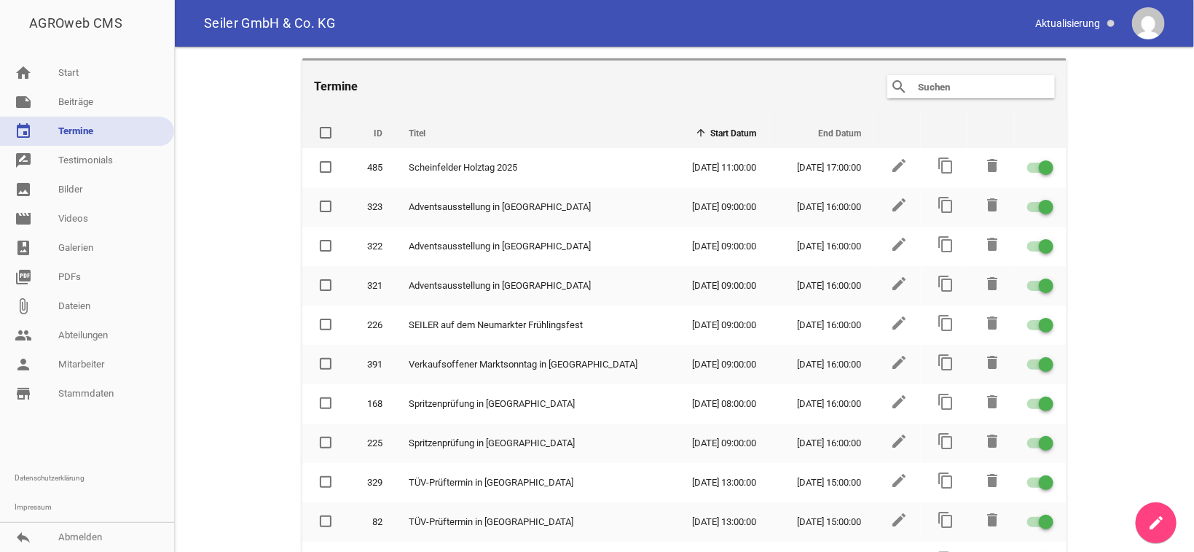
click at [1166, 522] on link "create" at bounding box center [1156, 522] width 41 height 41
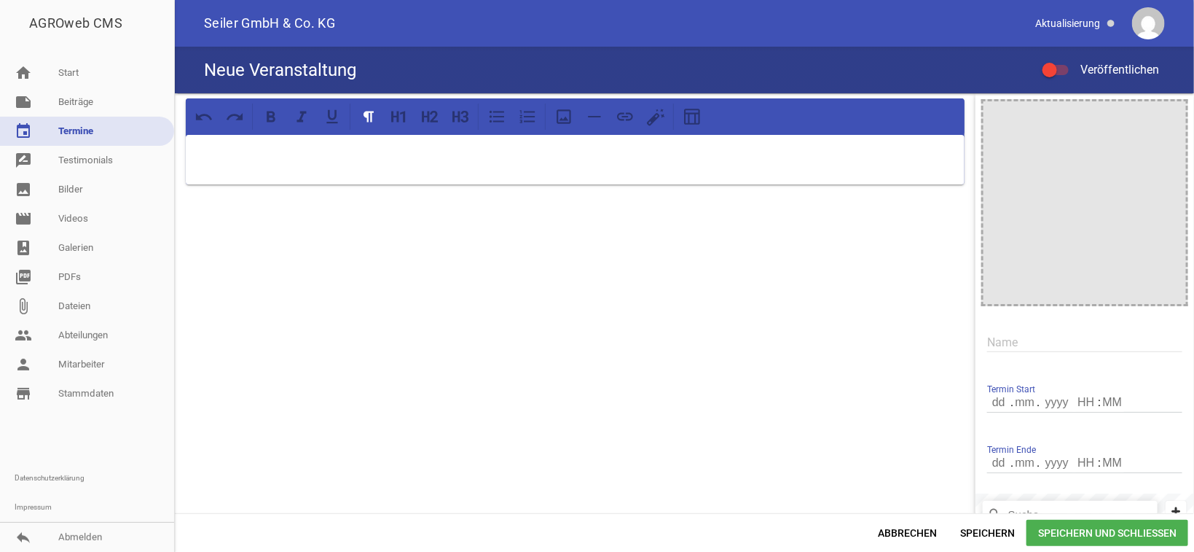
click at [1031, 345] on input "text" at bounding box center [1084, 342] width 195 height 20
type input "AgriTechnica 2025"
click at [1159, 116] on icon "image" at bounding box center [1170, 116] width 23 height 23
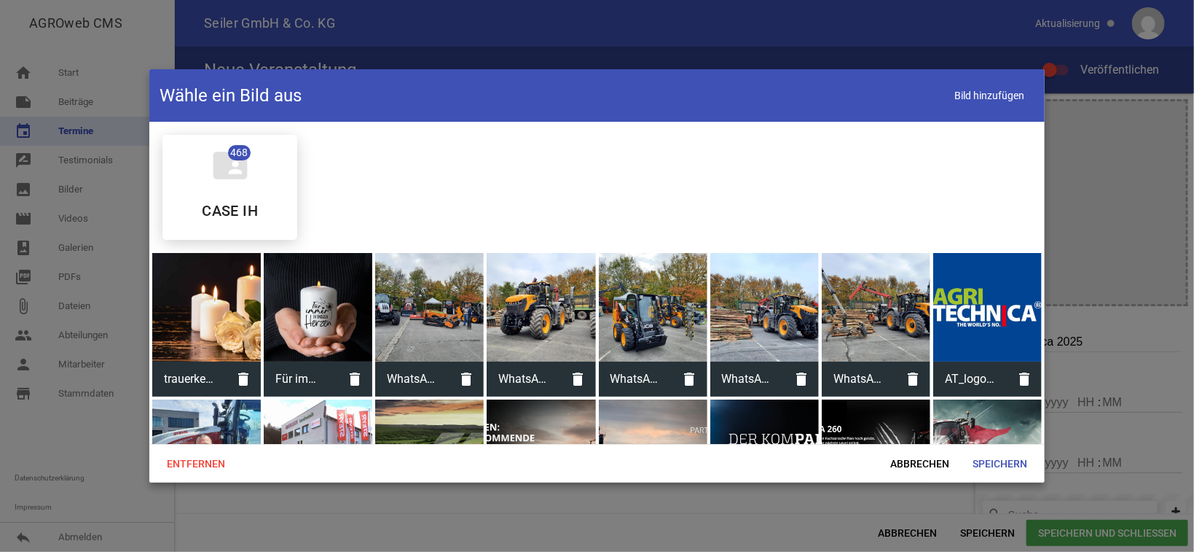
click at [979, 328] on div at bounding box center [987, 307] width 109 height 109
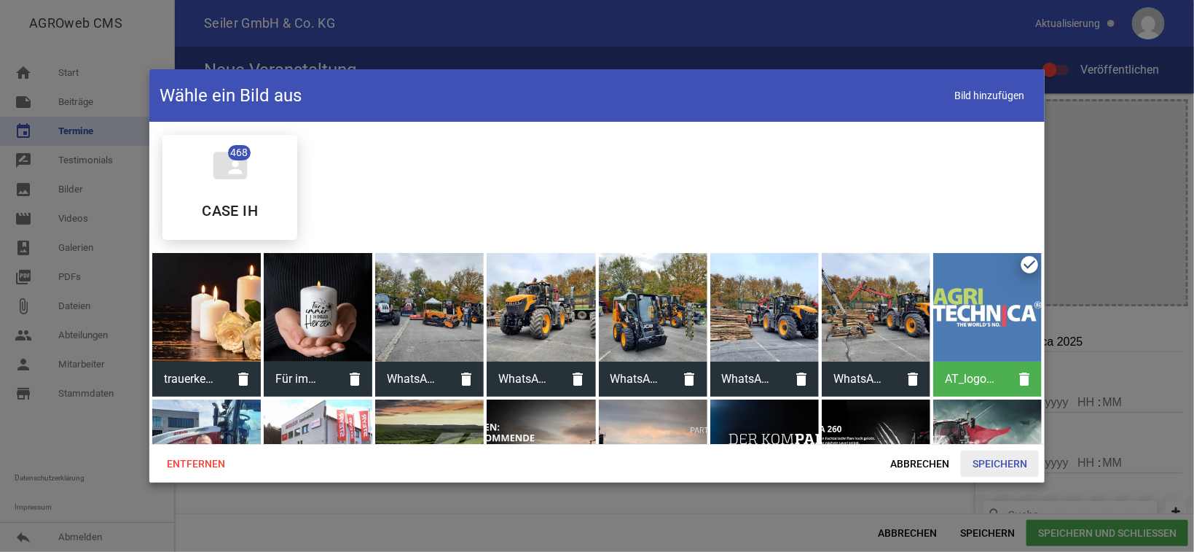
click at [998, 466] on span "Speichern" at bounding box center [1000, 463] width 78 height 26
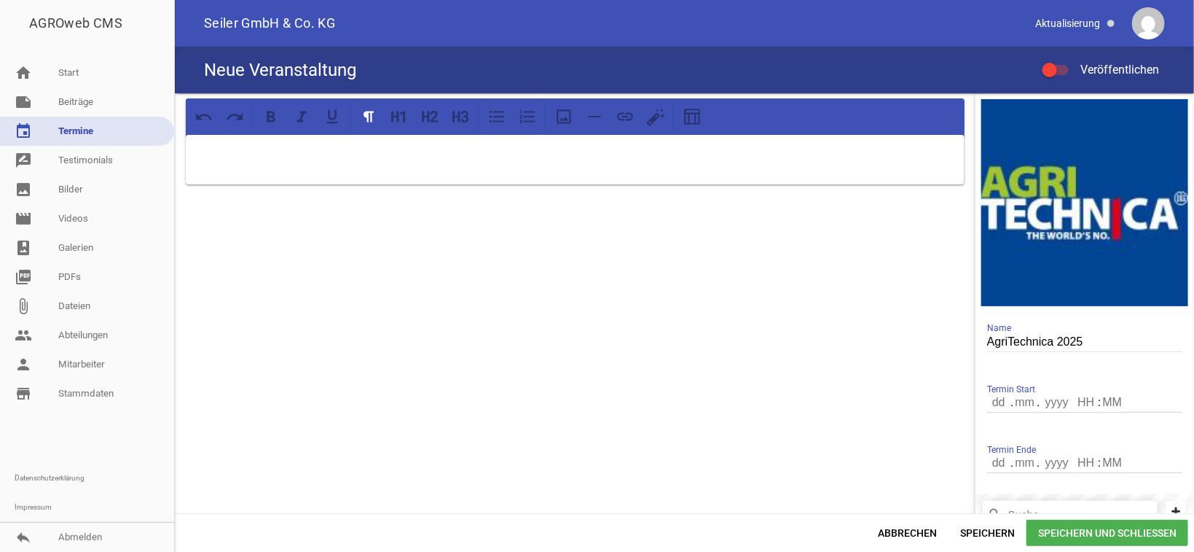
click at [987, 399] on input "number" at bounding box center [999, 402] width 25 height 19
click at [992, 407] on input "number" at bounding box center [999, 402] width 25 height 19
click at [758, 366] on div at bounding box center [575, 382] width 801 height 578
click at [976, 402] on div "crop image AgriTechnica 2025 Name Termin Start . . : Termin Ende . . : © OpenMa…" at bounding box center [1085, 382] width 219 height 578
click at [987, 402] on input "number" at bounding box center [999, 402] width 25 height 19
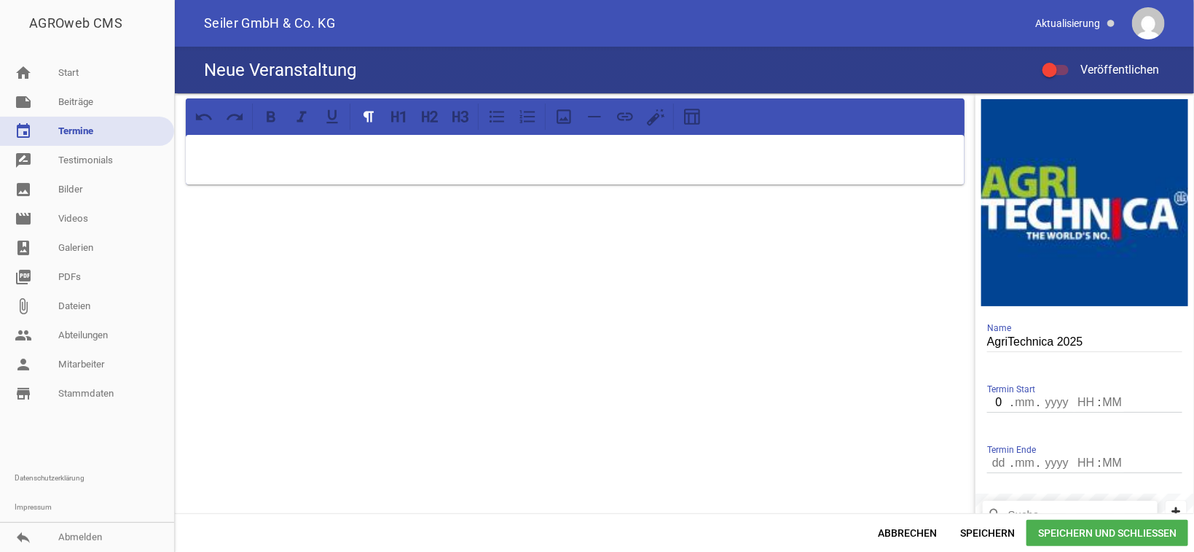
type input "09"
type input "11"
type input "2025"
type input "09"
type input "00"
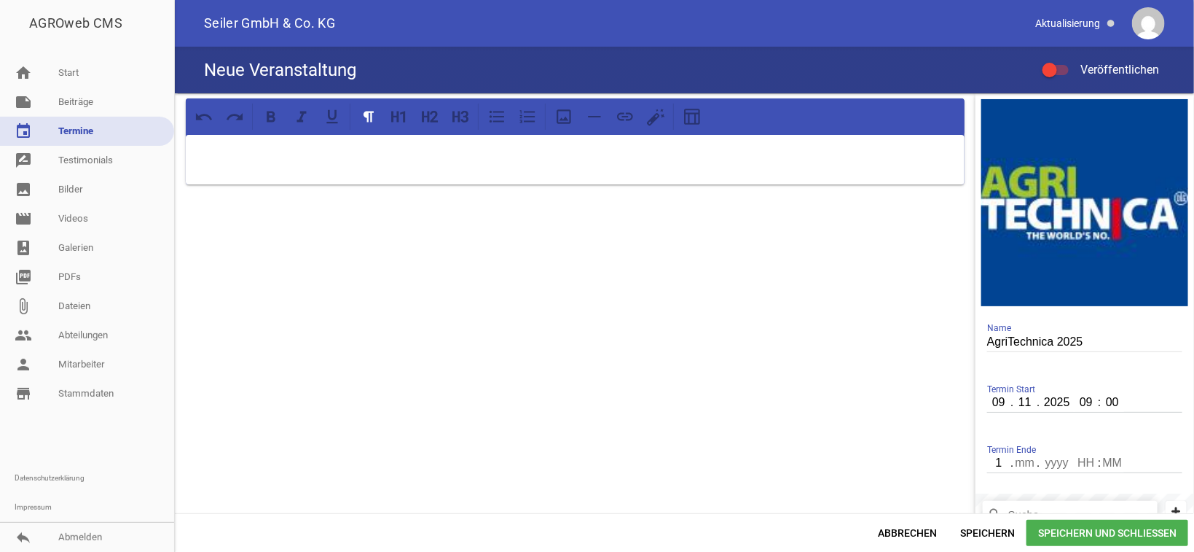
type input "15"
type input "11"
type input "2025"
type input "18"
type input "00"
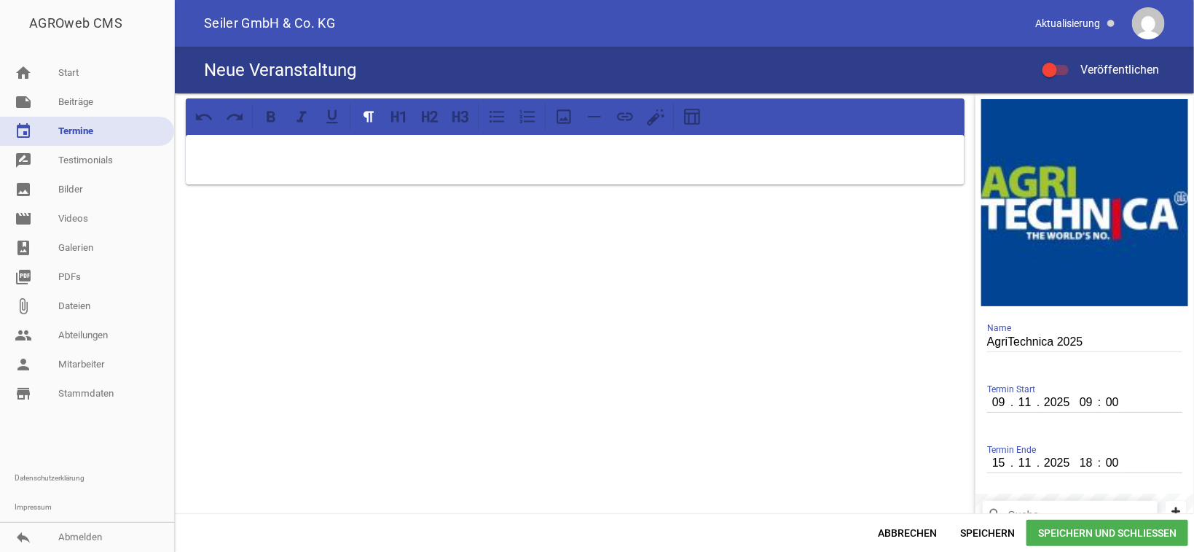
click at [288, 145] on div at bounding box center [575, 160] width 779 height 50
drag, startPoint x: 402, startPoint y: 152, endPoint x: 219, endPoint y: 149, distance: 182.9
click at [179, 160] on div "Besuchen Sie die Agritechnica 2025!" at bounding box center [575, 155] width 801 height 125
click at [404, 111] on icon at bounding box center [402, 117] width 5 height 12
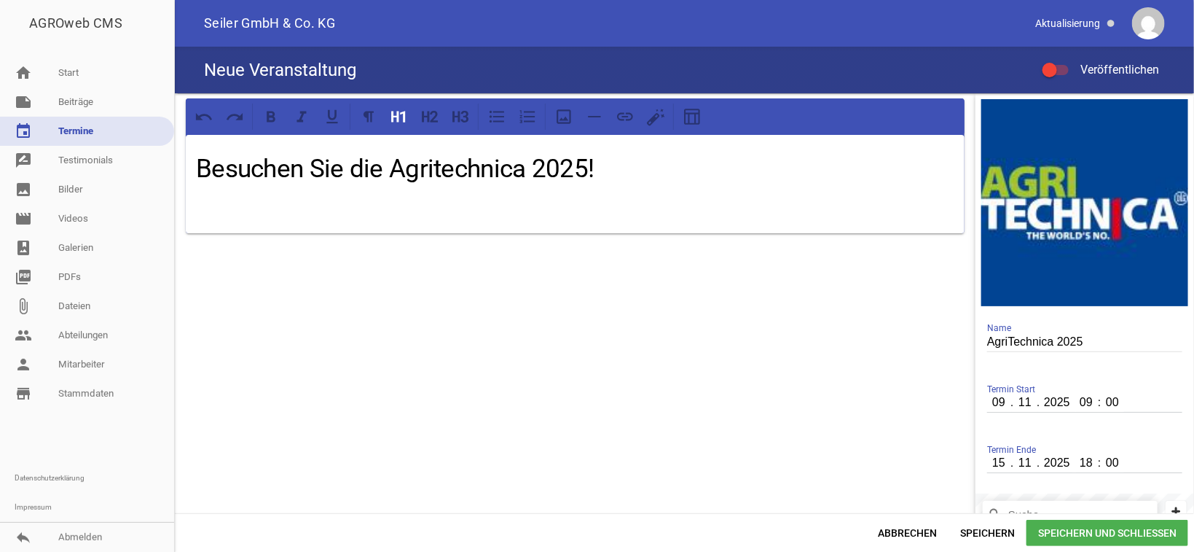
click at [259, 190] on div "Besuchen Sie die Agritechnica 2025!" at bounding box center [575, 184] width 779 height 98
click at [621, 205] on p at bounding box center [575, 202] width 759 height 17
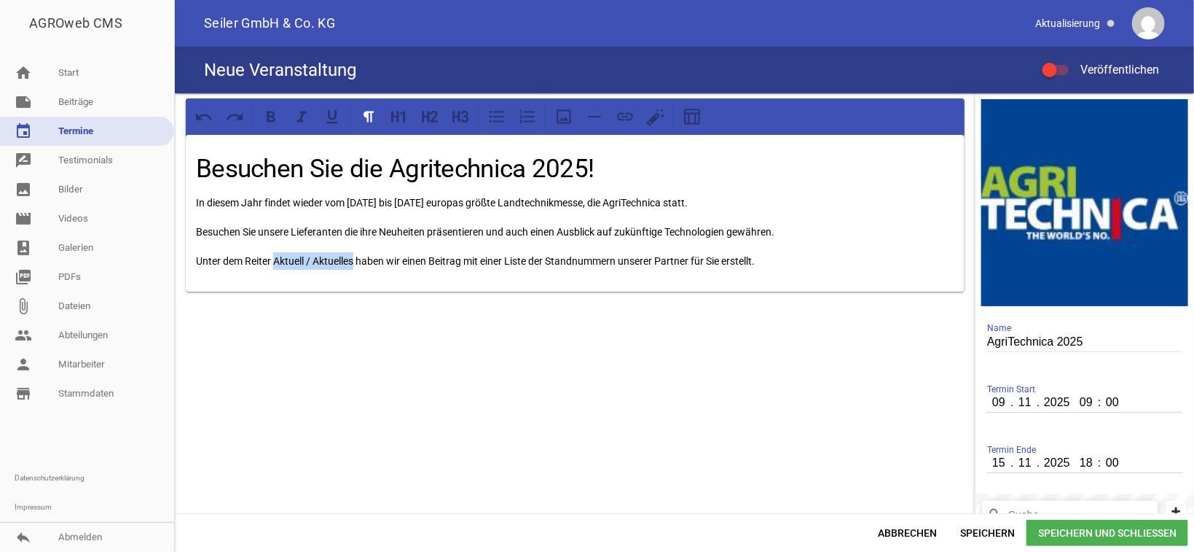
drag, startPoint x: 356, startPoint y: 262, endPoint x: 275, endPoint y: 265, distance: 80.9
click at [275, 265] on p "Unter dem Reiter Aktuell / Aktuelles haben wir einen Beitrag mit einer Liste de…" at bounding box center [575, 260] width 759 height 17
click at [270, 116] on icon at bounding box center [271, 116] width 9 height 11
click at [334, 111] on icon at bounding box center [332, 116] width 19 height 19
click at [516, 267] on p "Unter dem Reiter Aktuell / Aktuelles haben wir einen Beitrag mit einer Liste de…" at bounding box center [575, 260] width 759 height 17
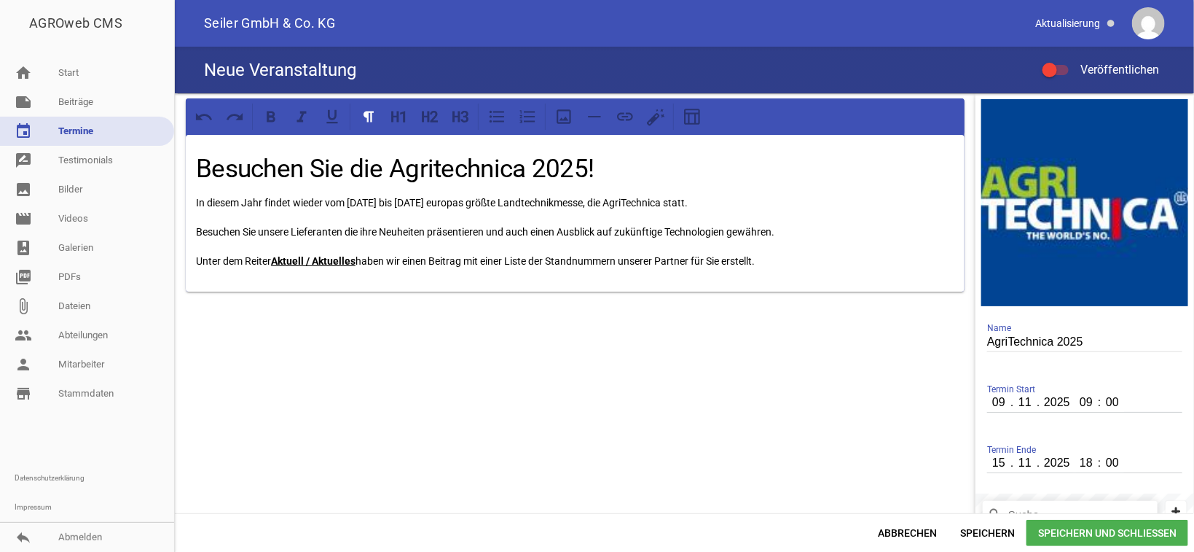
click at [773, 267] on p "Unter dem Reiter Aktuell / Aktuelles haben wir einen Beitrag mit einer Liste de…" at bounding box center [575, 260] width 759 height 17
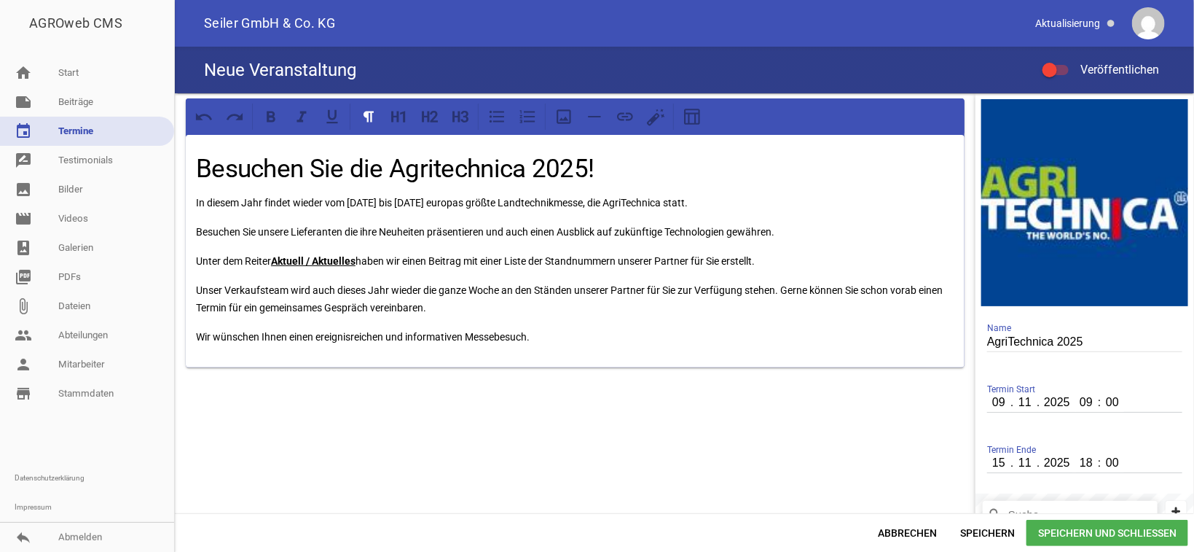
click at [567, 337] on p "Wir wünschen Ihnen einen ereignisreichen und informativen Messebesuch." at bounding box center [575, 336] width 759 height 17
drag, startPoint x: 786, startPoint y: 254, endPoint x: 198, endPoint y: 259, distance: 588.1
click at [198, 259] on p "Unter dem Reiter Aktuell / Aktuelles haben wir einen Beitrag mit einer Liste de…" at bounding box center [575, 260] width 759 height 17
click at [459, 117] on icon at bounding box center [456, 116] width 7 height 11
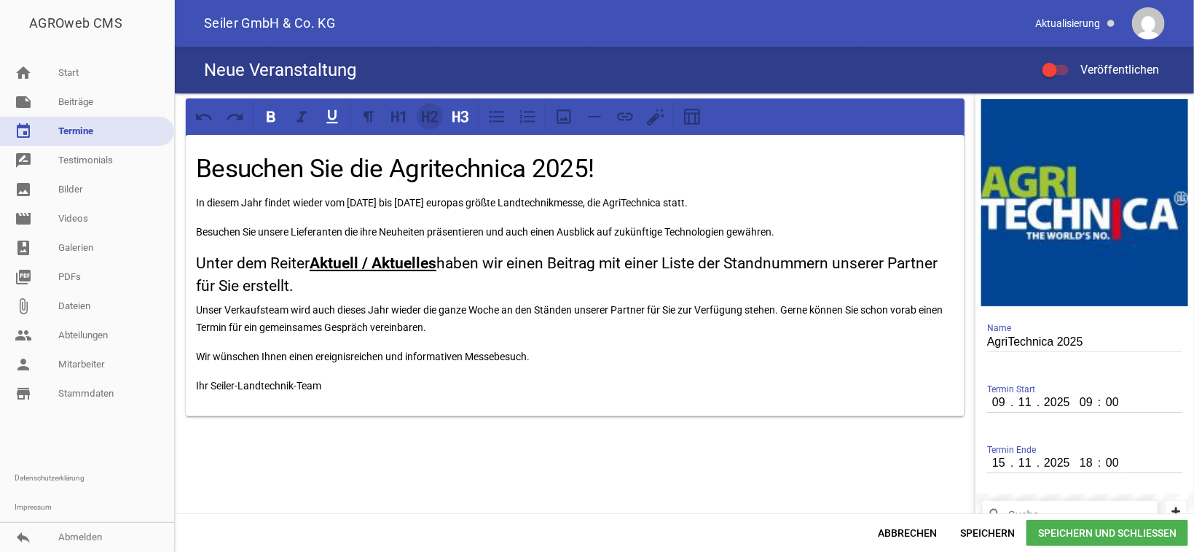
click at [435, 119] on icon at bounding box center [429, 116] width 19 height 19
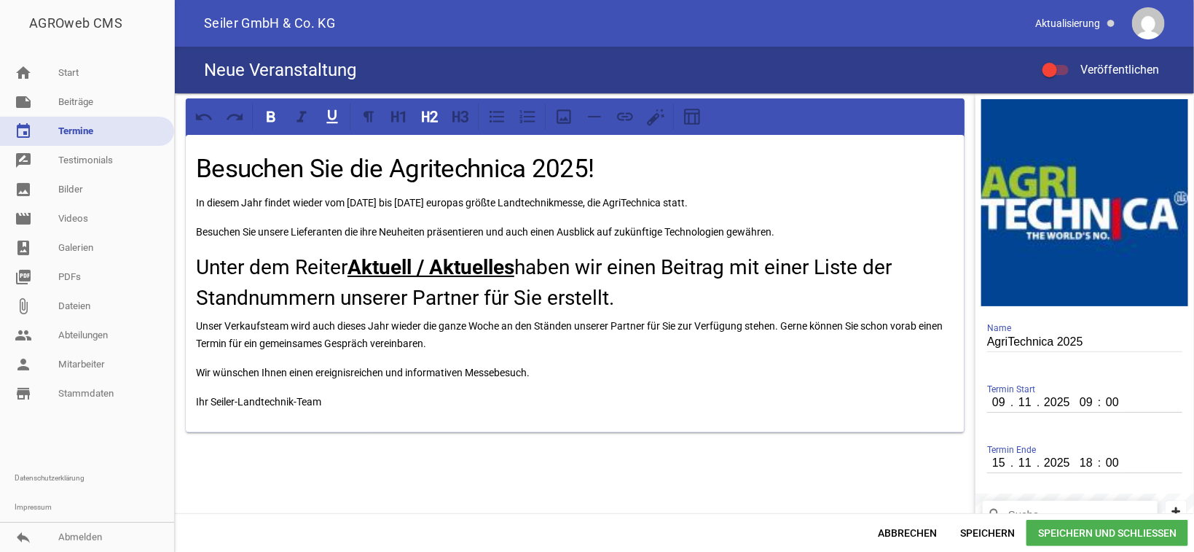
click at [588, 364] on div "Besuchen Sie die Agritechnica 2025! In diesem Jahr findet wieder vom [DATE] bis…" at bounding box center [575, 283] width 779 height 297
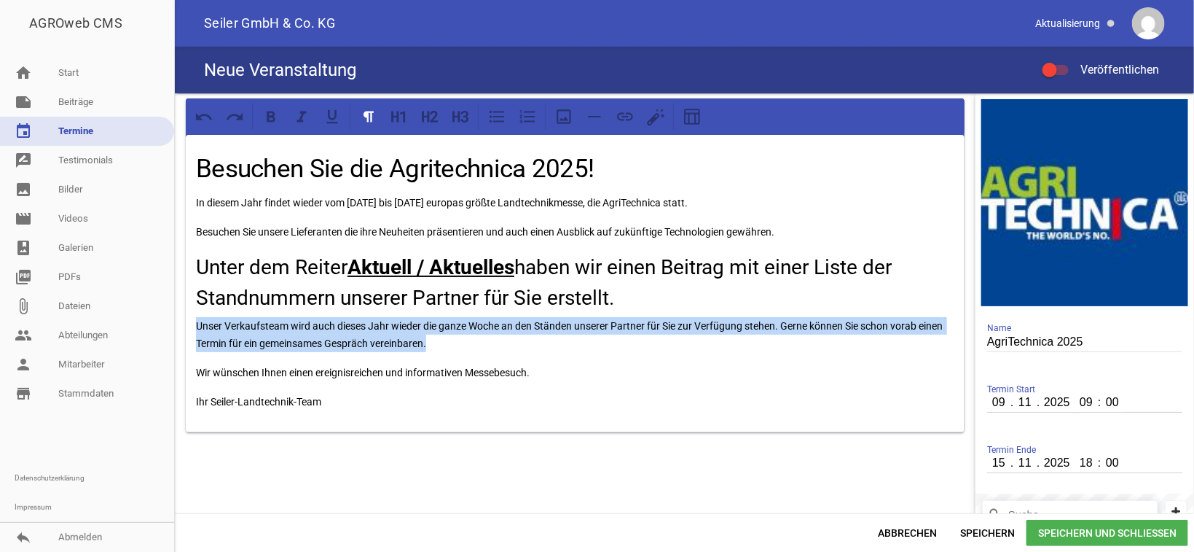
drag, startPoint x: 493, startPoint y: 344, endPoint x: 193, endPoint y: 324, distance: 300.9
click at [193, 324] on div "Besuchen Sie die Agritechnica 2025! In diesem Jahr findet wieder vom [DATE] bis…" at bounding box center [575, 283] width 779 height 297
click at [456, 109] on icon at bounding box center [460, 116] width 19 height 19
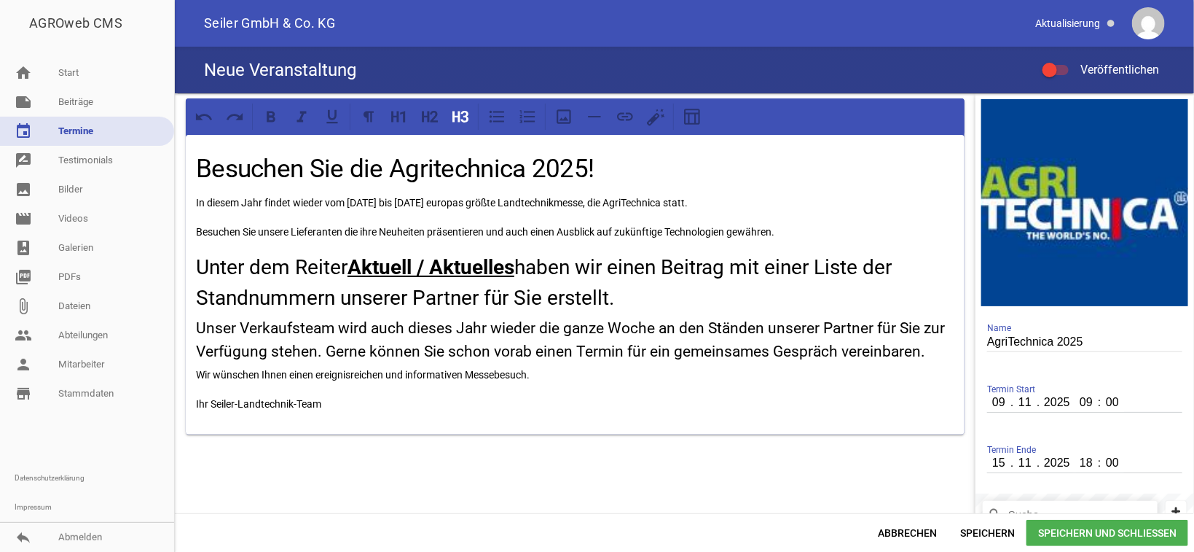
click at [643, 383] on p "Wir wünschen Ihnen einen ereignisreichen und informativen Messebesuch." at bounding box center [575, 374] width 759 height 17
click at [1048, 68] on span at bounding box center [1050, 70] width 6 height 6
click at [1063, 61] on input "Veröffentlichen" at bounding box center [1063, 61] width 0 height 0
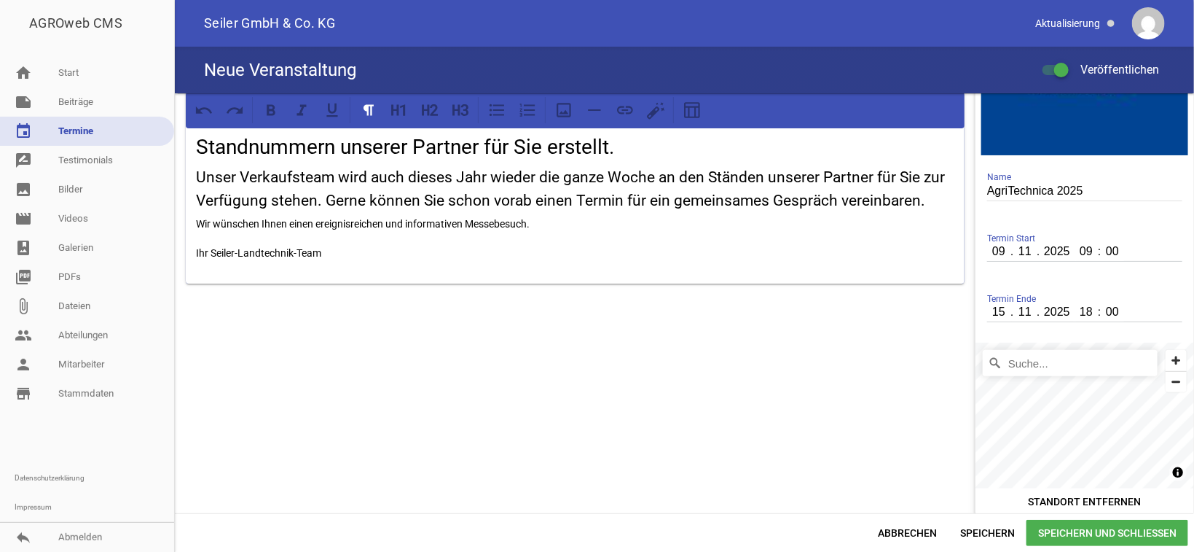
scroll to position [158, 0]
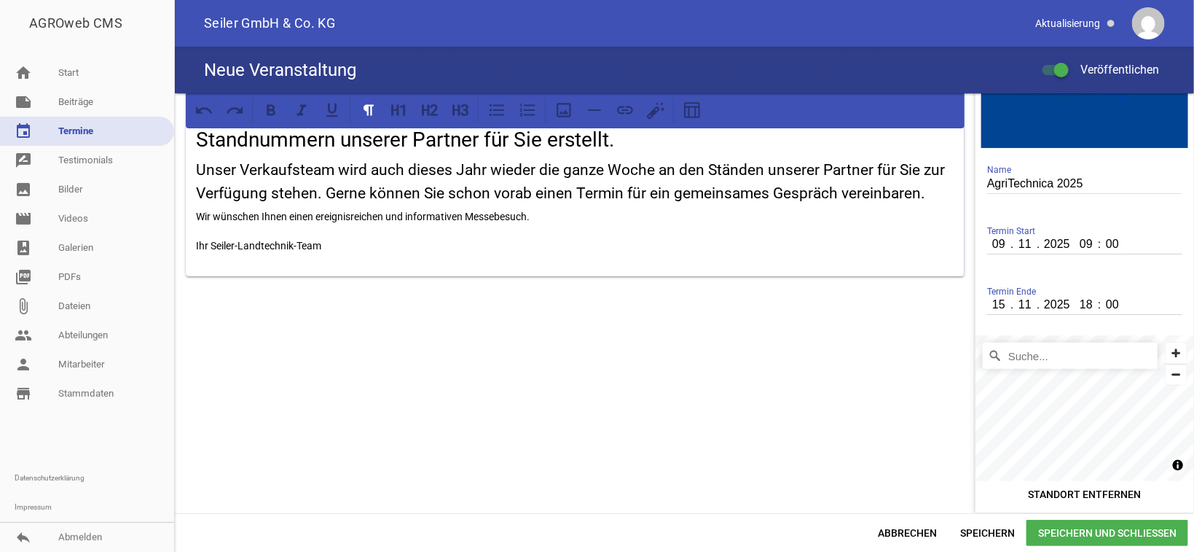
click at [1058, 356] on input "Suche..." at bounding box center [1070, 355] width 175 height 26
paste input "Messegelände, [GEOGRAPHIC_DATA]"
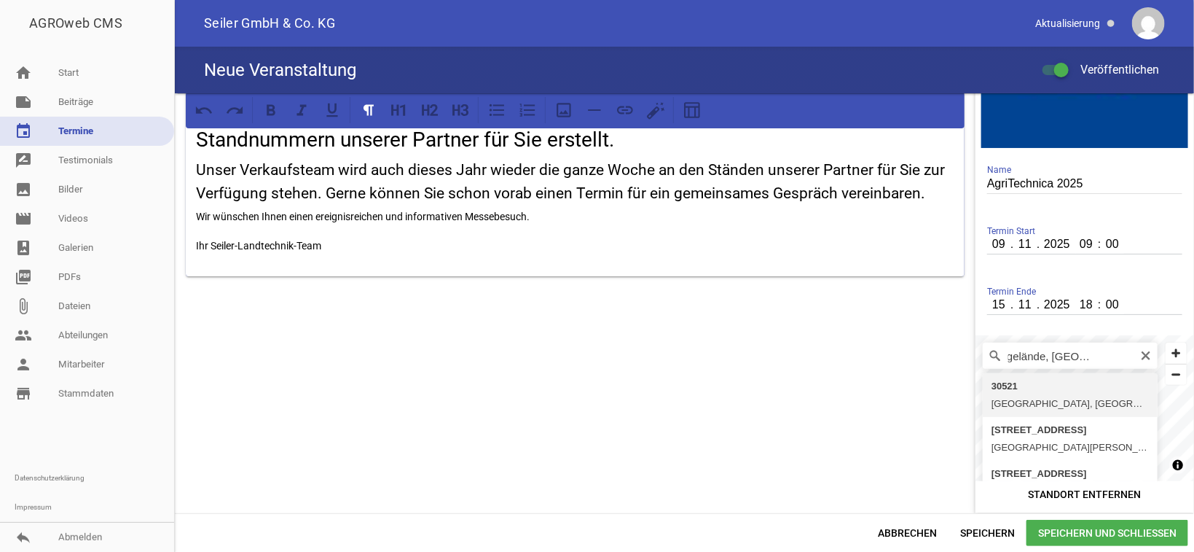
type input "30521, [GEOGRAPHIC_DATA], [GEOGRAPHIC_DATA], [GEOGRAPHIC_DATA]"
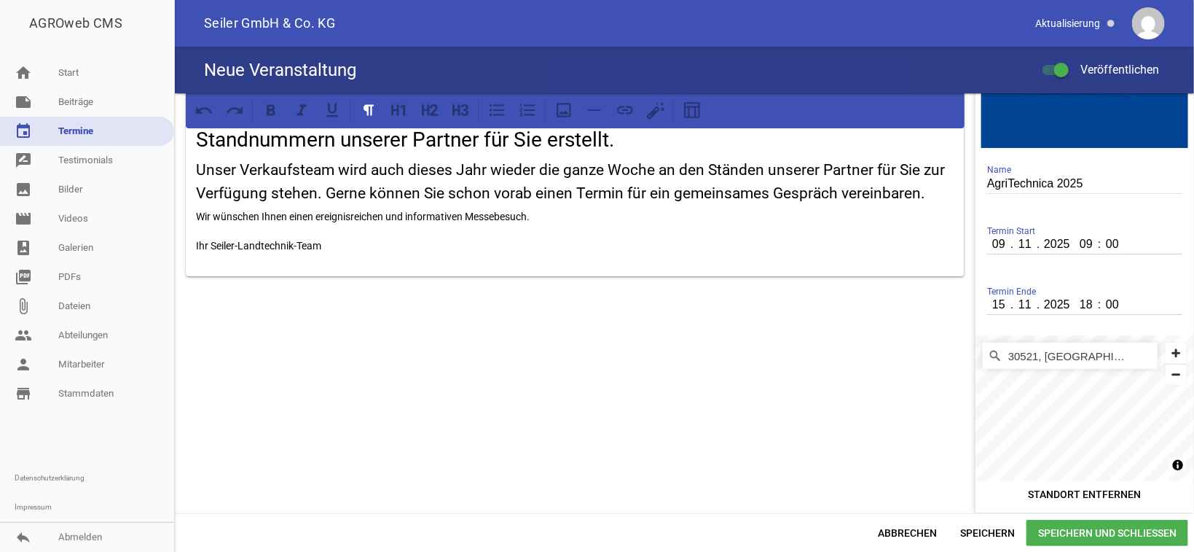
click at [1087, 533] on span "Speichern und Schließen" at bounding box center [1108, 533] width 162 height 26
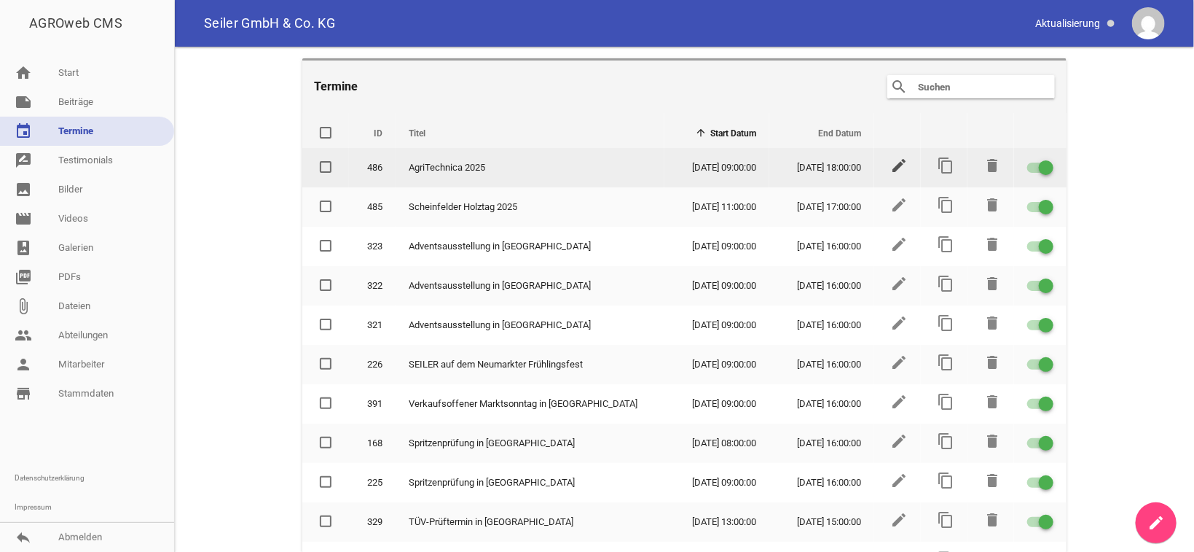
click at [890, 166] on icon "edit" at bounding box center [898, 165] width 17 height 17
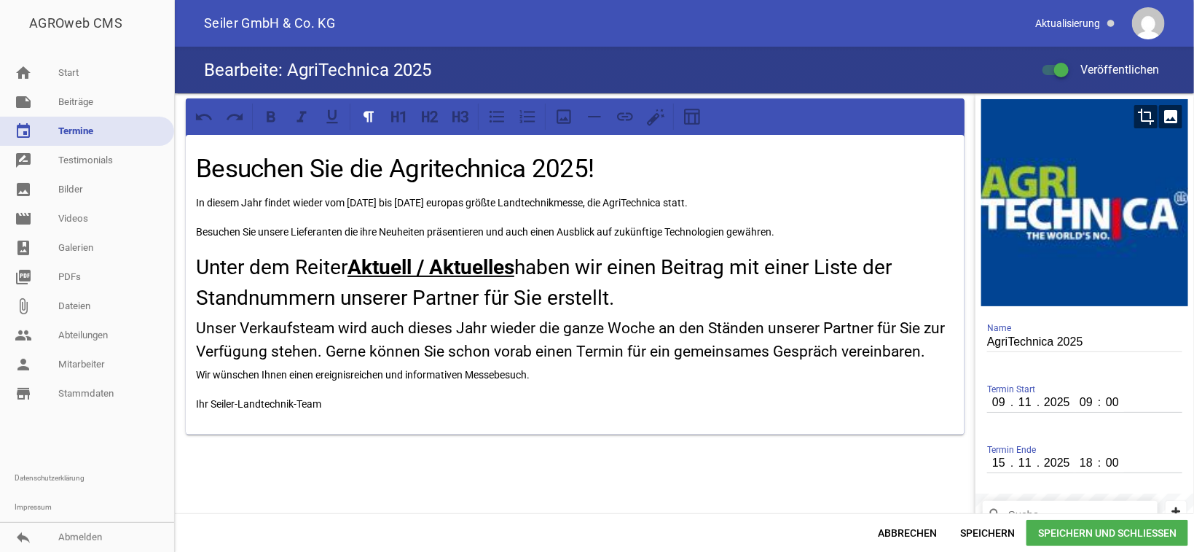
click at [1138, 113] on icon "crop" at bounding box center [1146, 116] width 23 height 23
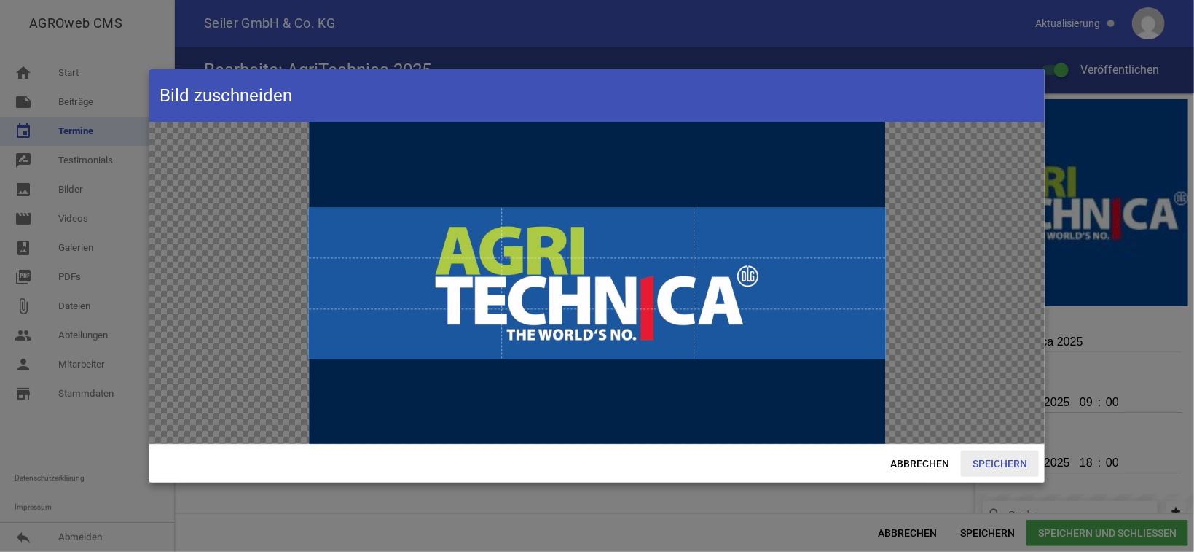
click at [989, 460] on span "Speichern" at bounding box center [1000, 463] width 78 height 26
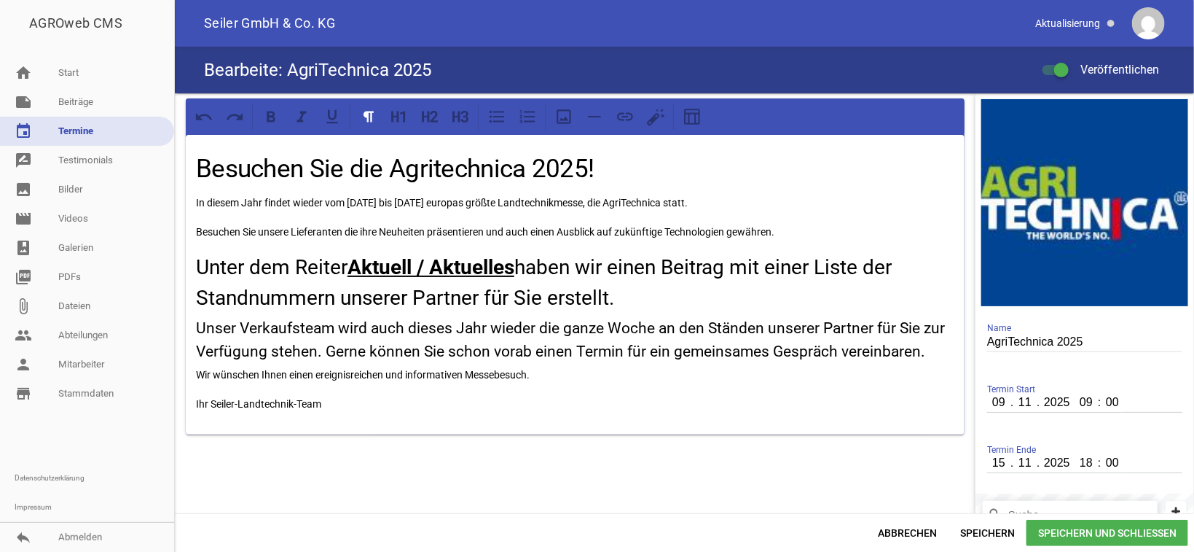
click at [368, 412] on p "Ihr Seiler-Landtechnik-Team" at bounding box center [575, 403] width 759 height 17
click at [565, 120] on icon at bounding box center [564, 116] width 15 height 15
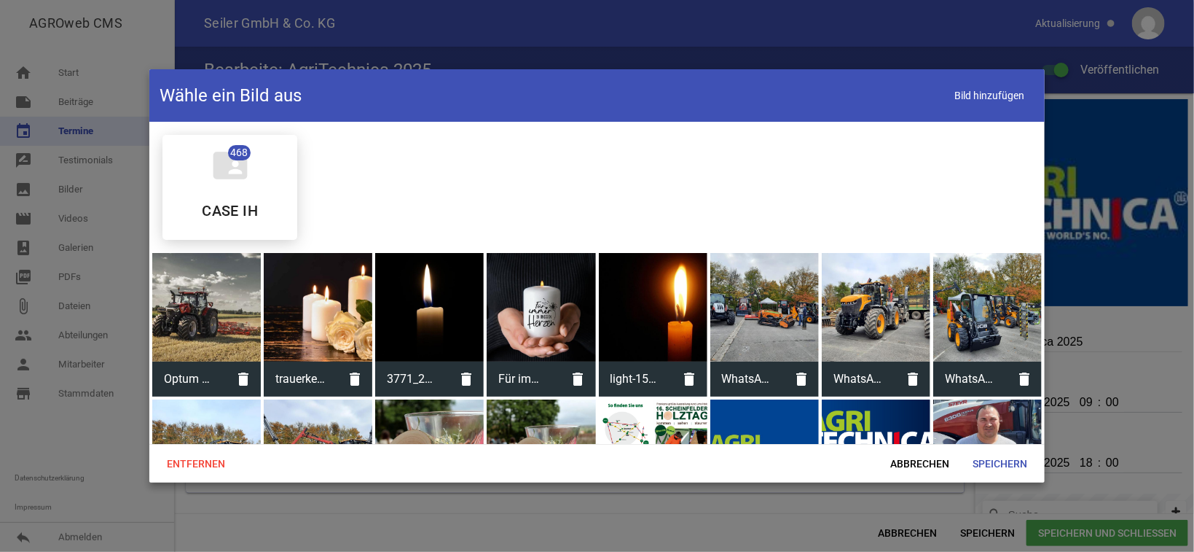
scroll to position [73, 0]
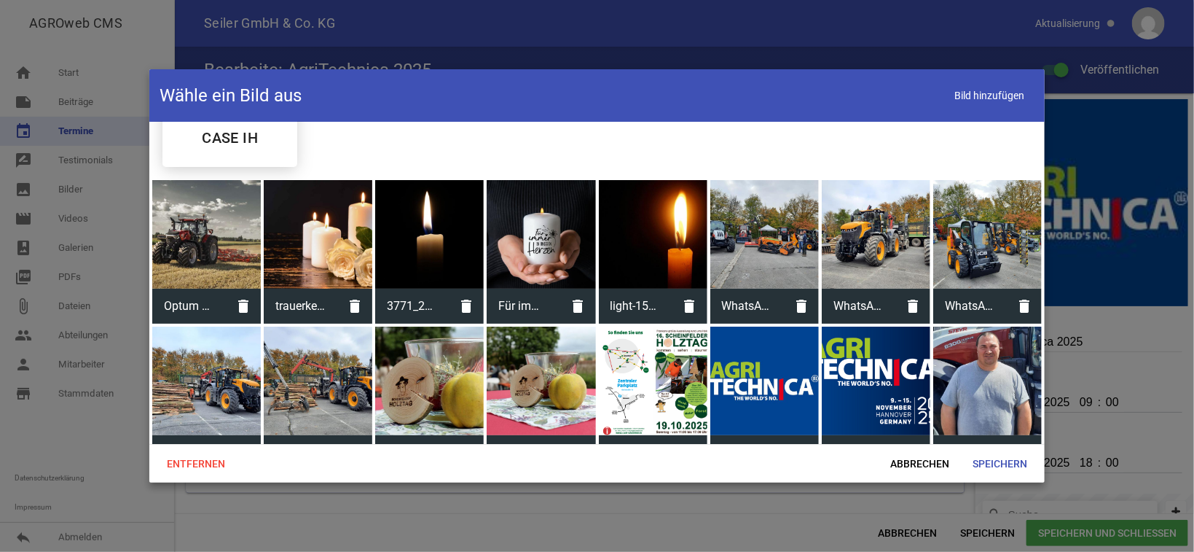
click at [854, 366] on div at bounding box center [876, 380] width 109 height 109
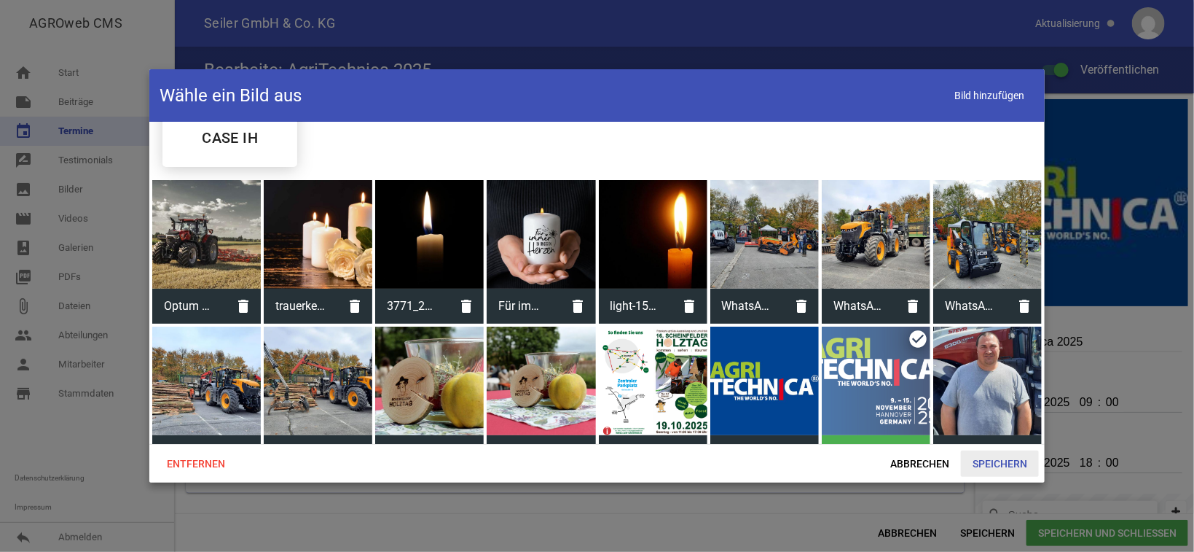
click at [1011, 466] on span "Speichern" at bounding box center [1000, 463] width 78 height 26
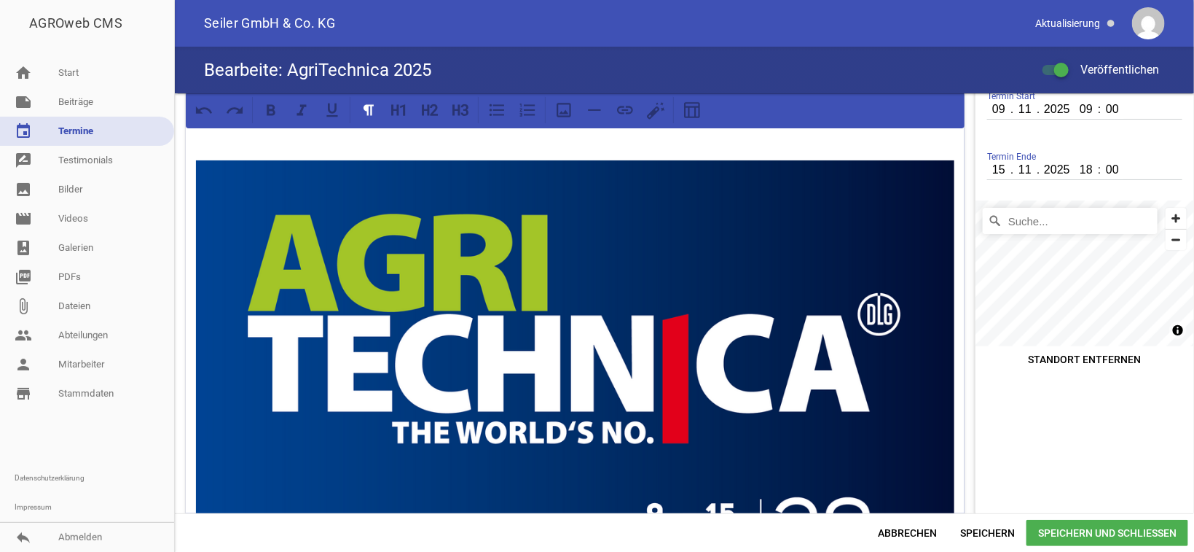
scroll to position [501, 0]
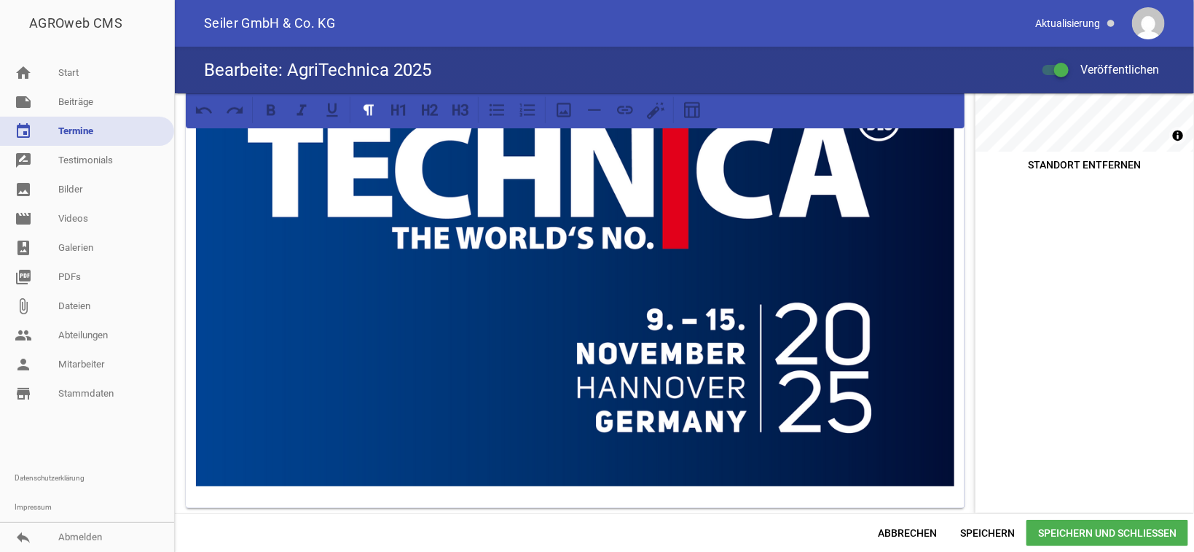
click at [1087, 531] on span "Speichern und Schließen" at bounding box center [1108, 533] width 162 height 26
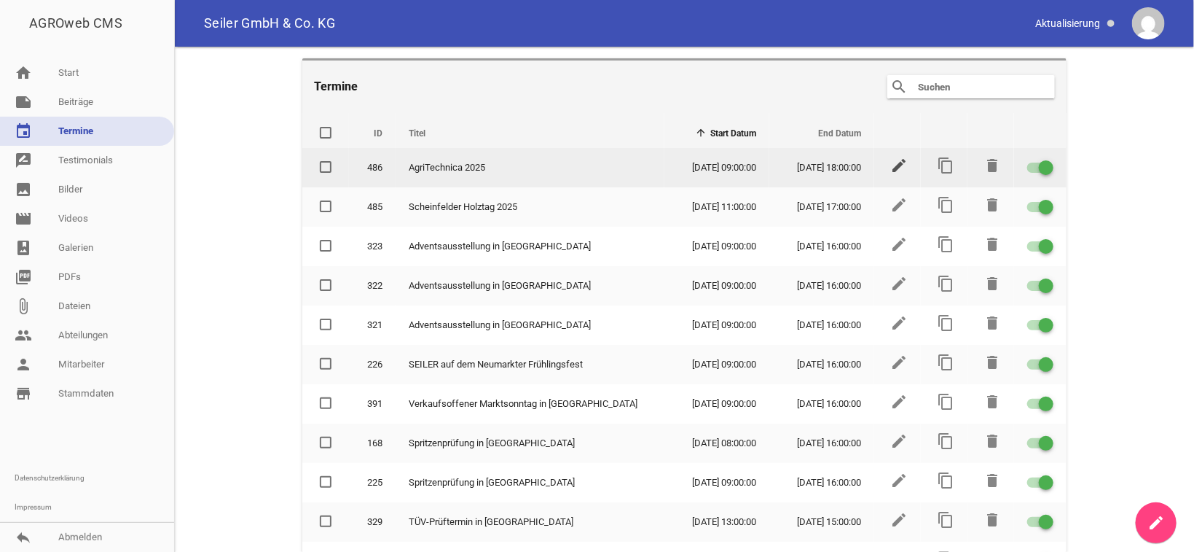
click at [890, 160] on icon "edit" at bounding box center [898, 165] width 17 height 17
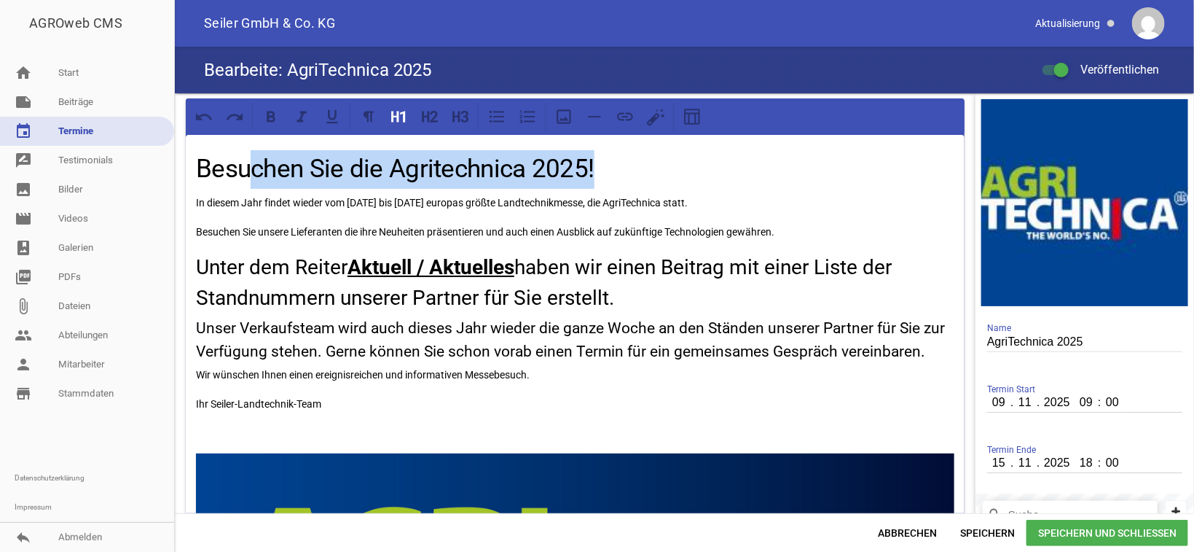
drag, startPoint x: 618, startPoint y: 173, endPoint x: 87, endPoint y: 145, distance: 532.0
click at [175, 145] on div "Besuchen Sie die Agritechnica 2025! In diesem Jahr findet wieder vom [DATE] bis…" at bounding box center [684, 303] width 1019 height 420
click at [428, 183] on h1 "Besuchen Sie die Agritechnica 2025!" at bounding box center [575, 169] width 759 height 39
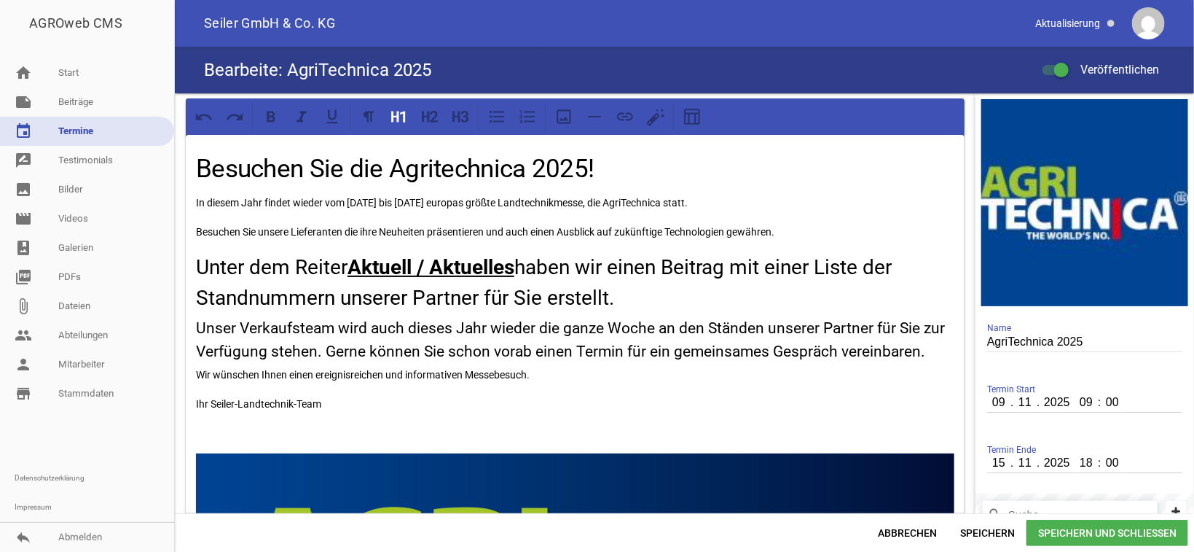
click at [474, 167] on h1 "Besuchen Sie die Agritechnica 2025!" at bounding box center [575, 169] width 759 height 39
click at [455, 273] on u "Aktuell / Aktuelles" at bounding box center [431, 267] width 167 height 24
click at [302, 264] on h2 "Unter dem Reiter Aktuell / Aktuelles haben wir einen Beitrag mit einer Liste de…" at bounding box center [575, 282] width 759 height 61
click at [455, 203] on p "In diesem Jahr findet wieder vom [DATE] bis [DATE] europas größte Landtechnikme…" at bounding box center [575, 202] width 759 height 17
click at [343, 229] on p "Besuchen Sie unsere Lieferanten die ihre Neuheiten präsentieren und auch einen …" at bounding box center [575, 231] width 759 height 17
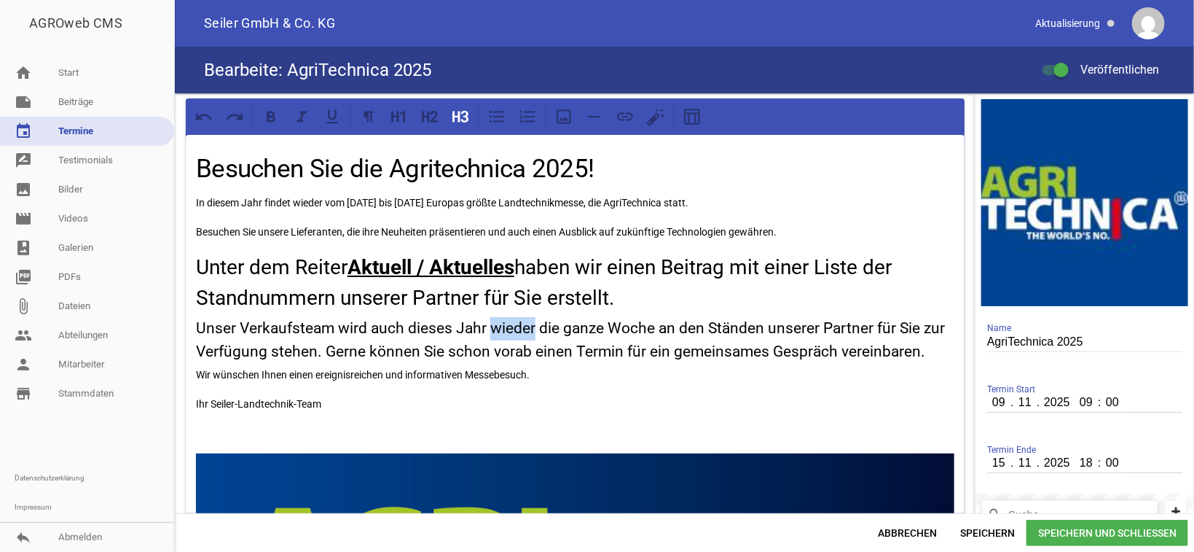
drag, startPoint x: 536, startPoint y: 324, endPoint x: 493, endPoint y: 327, distance: 43.1
click at [493, 327] on h3 "Unser Verkaufsteam wird auch dieses Jahr wieder die ganze Woche an den Ständen …" at bounding box center [575, 340] width 759 height 46
drag, startPoint x: 606, startPoint y: 328, endPoint x: 503, endPoint y: 326, distance: 102.8
click at [503, 326] on h3 "Unser Verkaufsteam wird auch dieses Jahr die ganze Woche an den Ständen unserer…" at bounding box center [575, 340] width 759 height 46
click at [1120, 539] on span "Speichern und Schließen" at bounding box center [1108, 533] width 162 height 26
